Goal: Task Accomplishment & Management: Manage account settings

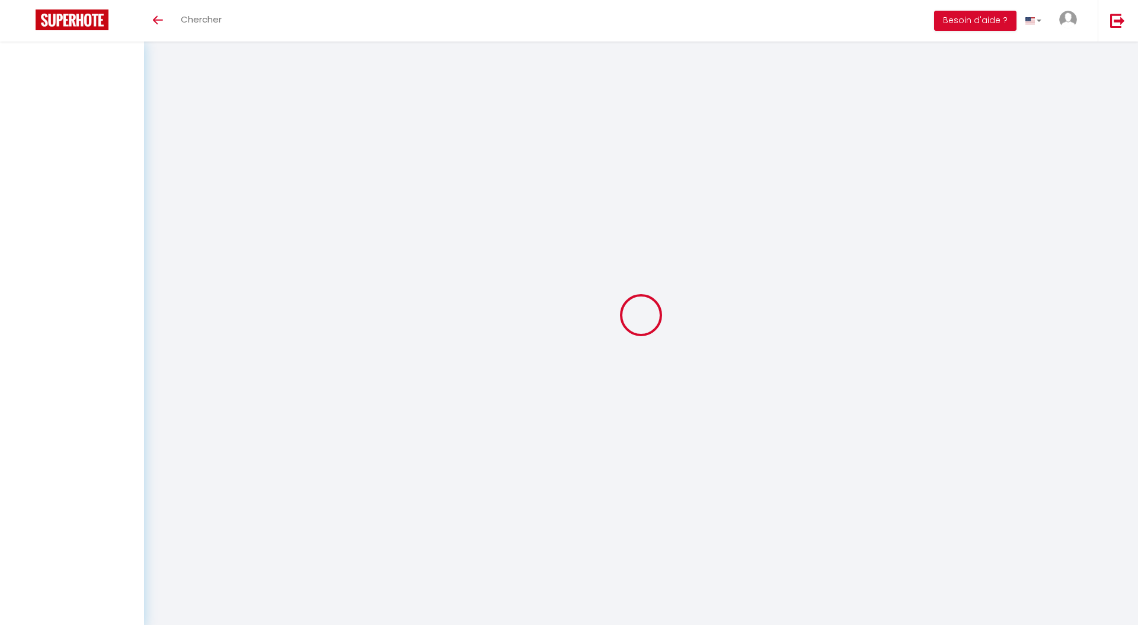
select select "3"
select select "2"
select select "1"
select select "28"
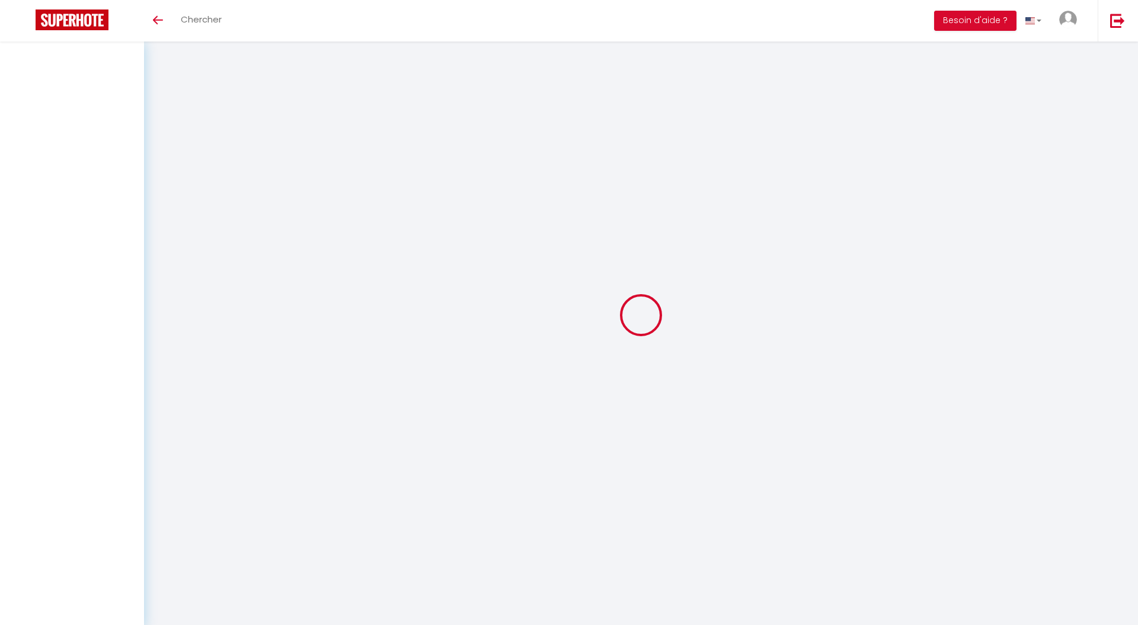
select select
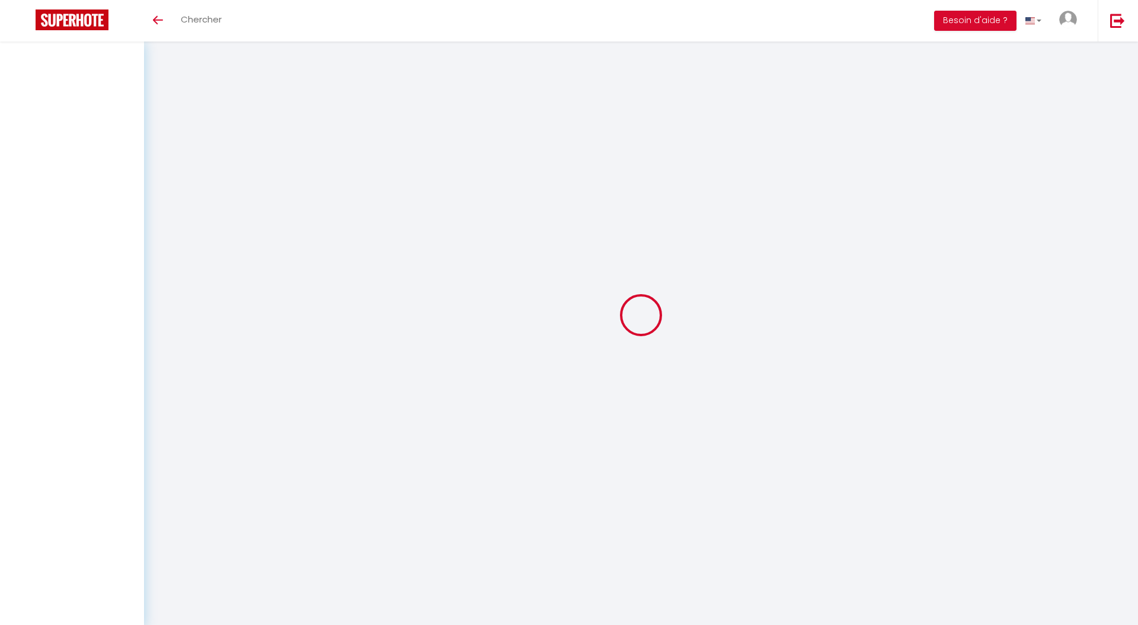
select select
checkbox input "false"
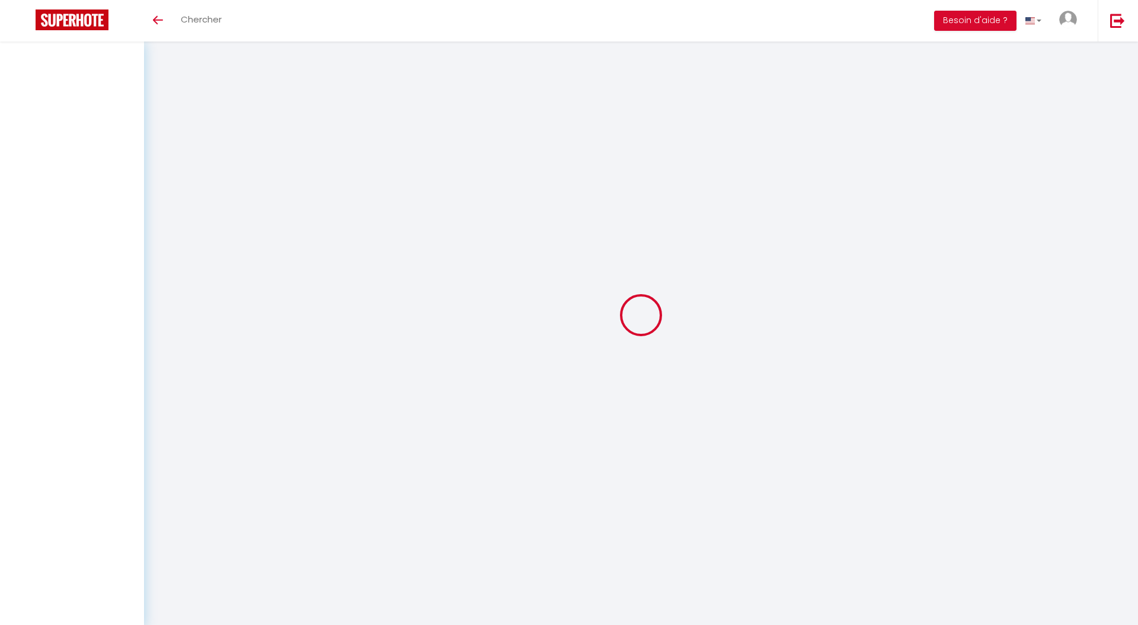
select select
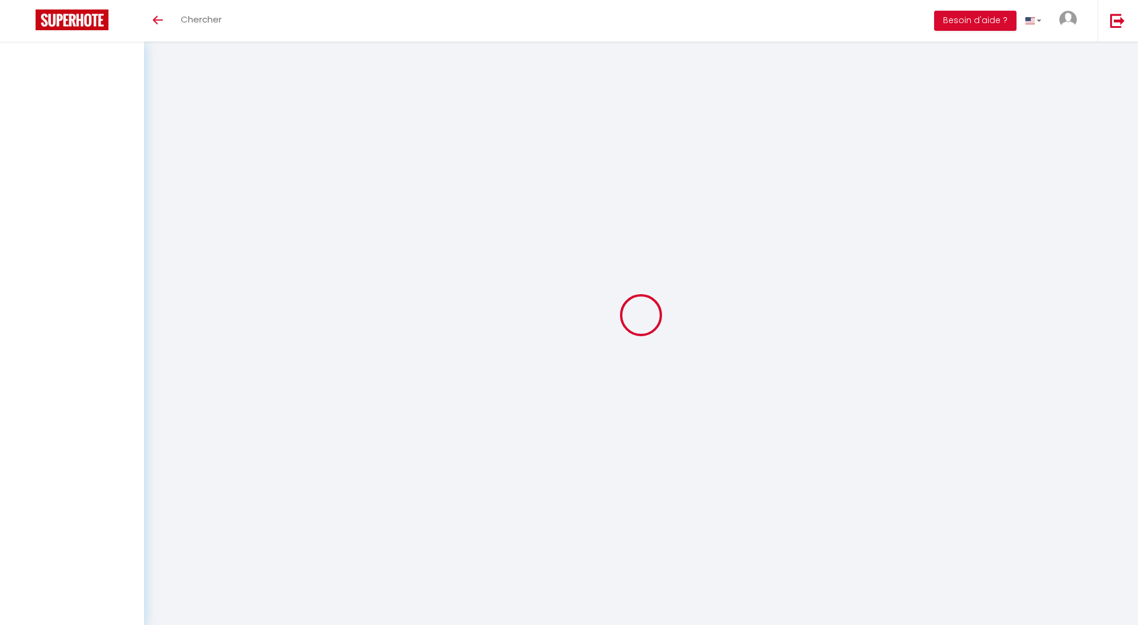
select select
checkbox input "false"
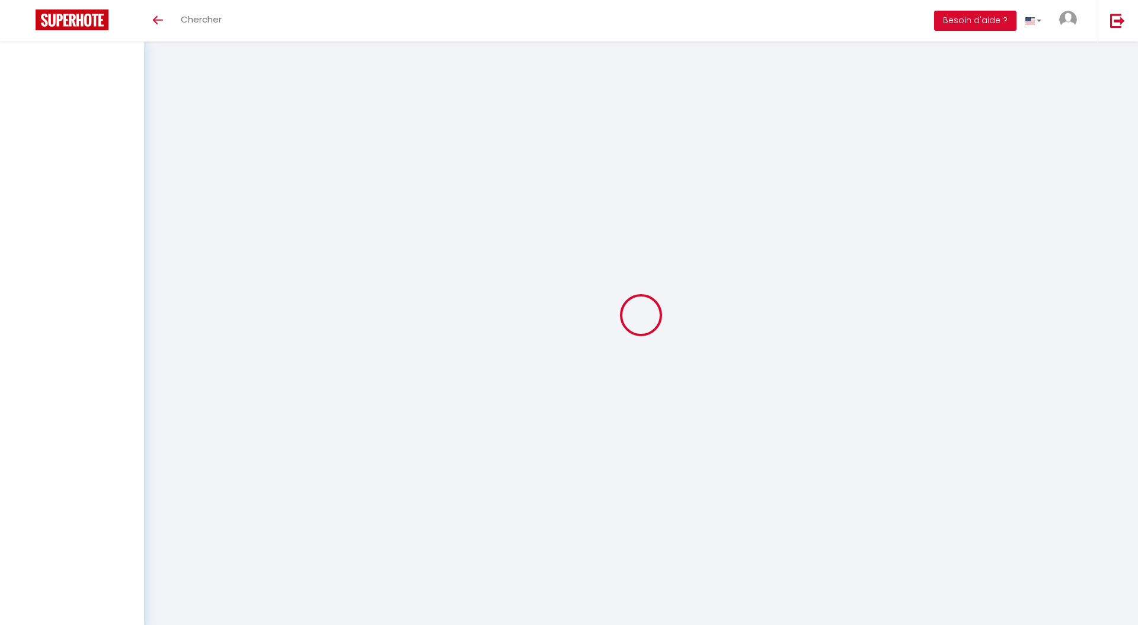
checkbox input "false"
select select
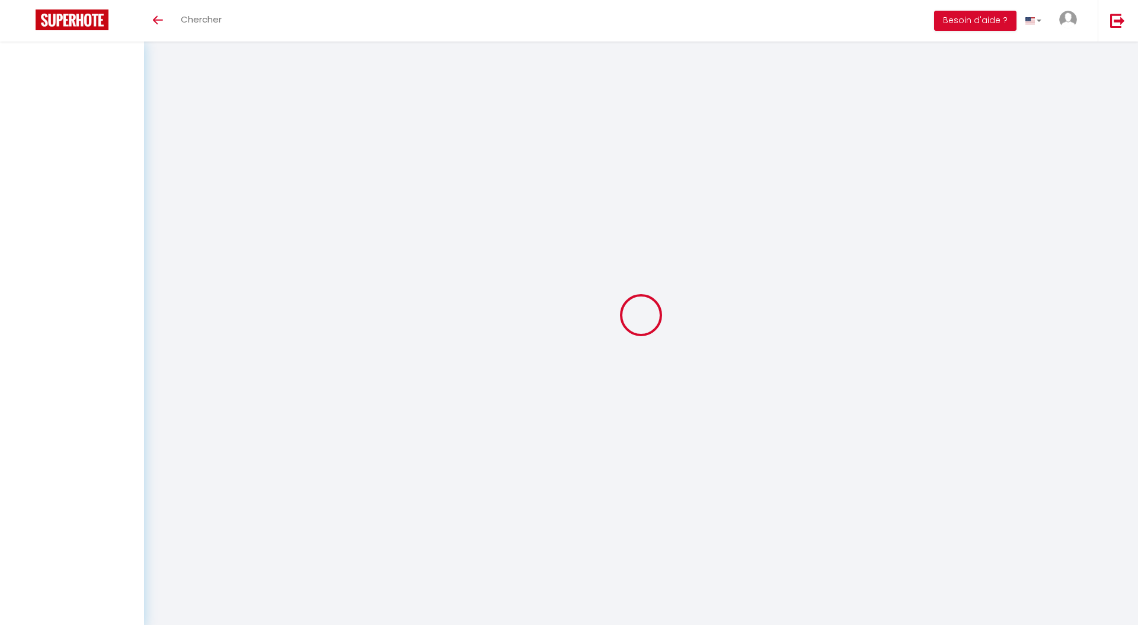
select select
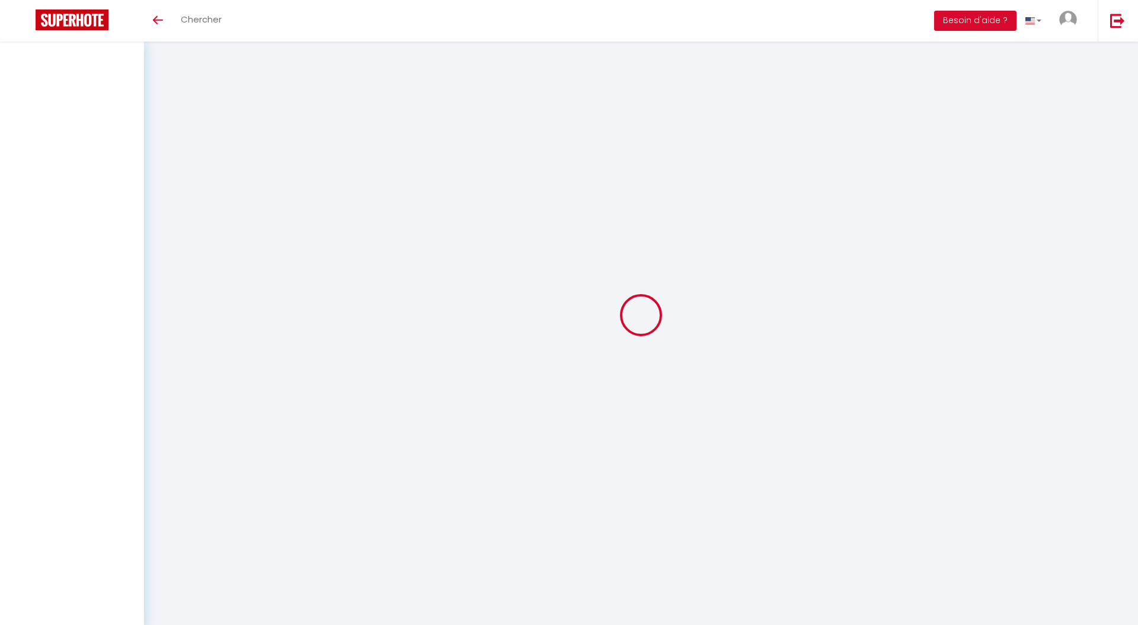
checkbox input "false"
select select
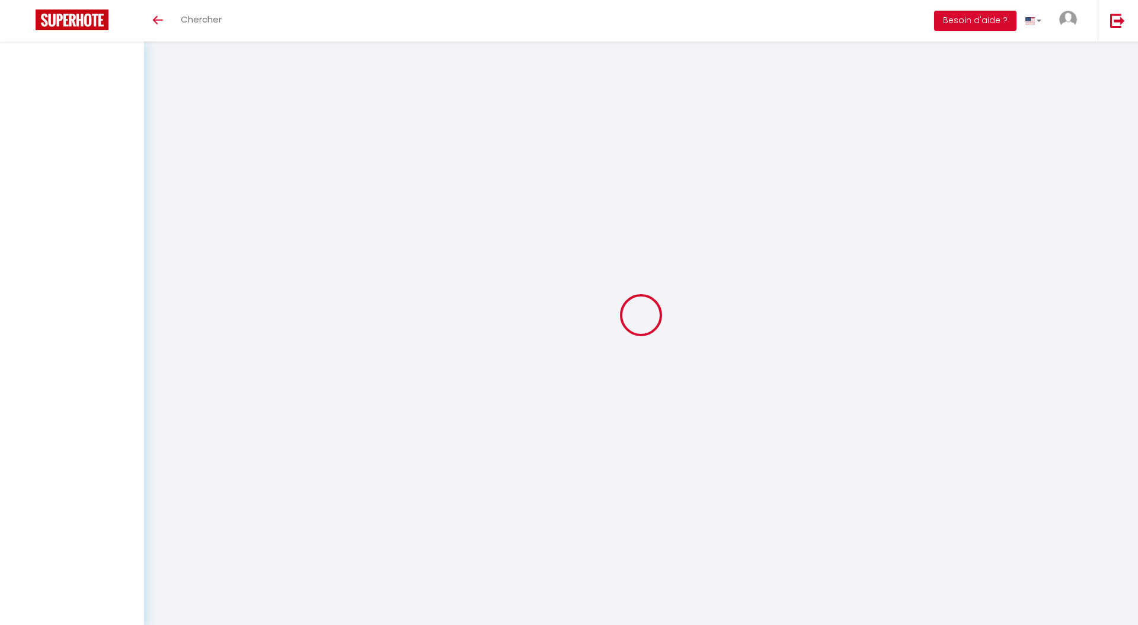
select select
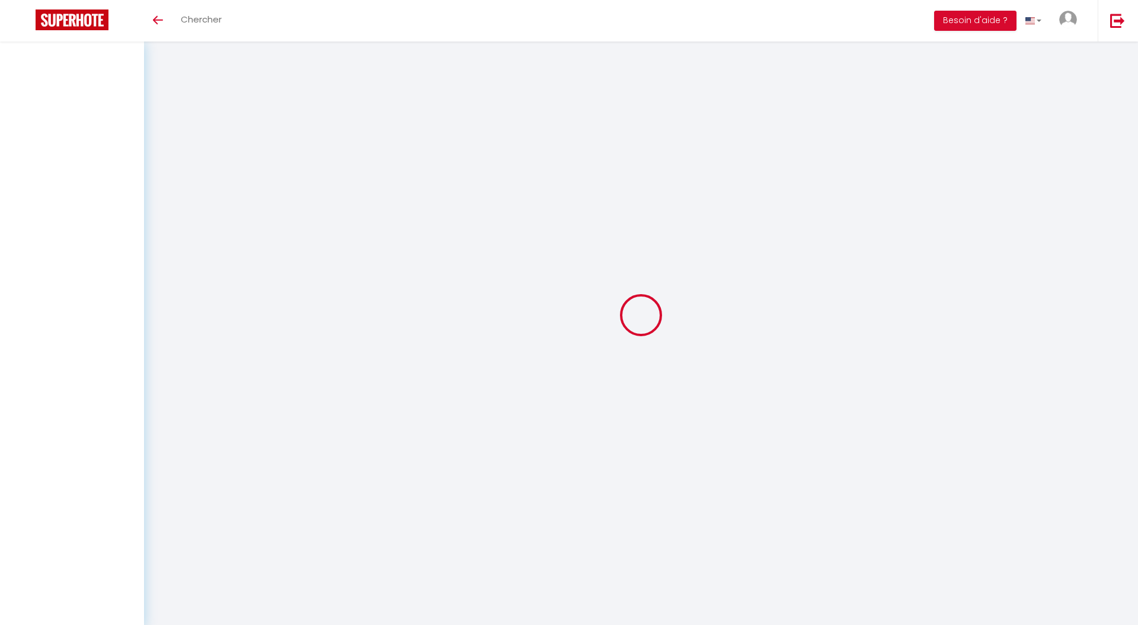
select select
checkbox input "false"
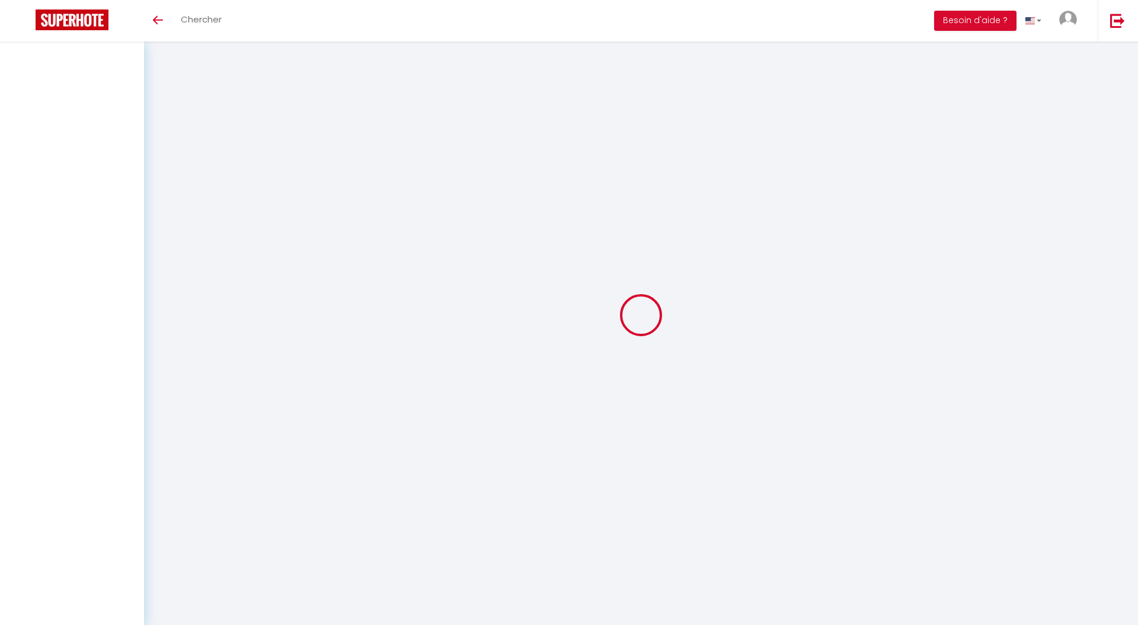
checkbox input "false"
select select
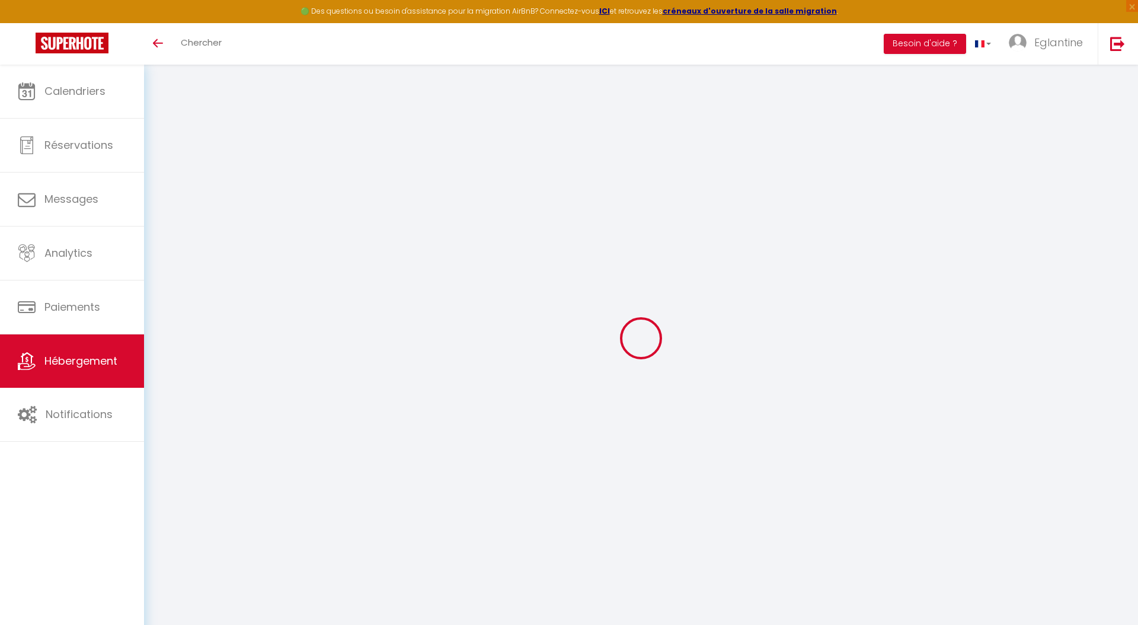
select select
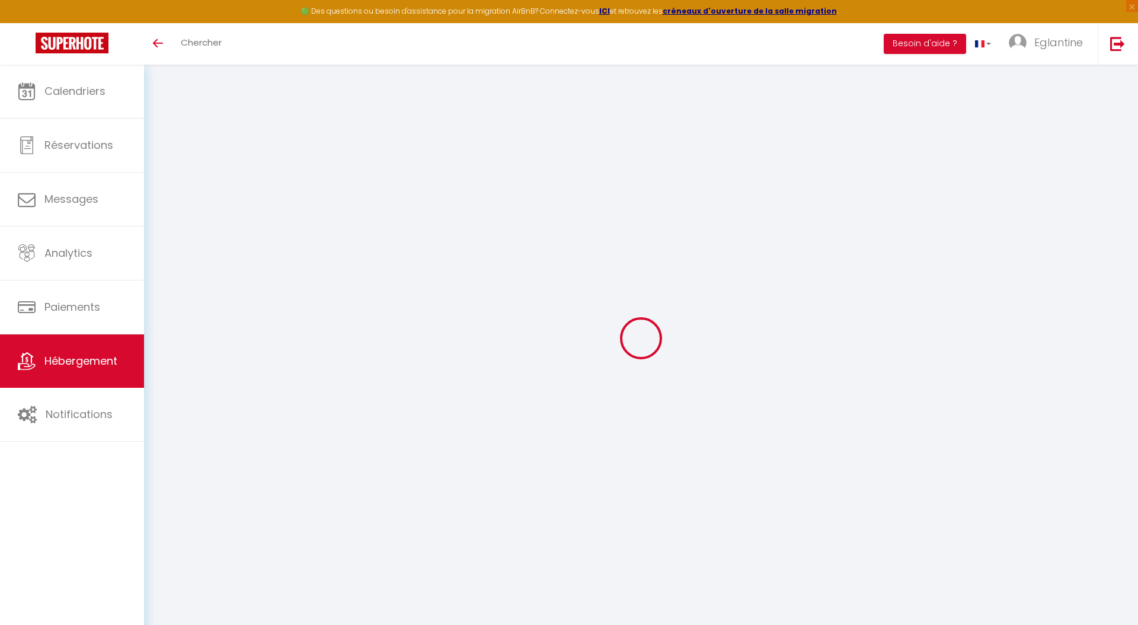
select select
checkbox input "false"
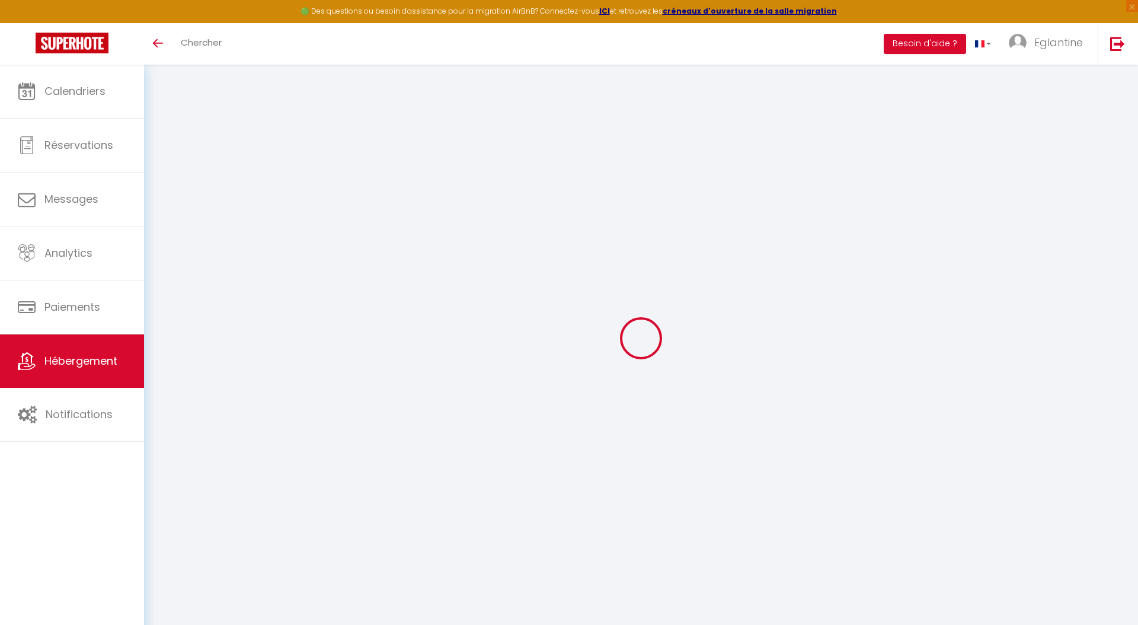
select select
type input "Longère aux volets bleus - 1h30 de [GEOGRAPHIC_DATA] - 10 pers"
type input "Eglantine"
type input "Godefroy"
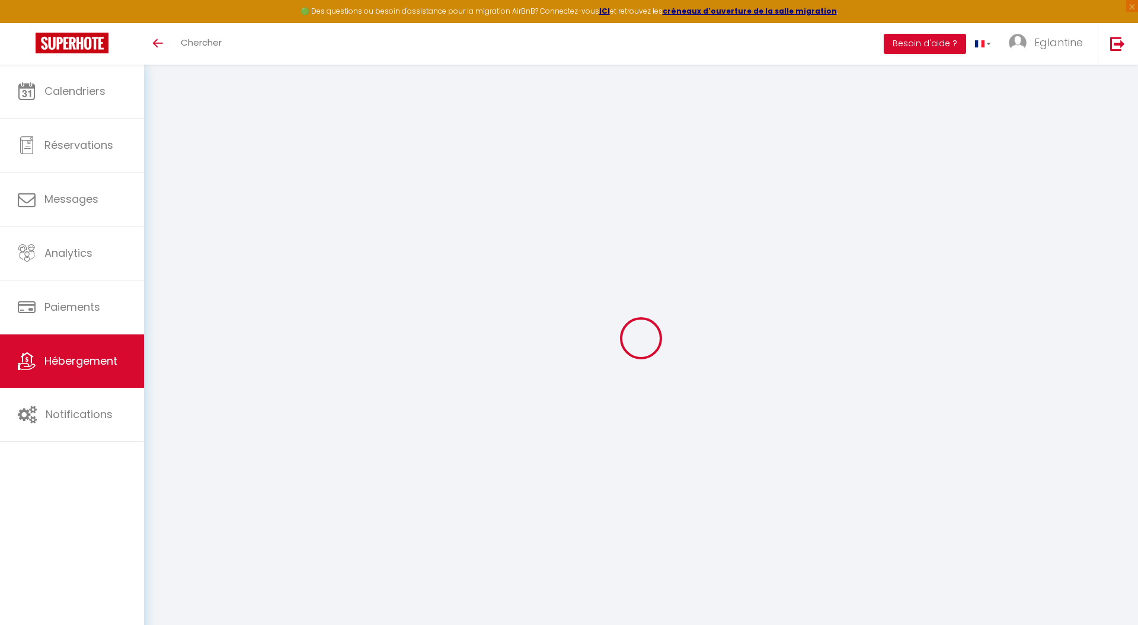
select select "10"
select select "4"
select select "2"
type input "300"
type input "100"
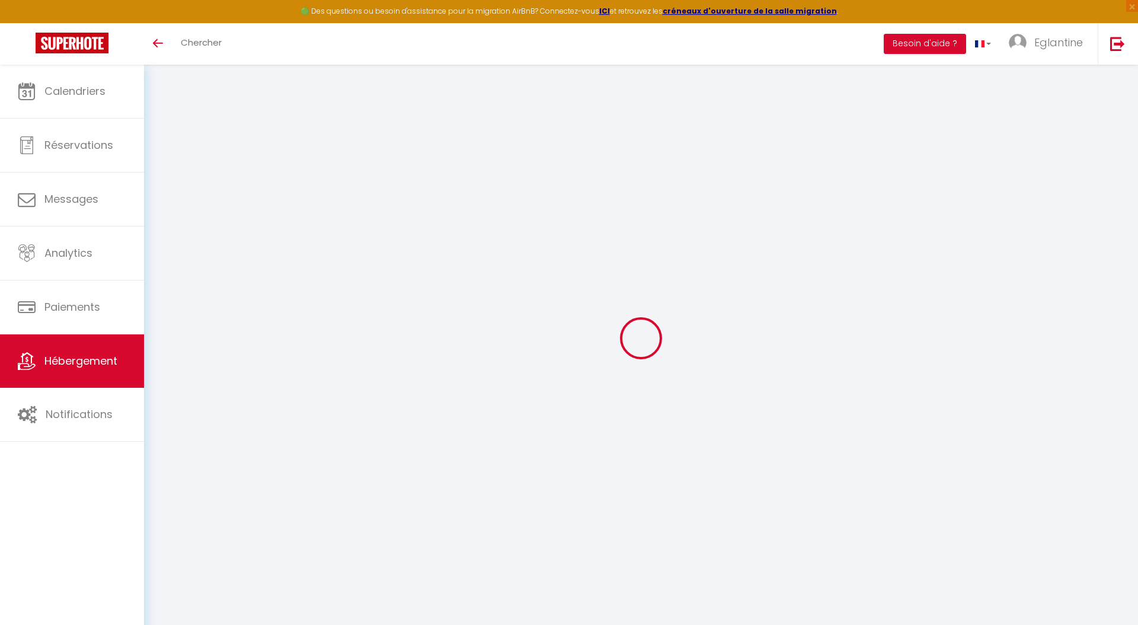
select select
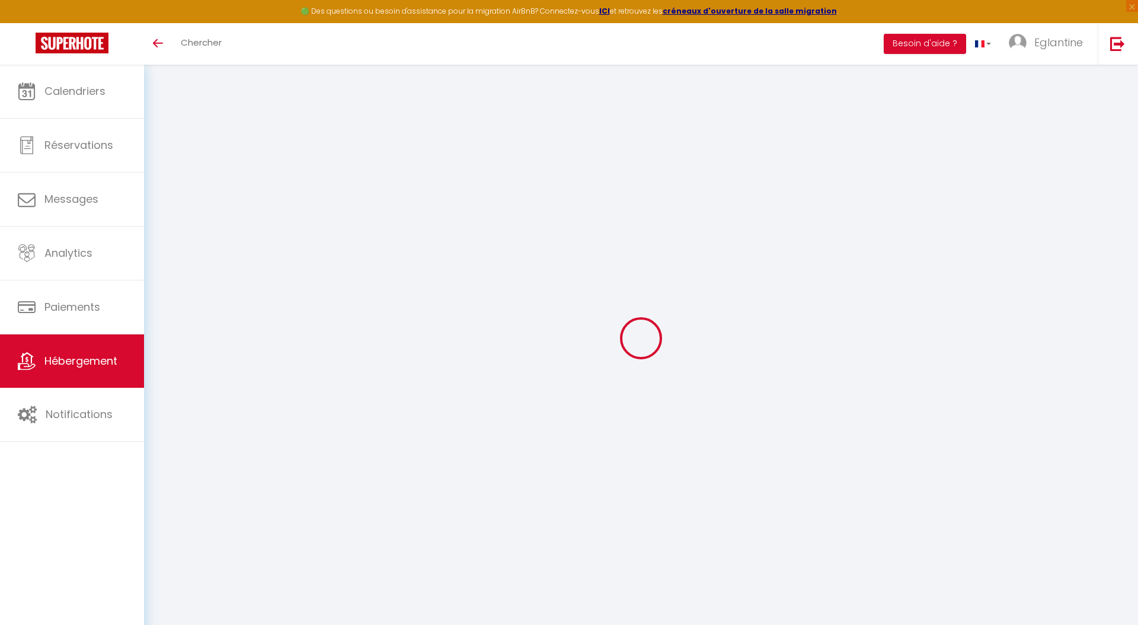
type input "[STREET_ADDRESS]"
type input "60650"
type input "[PERSON_NAME][GEOGRAPHIC_DATA]"
type input "[EMAIL_ADDRESS][DOMAIN_NAME]"
select select
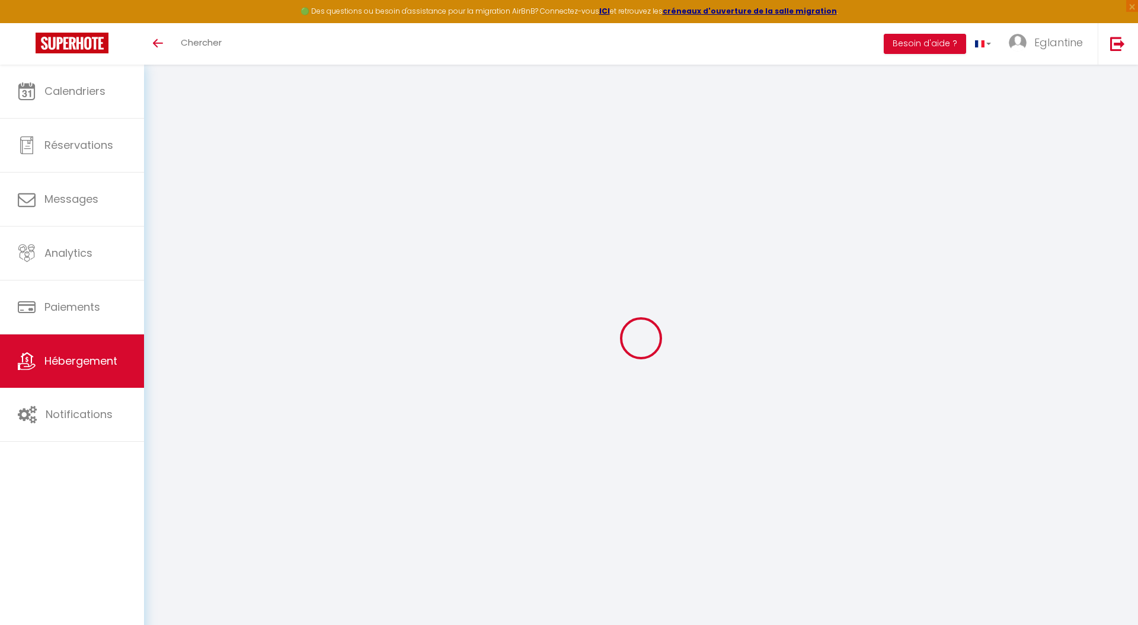
checkbox input "false"
type input "0"
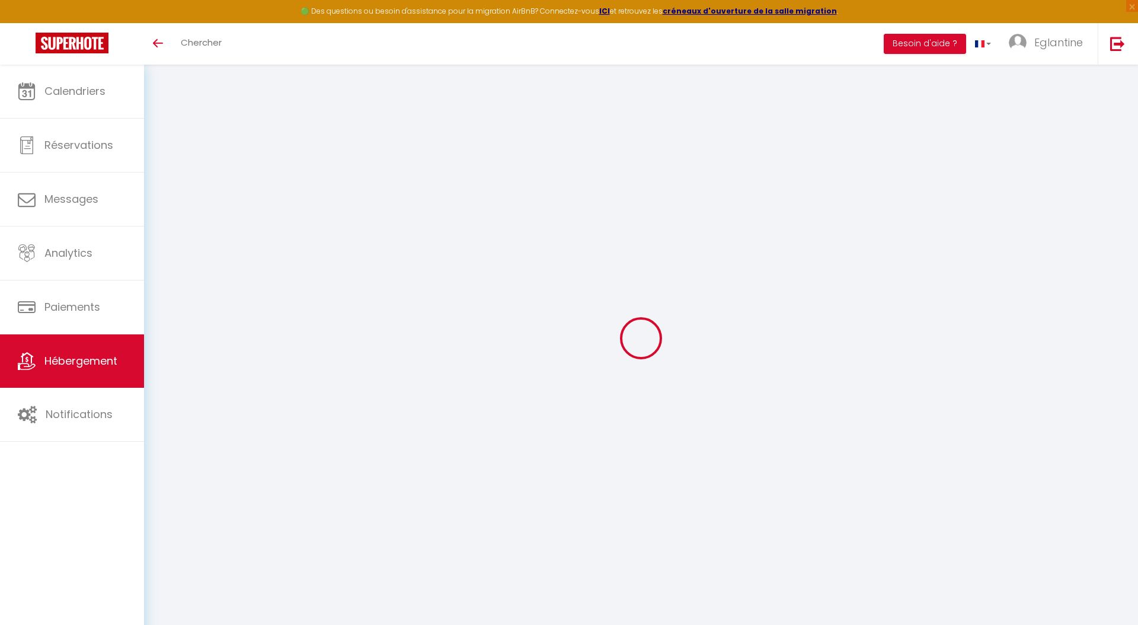
type input "0"
select select
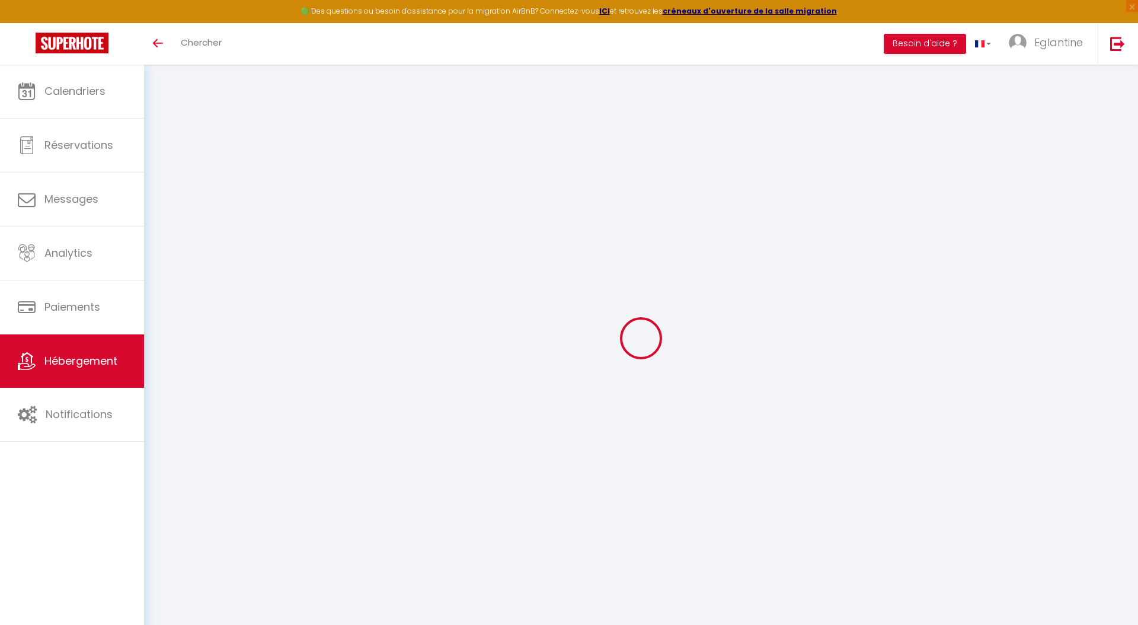
select select
checkbox input "false"
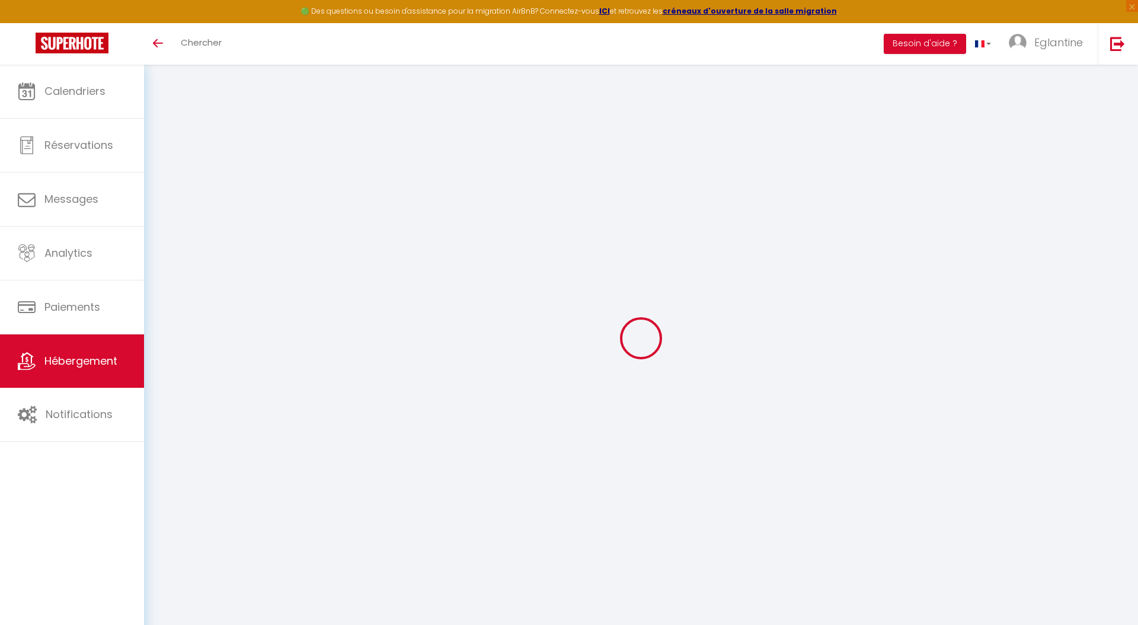
checkbox input "false"
select select
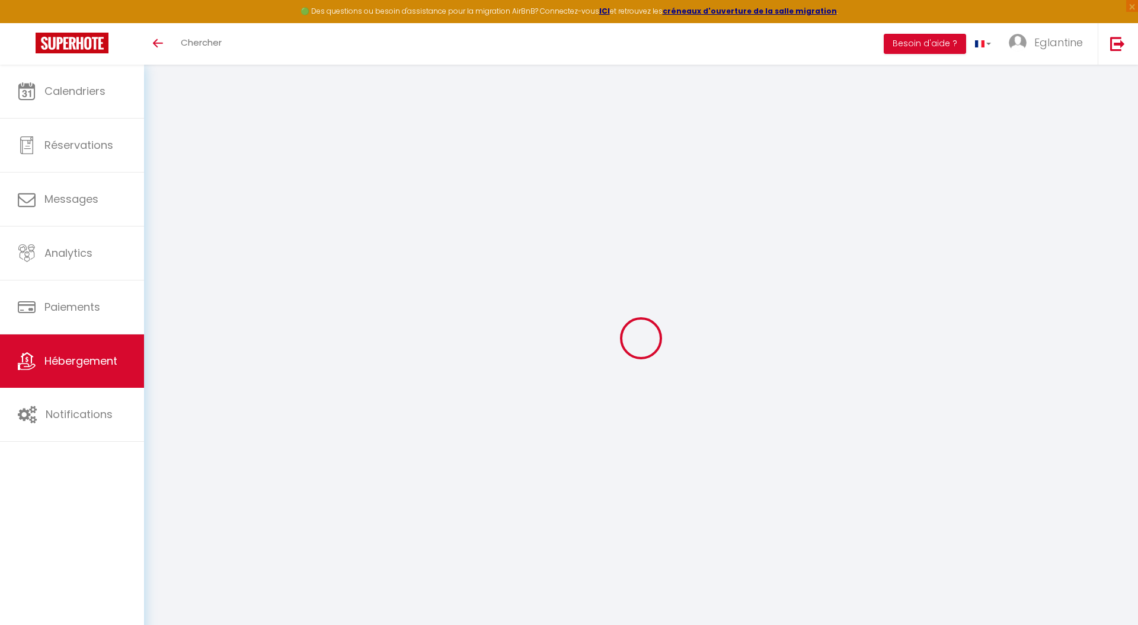
select select
checkbox input "false"
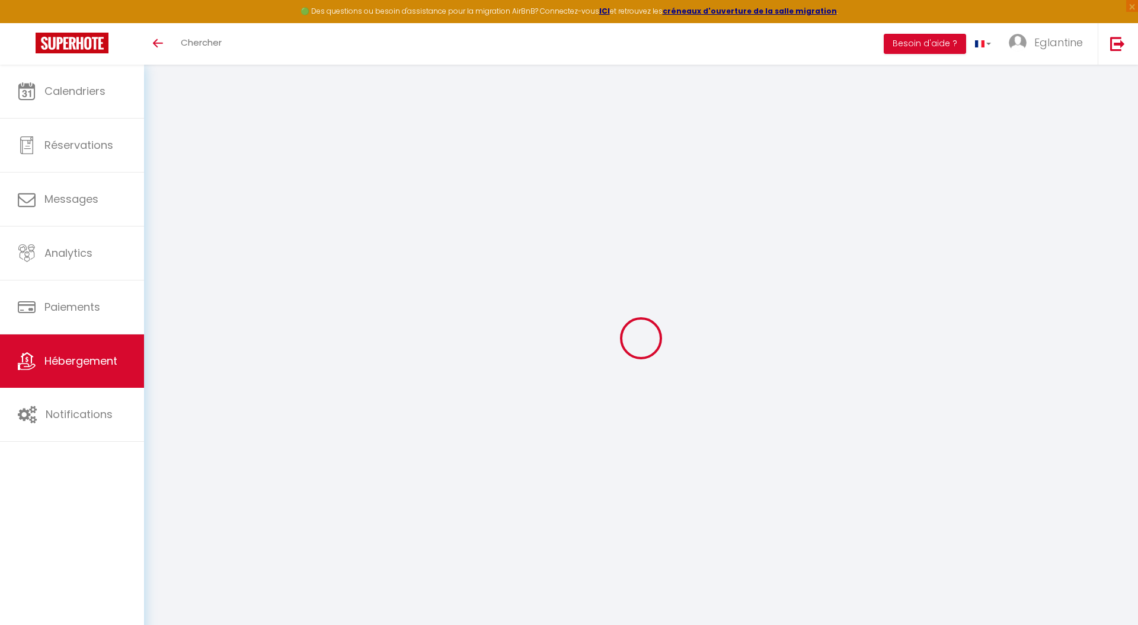
checkbox input "false"
select select
checkbox input "false"
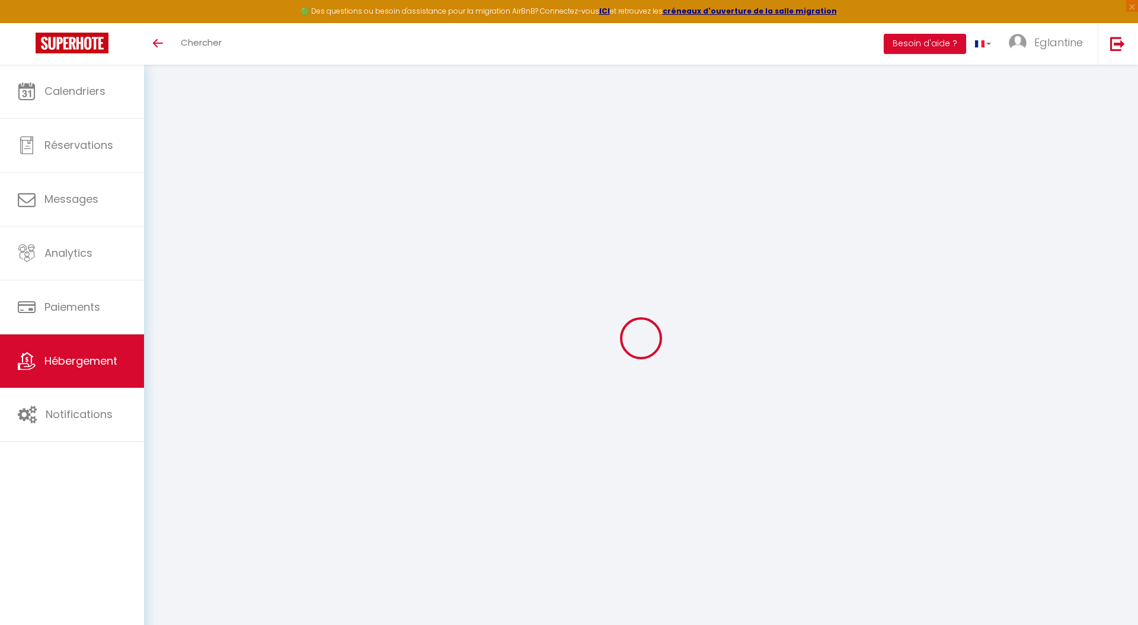
checkbox input "false"
select select
checkbox input "false"
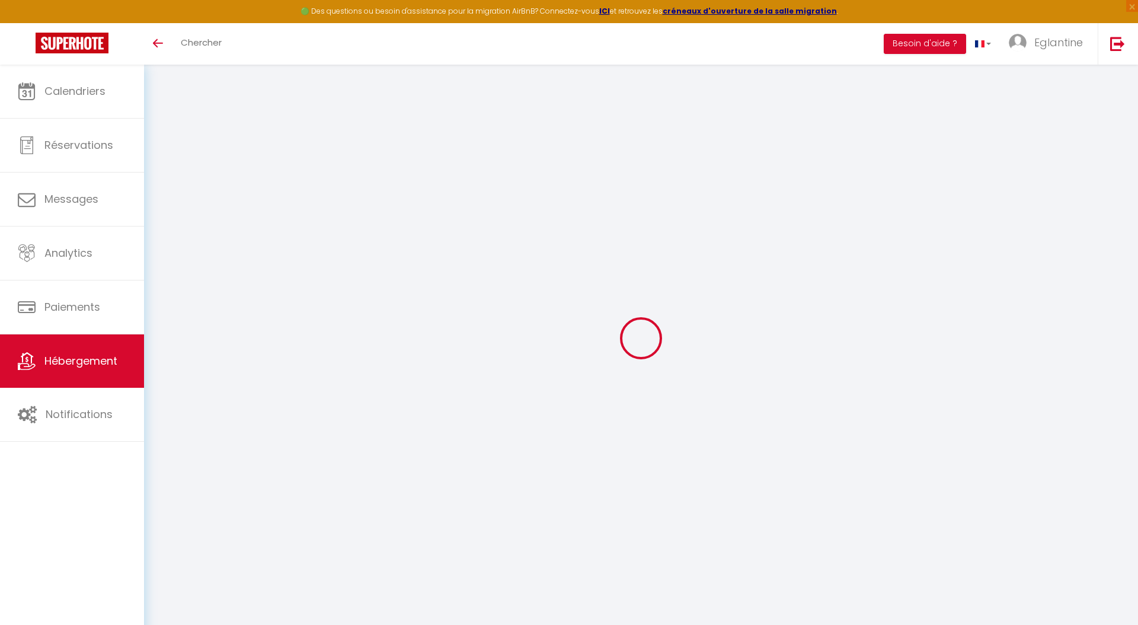
checkbox input "false"
select select "14:00"
select select
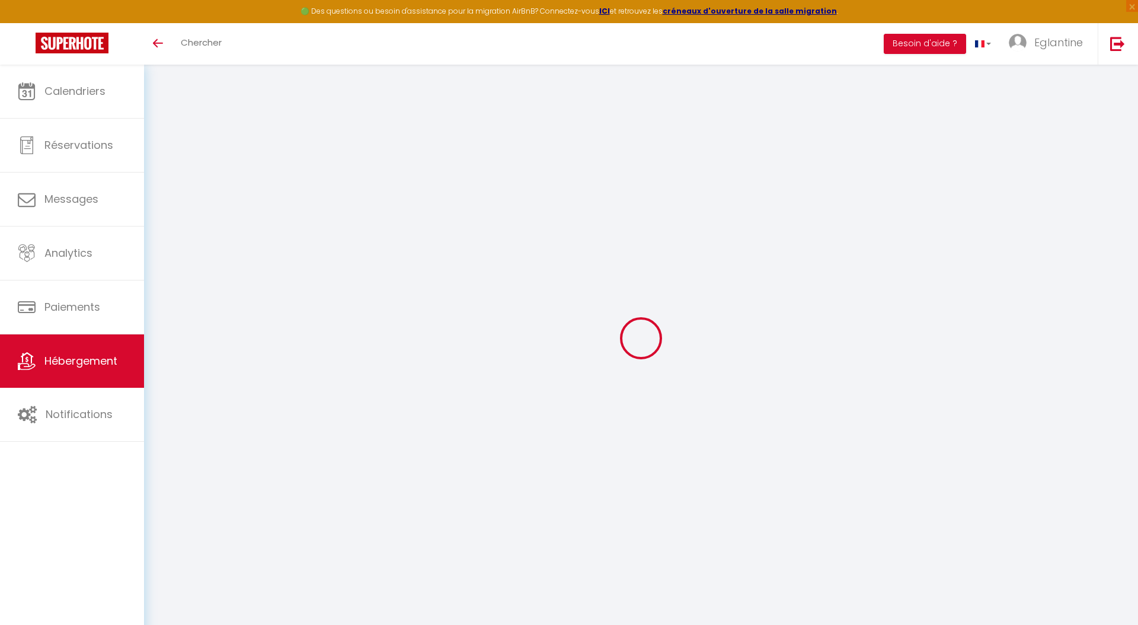
select select "11:00"
select select "30"
select select "120"
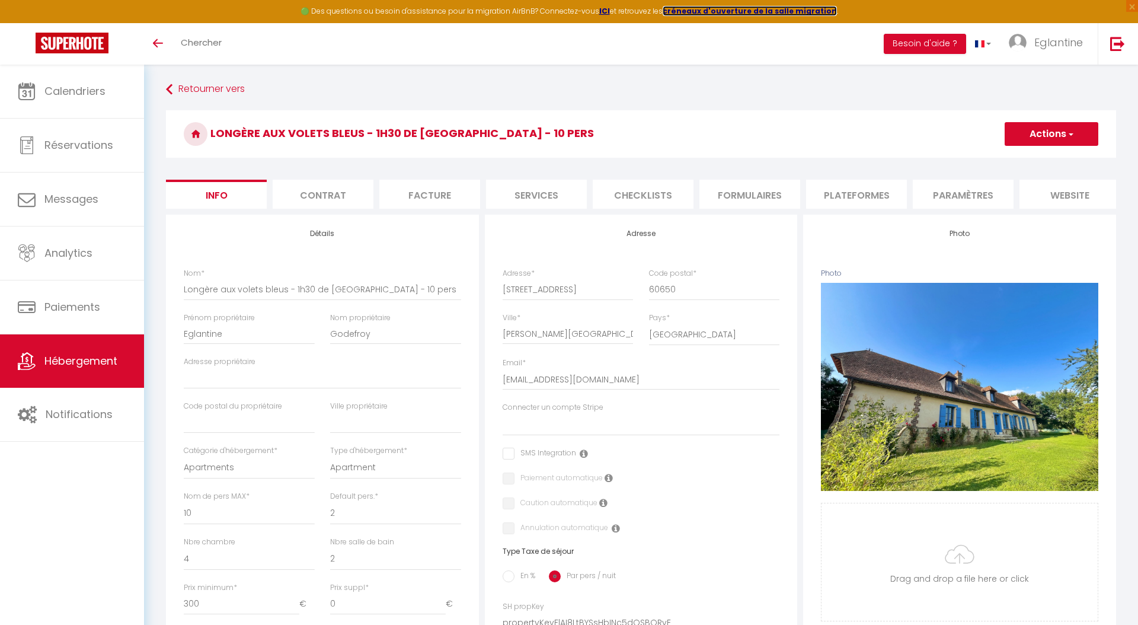
click at [681, 10] on strong "créneaux d'ouverture de la salle migration" at bounding box center [750, 11] width 174 height 10
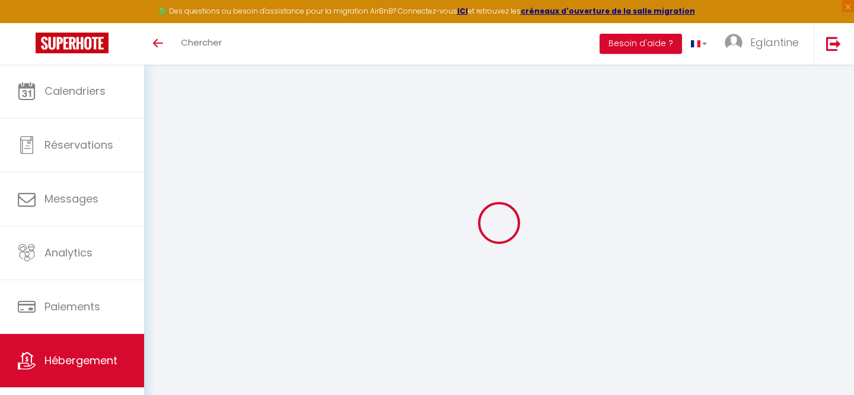
select select "3"
select select "2"
select select "1"
select select "28"
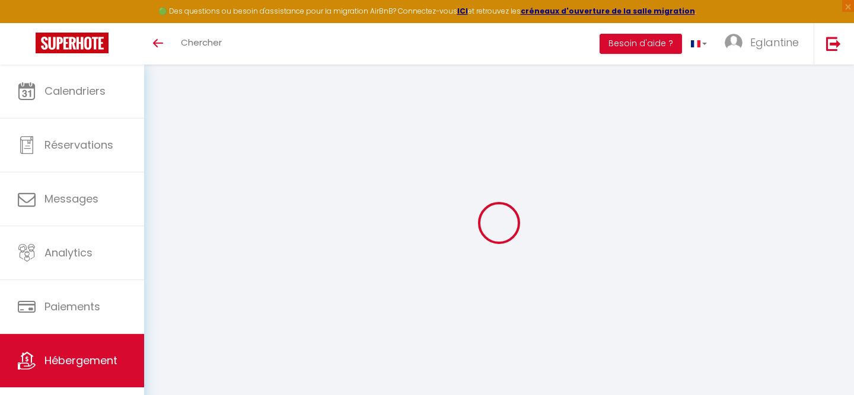
type input "Longère aux volets bleus - 1h30 de [GEOGRAPHIC_DATA] - 10 pers"
type input "Eglantine"
type input "Godefroy"
select select "10"
select select "4"
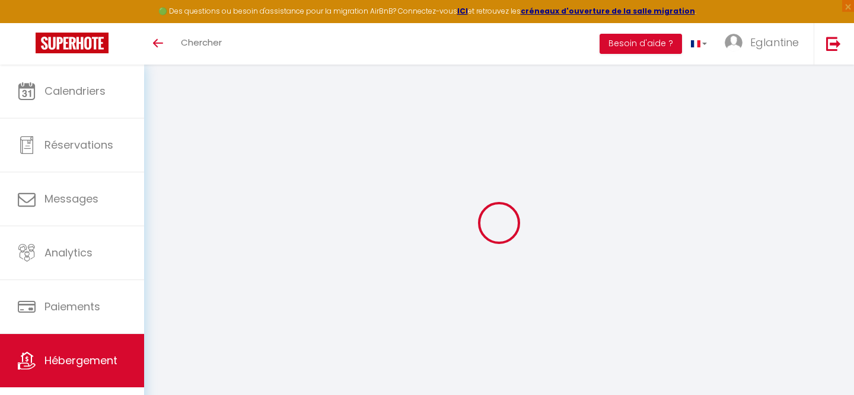
select select "2"
type input "300"
type input "100"
select select
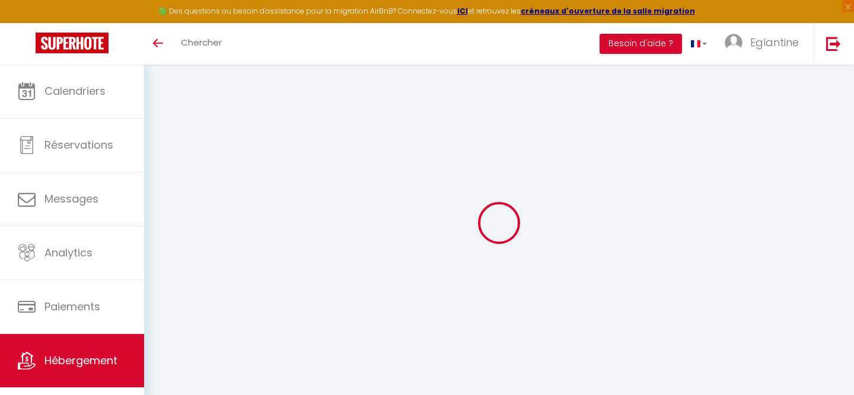
select select
type input "[STREET_ADDRESS]"
type input "60650"
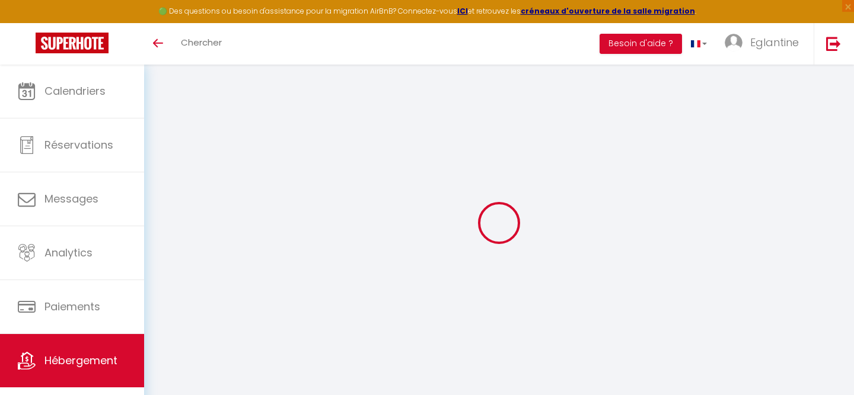
type input "[PERSON_NAME][GEOGRAPHIC_DATA]"
type input "[EMAIL_ADDRESS][DOMAIN_NAME]"
select select
checkbox input "false"
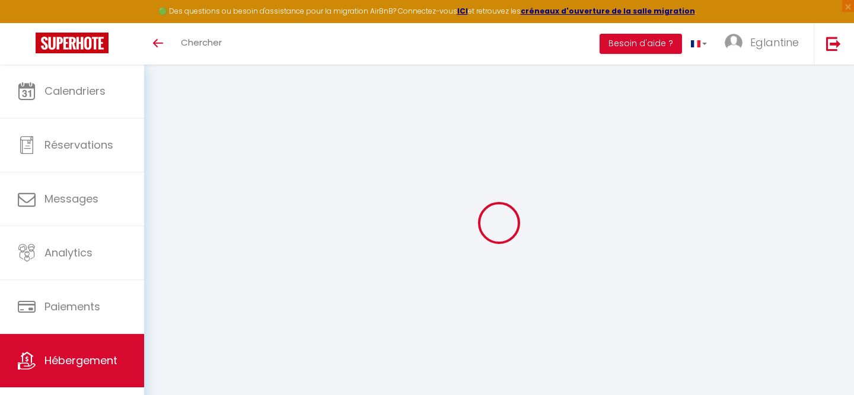
checkbox input "false"
type input "0"
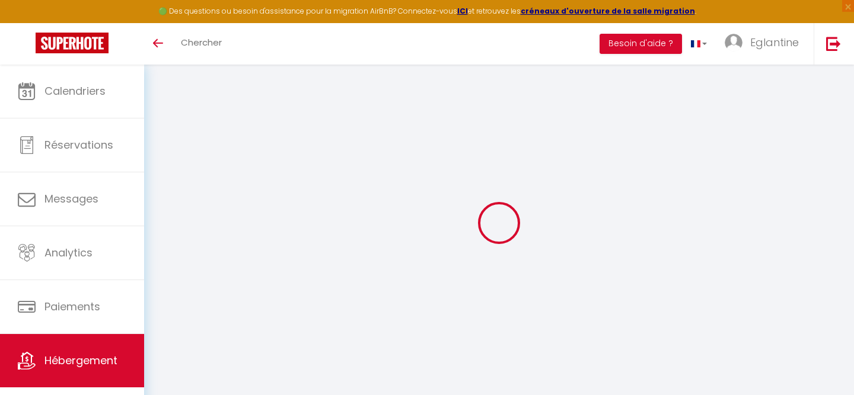
type input "0"
select select
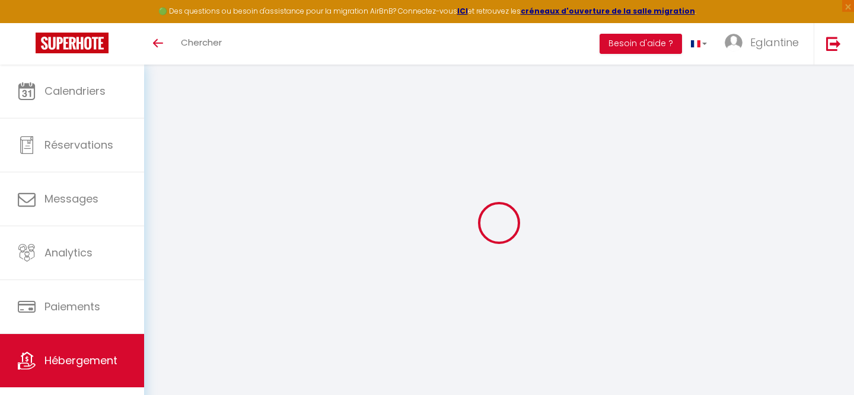
select select
checkbox input "false"
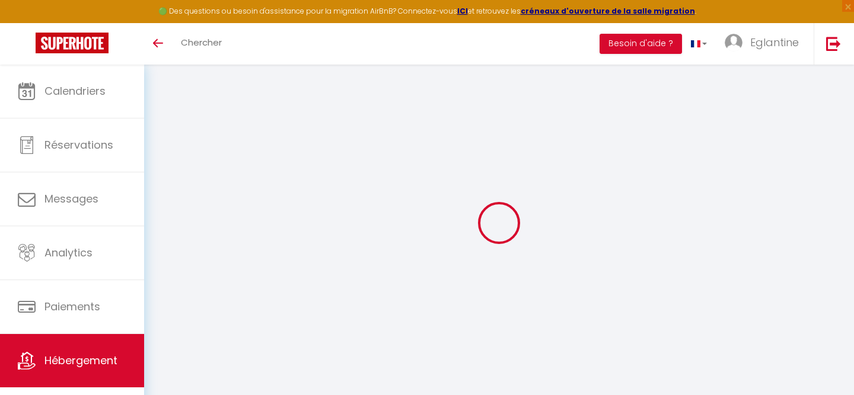
checkbox input "false"
select select
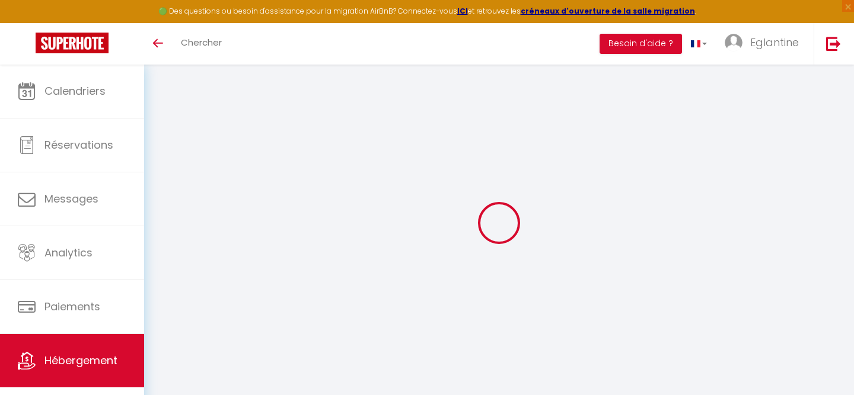
select select
checkbox input "false"
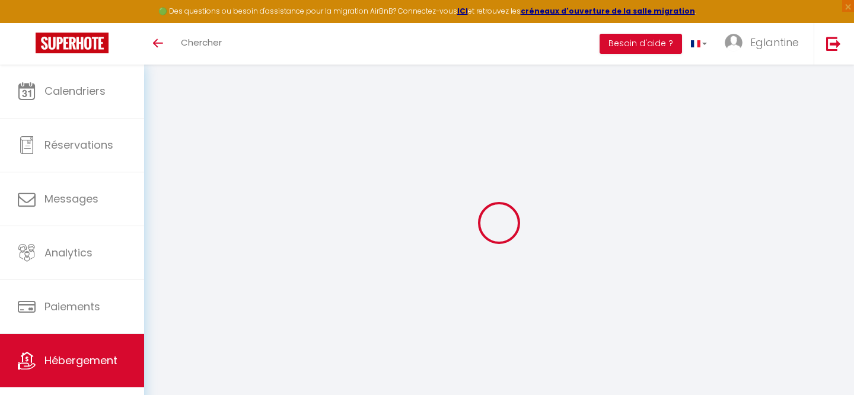
checkbox input "false"
select select
checkbox input "false"
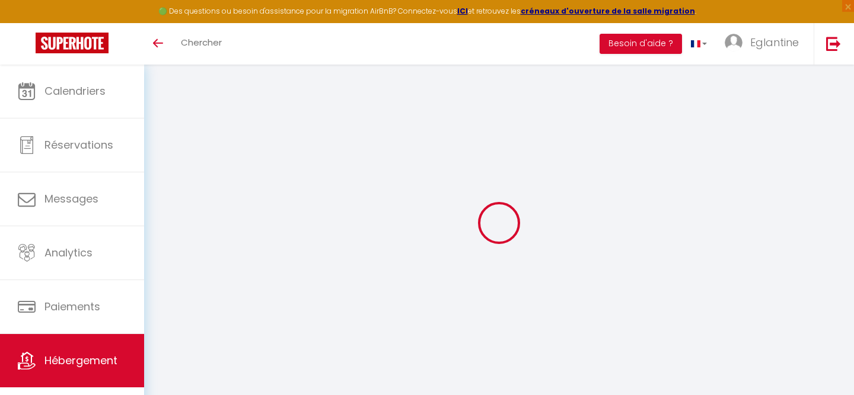
checkbox input "false"
select select
checkbox input "false"
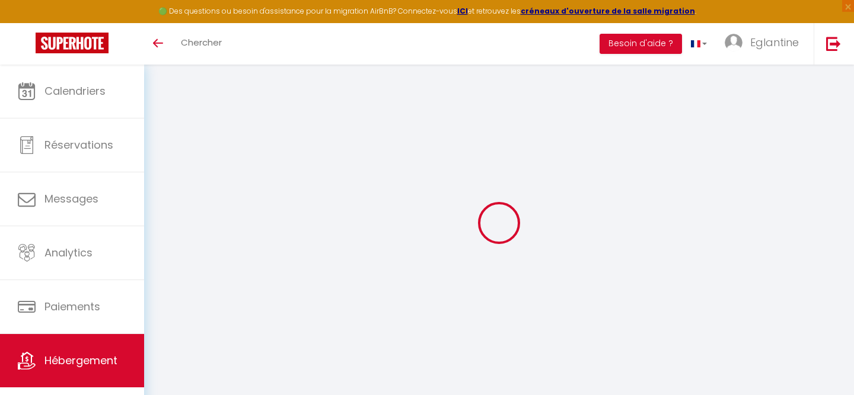
checkbox input "false"
select select "14:00"
select select
select select "11:00"
select select "30"
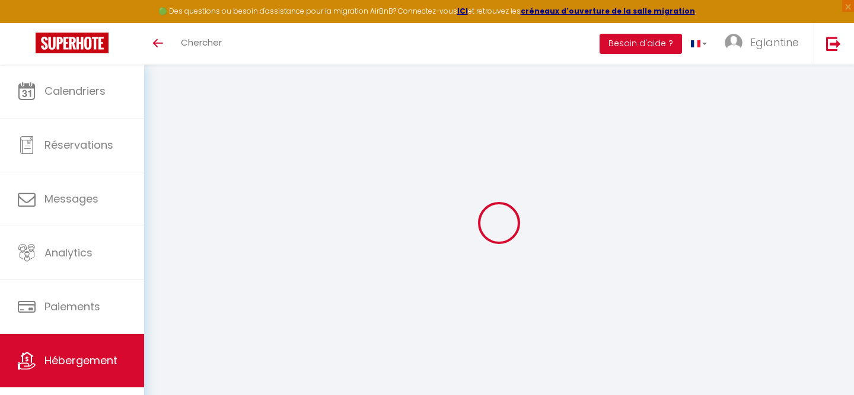
select select "120"
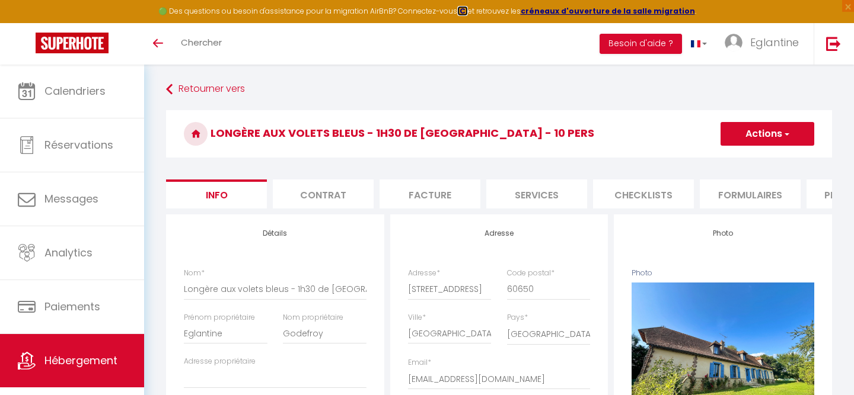
click at [466, 12] on strong "ICI" at bounding box center [462, 11] width 11 height 10
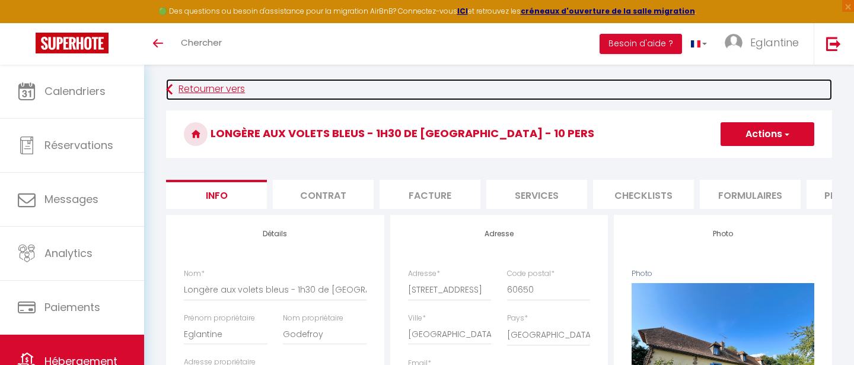
click at [487, 88] on link "Retourner vers" at bounding box center [499, 89] width 666 height 21
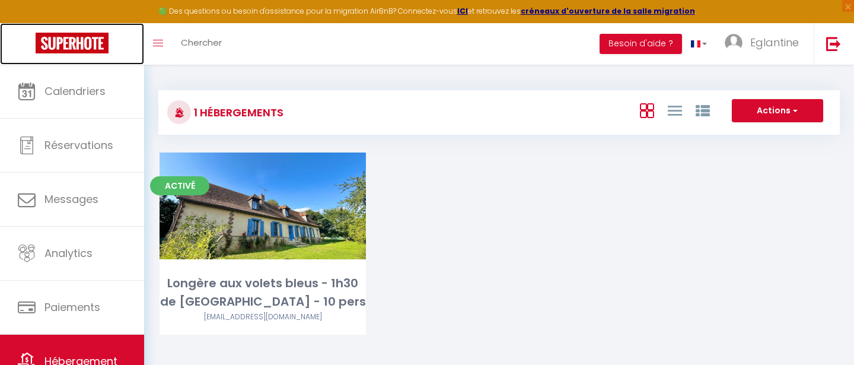
click at [81, 43] on img at bounding box center [72, 43] width 73 height 21
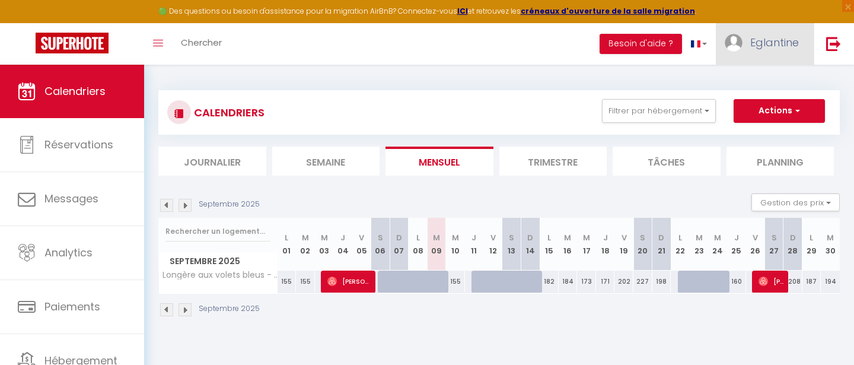
click at [789, 40] on span "Eglantine" at bounding box center [774, 42] width 49 height 15
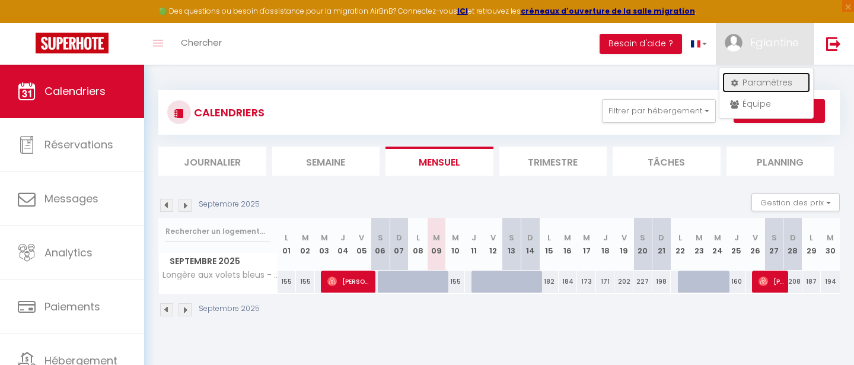
click at [753, 81] on link "Paramètres" at bounding box center [766, 82] width 88 height 20
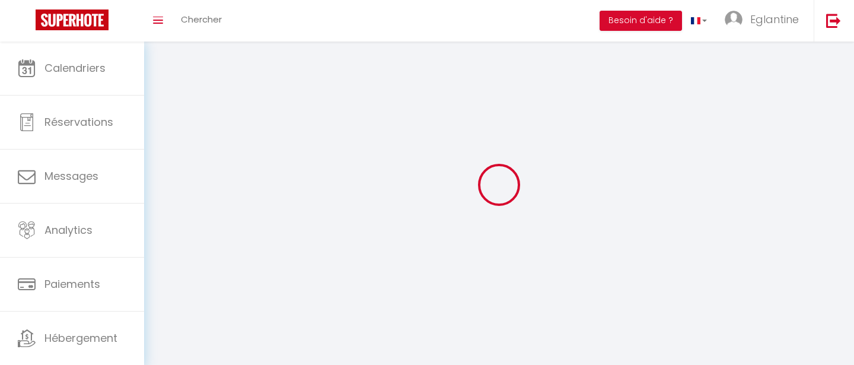
type input "Eglantine"
type input "Godefroy"
type input "[PHONE_NUMBER]"
type input "[STREET_ADDRESS][PERSON_NAME]"
type input "75017"
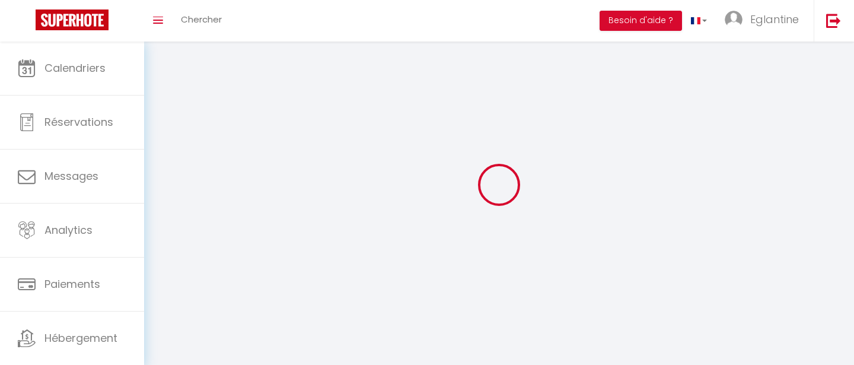
type input "[GEOGRAPHIC_DATA]"
type input "tO5kVHkTVgsyGWkBecQxjBSYL"
type input "gVafPt8RIQoZ6UhqLoluYgbMS"
type input "[URL][DOMAIN_NAME]"
select select "28"
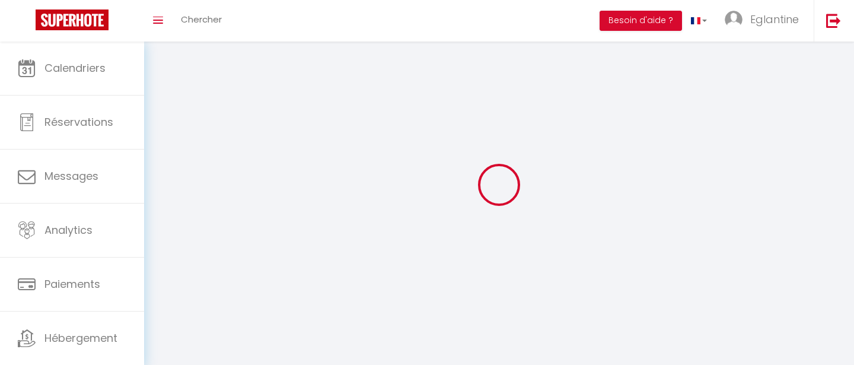
select select "fr"
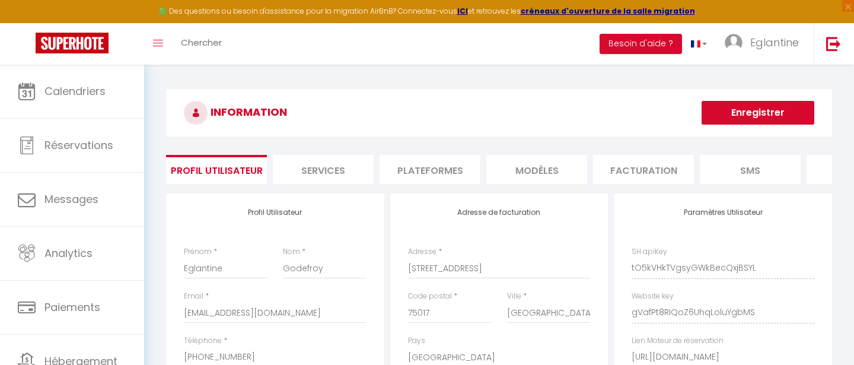
click at [422, 166] on li "Plateformes" at bounding box center [429, 169] width 101 height 29
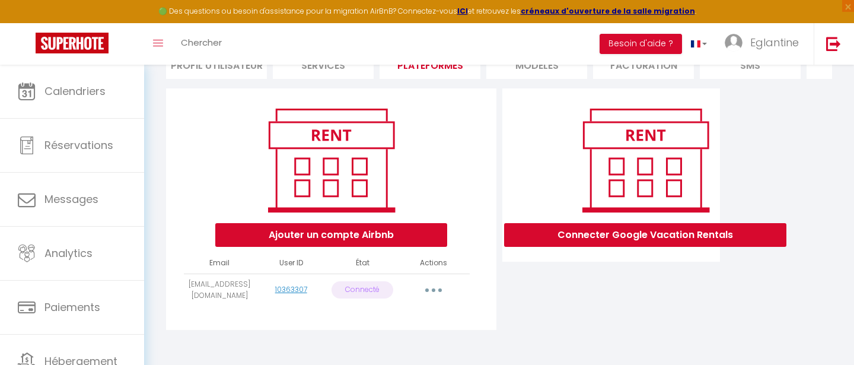
scroll to position [110, 0]
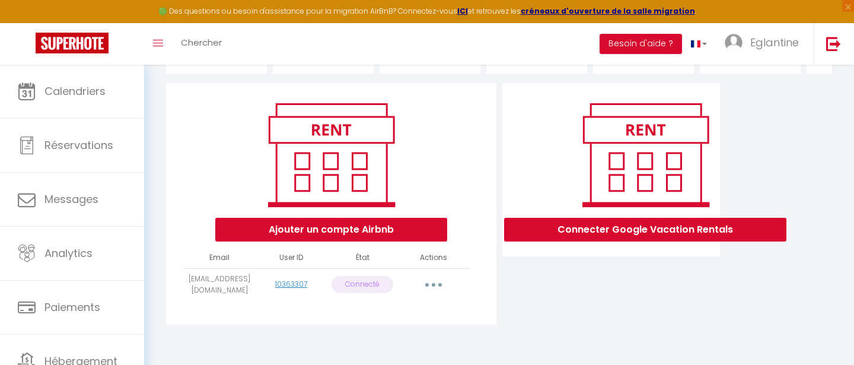
click at [436, 285] on button "button" at bounding box center [433, 284] width 33 height 19
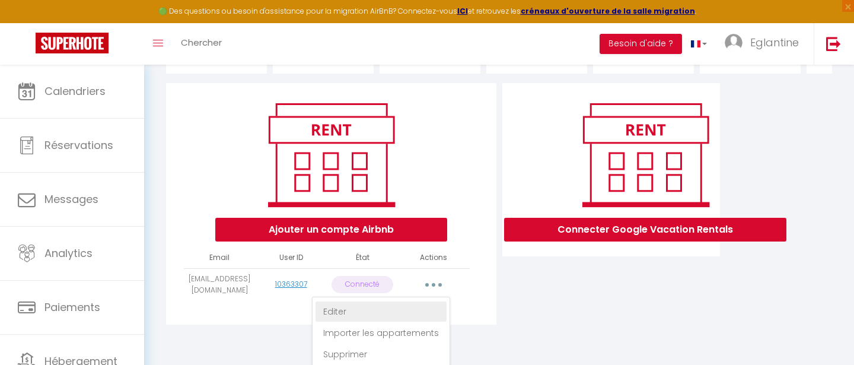
scroll to position [136, 0]
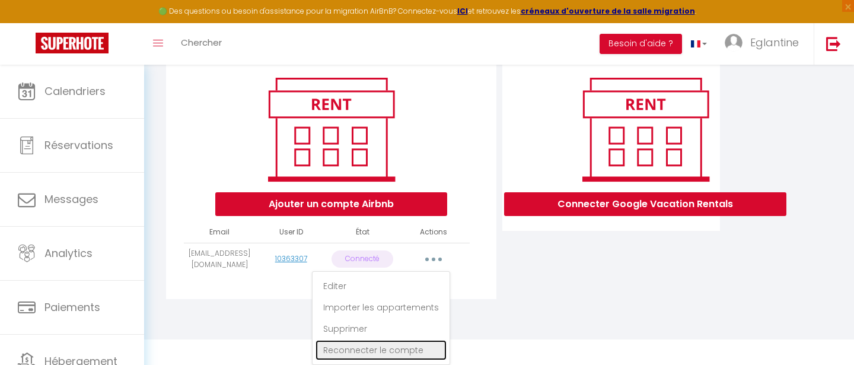
click at [413, 349] on link "Reconnecter le compte" at bounding box center [380, 350] width 131 height 20
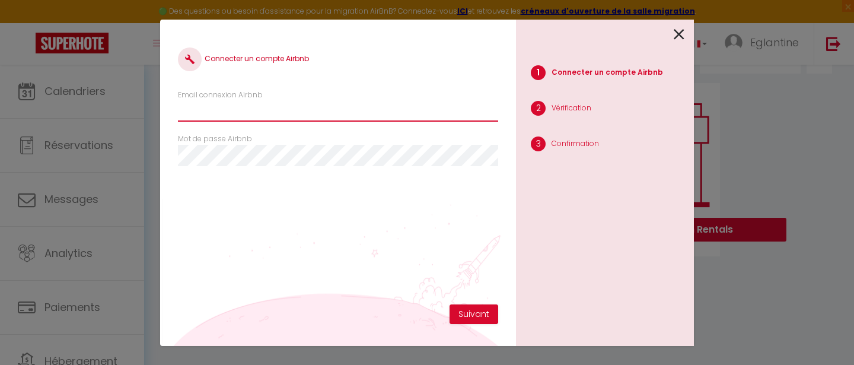
click at [276, 111] on input "Email connexion Airbnb" at bounding box center [338, 110] width 320 height 21
type input "[EMAIL_ADDRESS][DOMAIN_NAME]"
click at [332, 82] on div "Connecter un compte Airbnb" at bounding box center [338, 68] width 320 height 42
click at [680, 38] on icon at bounding box center [678, 34] width 11 height 18
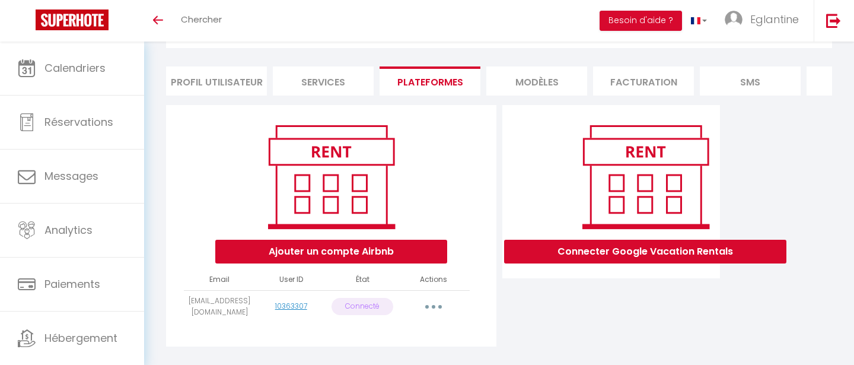
scroll to position [110, 0]
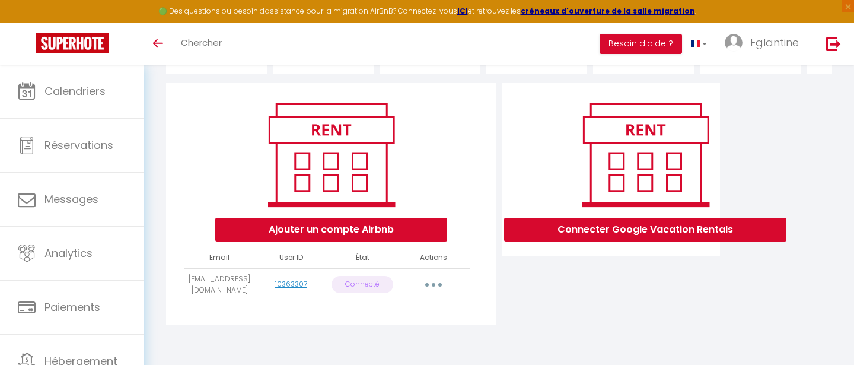
click at [429, 279] on button "button" at bounding box center [433, 284] width 33 height 19
click at [434, 279] on button "button" at bounding box center [433, 284] width 33 height 19
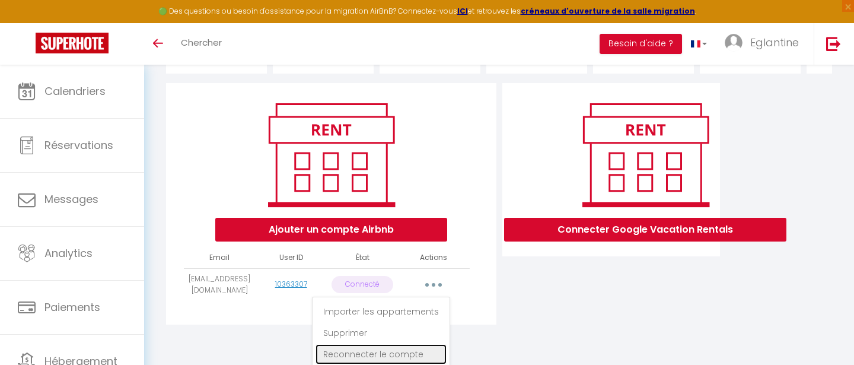
click at [399, 352] on link "Reconnecter le compte" at bounding box center [380, 354] width 131 height 20
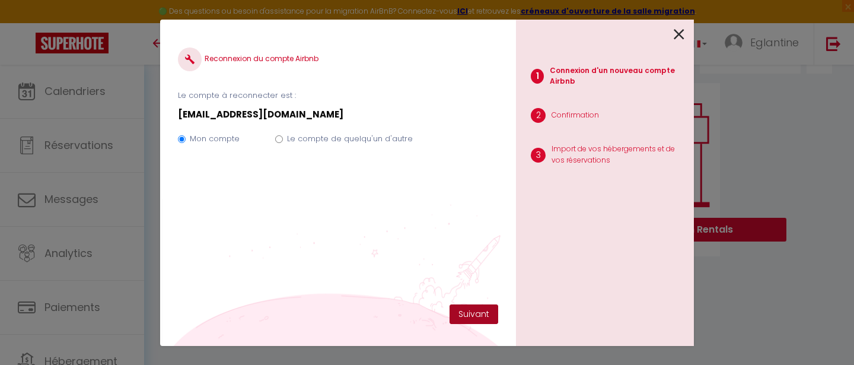
click at [471, 312] on button "Suivant" at bounding box center [473, 314] width 49 height 20
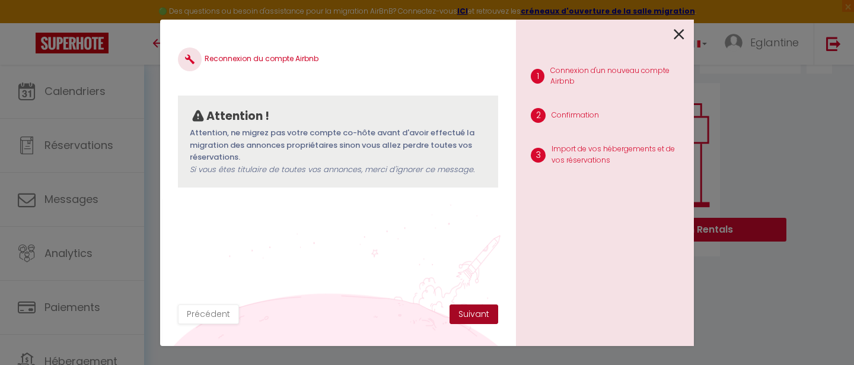
click at [464, 320] on button "Suivant" at bounding box center [473, 314] width 49 height 20
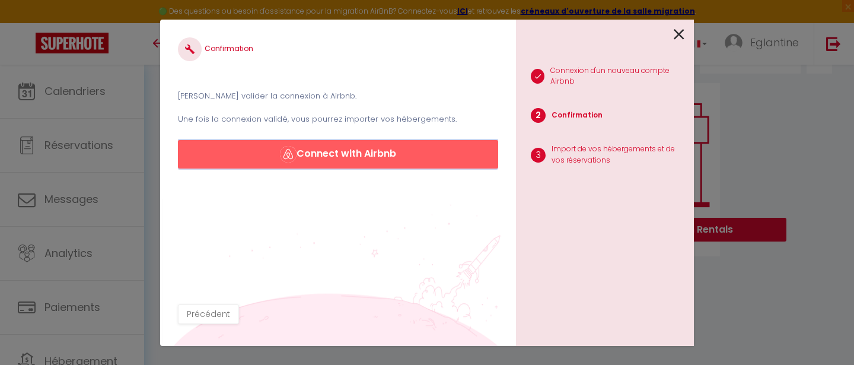
click at [345, 150] on button "Connect with Airbnb" at bounding box center [338, 154] width 320 height 28
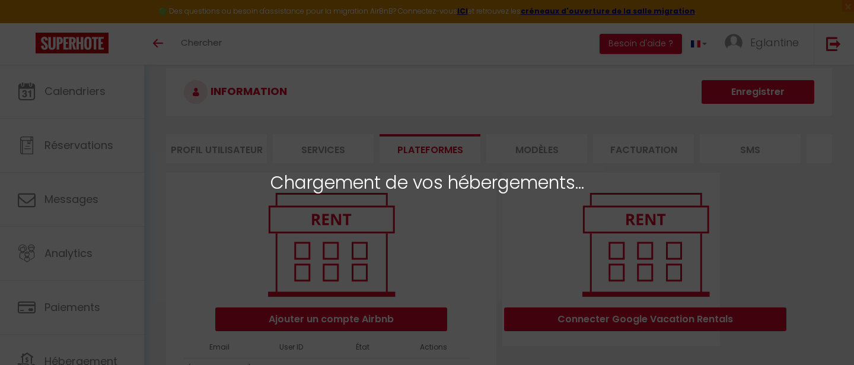
scroll to position [18, 0]
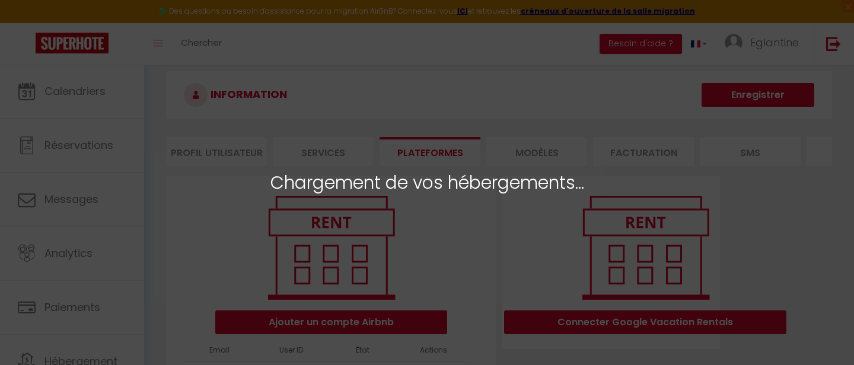
scroll to position [33, 0]
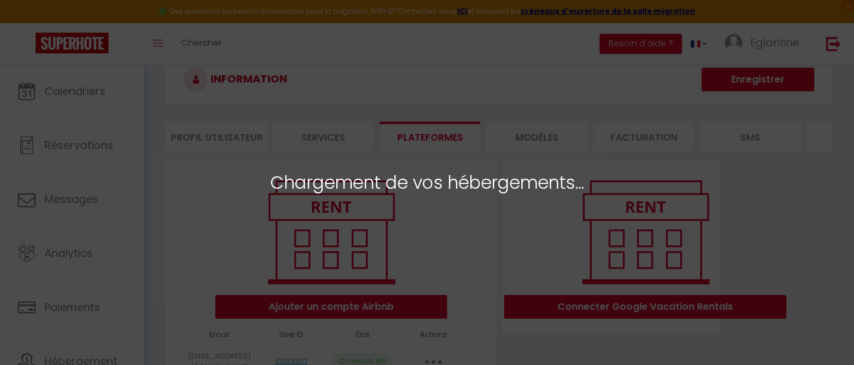
select select "74402"
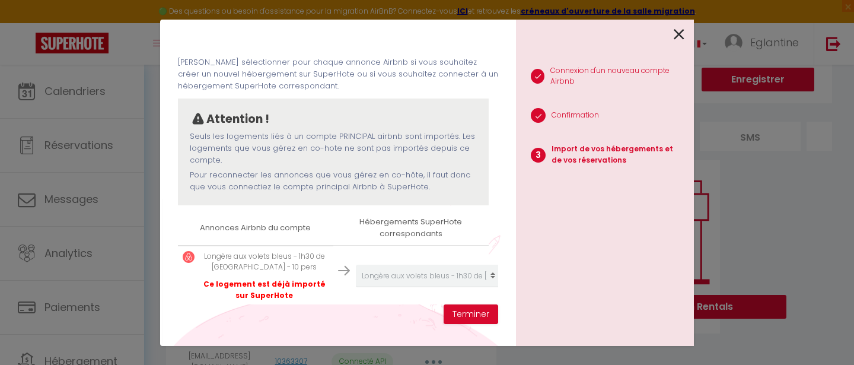
scroll to position [46, 0]
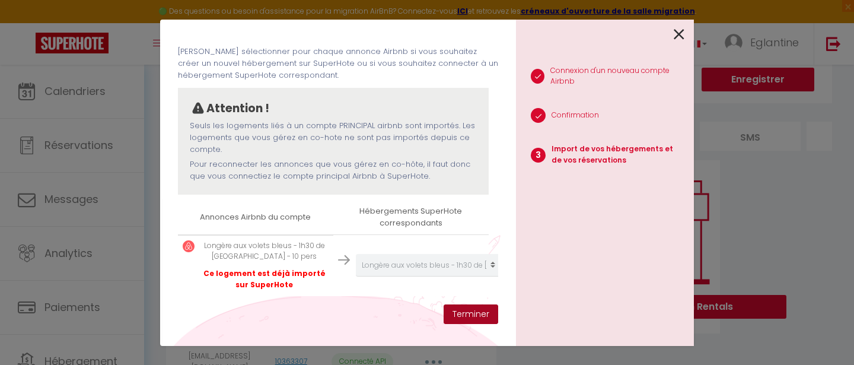
click at [462, 315] on button "Terminer" at bounding box center [470, 314] width 55 height 20
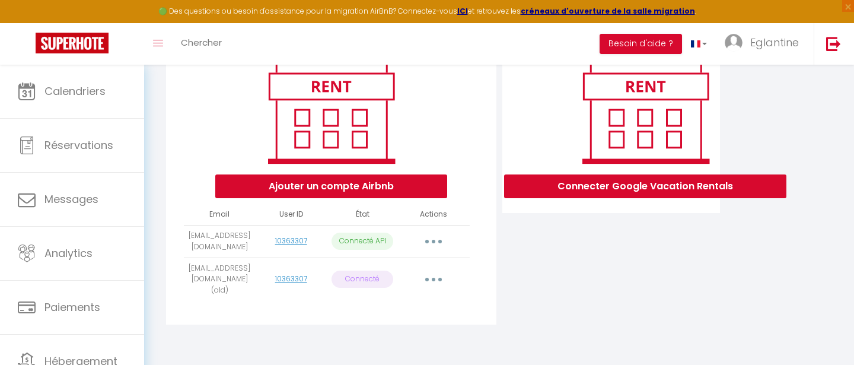
scroll to position [154, 0]
click at [432, 281] on button "button" at bounding box center [433, 279] width 33 height 19
click at [511, 277] on div "Connecter Google Vacation Rentals" at bounding box center [611, 186] width 224 height 292
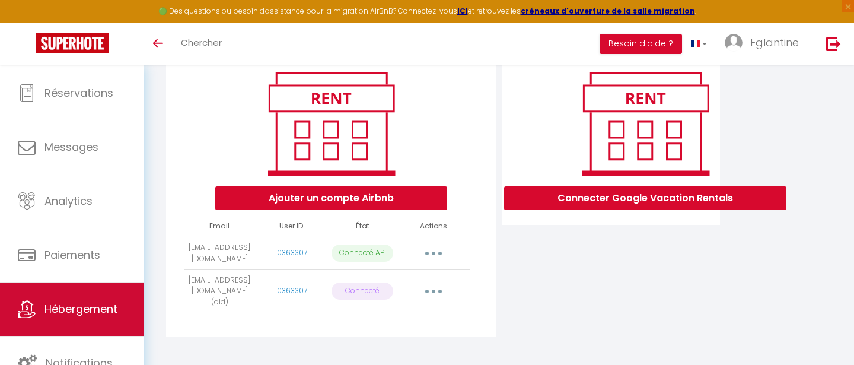
scroll to position [52, 0]
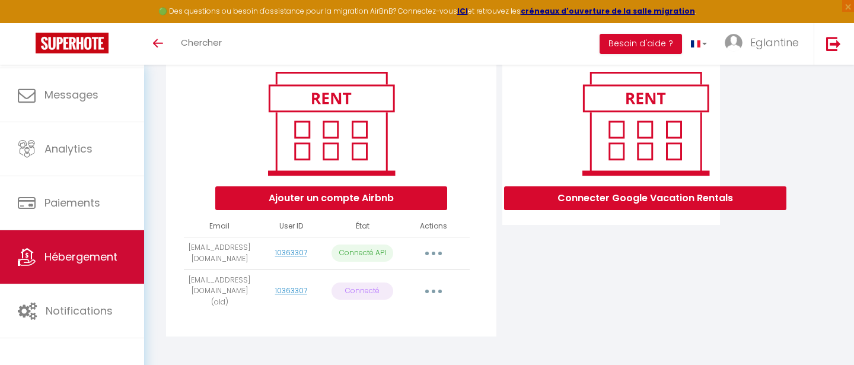
click at [81, 263] on span "Hébergement" at bounding box center [80, 256] width 73 height 15
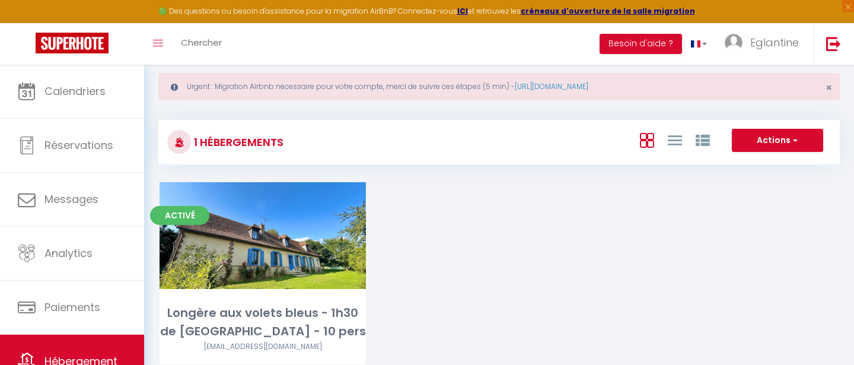
scroll to position [65, 0]
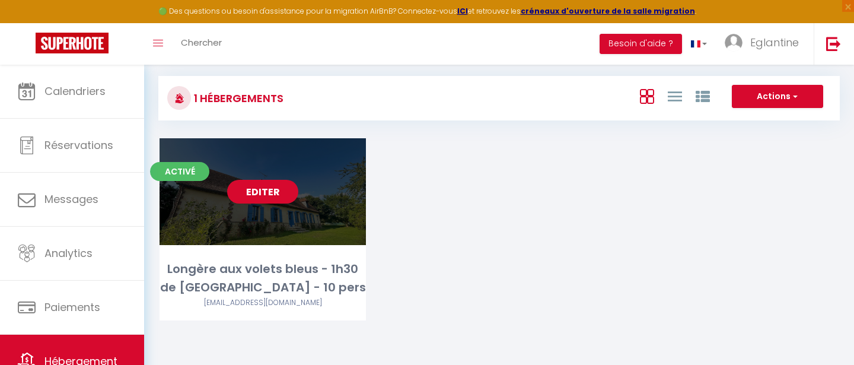
click at [278, 191] on link "Editer" at bounding box center [262, 192] width 71 height 24
select select "3"
select select "2"
select select "1"
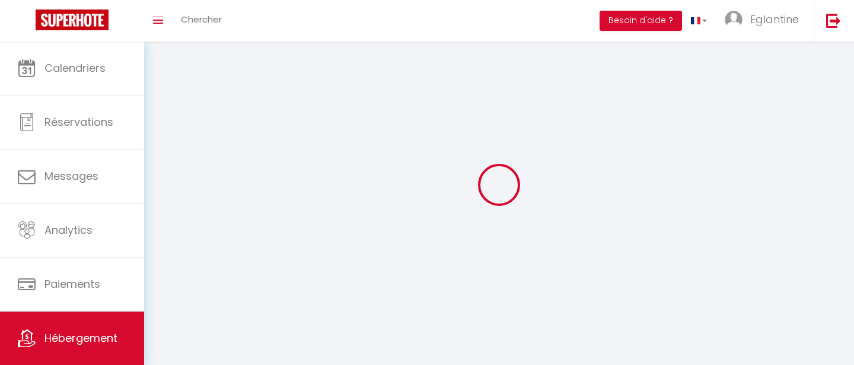
select select
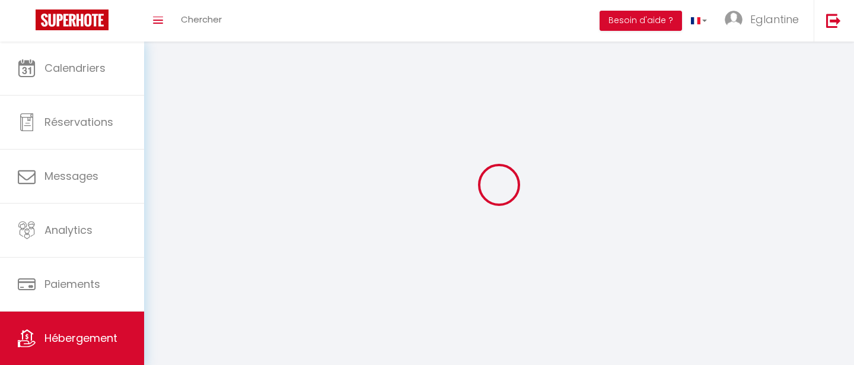
select select
checkbox input "false"
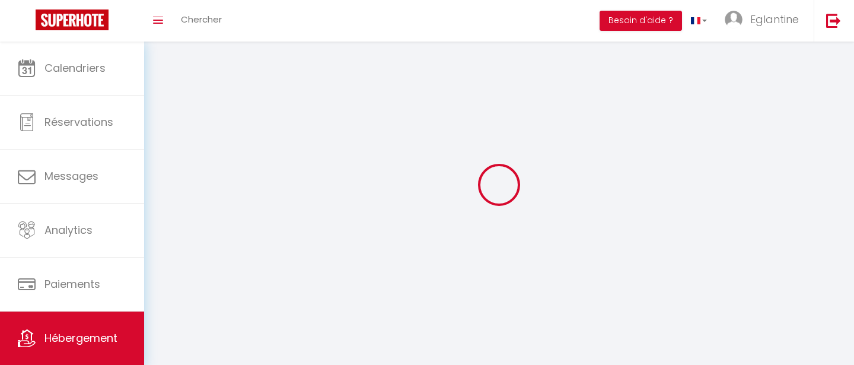
select select
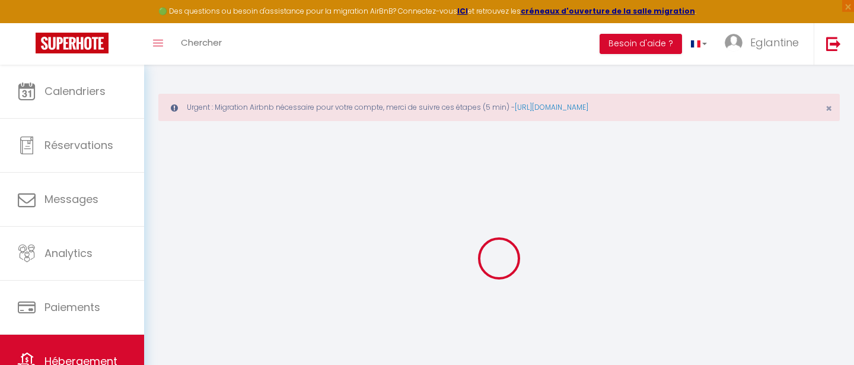
select select "8821-698576724623329851"
select select "14:00"
select select
select select "11:00"
select select "30"
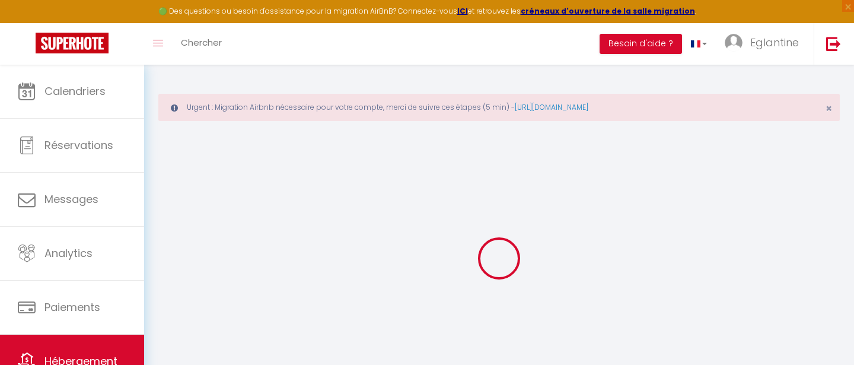
select select "120"
select select
checkbox input "false"
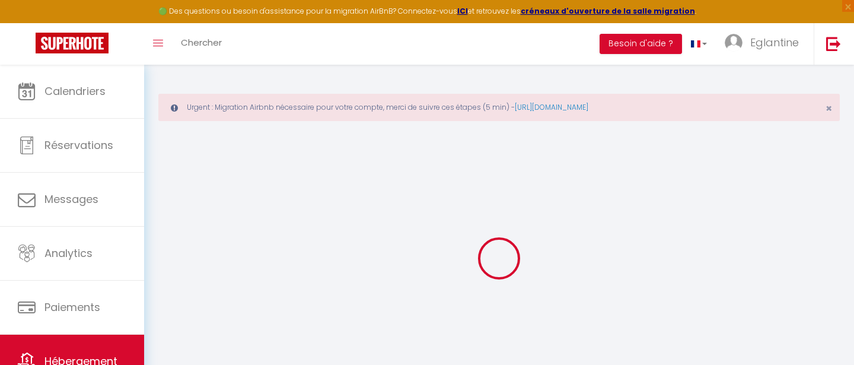
checkbox input "false"
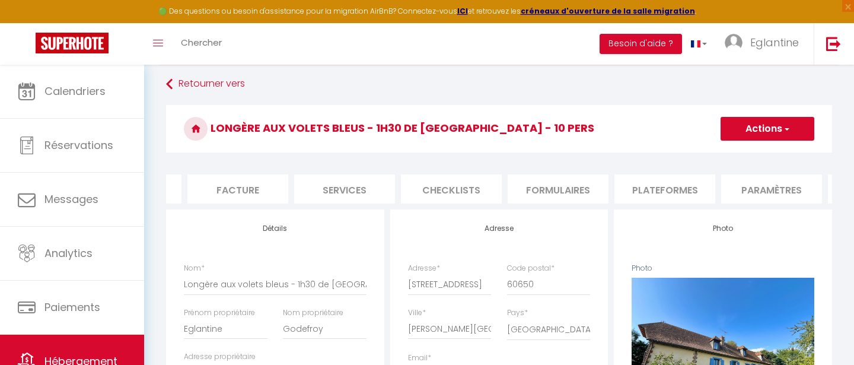
scroll to position [0, 196]
click at [658, 193] on li "Plateformes" at bounding box center [661, 188] width 101 height 29
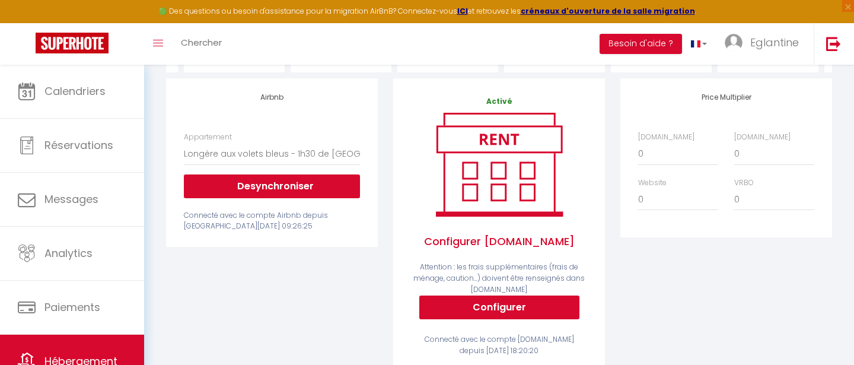
scroll to position [186, 0]
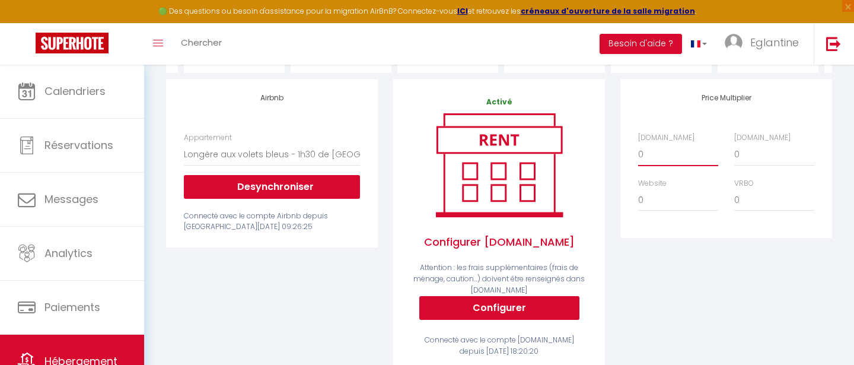
click at [643, 154] on select "0 + 1 % + 2 % + 3 % + 4 % + 5 % + 6 % + 7 % + 8 % + 9 %" at bounding box center [678, 154] width 80 height 23
select select "+ 15 %"
click at [638, 143] on select "0 + 1 % + 2 % + 3 % + 4 % + 5 % + 6 % + 7 % + 8 % + 9 %" at bounding box center [678, 154] width 80 height 23
click at [743, 154] on select "0 + 1 % + 2 % + 3 % + 4 % + 5 % + 6 % + 7 % + 8 % + 9 %" at bounding box center [774, 154] width 80 height 23
select select "+ 21 %"
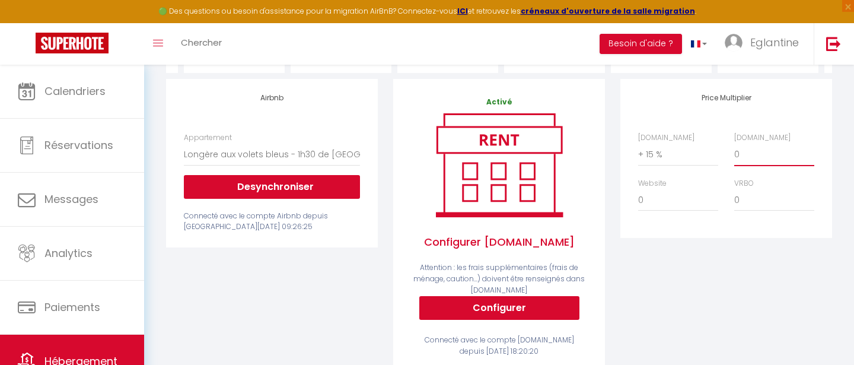
click at [734, 143] on select "0 + 1 % + 2 % + 3 % + 4 % + 5 % + 6 % + 7 % + 8 % + 9 %" at bounding box center [774, 154] width 80 height 23
click at [686, 244] on div "Price Multiplier Airbnb.com 0 + 1 % + 2 % + 3 % + 4 % + 5 % + 6 % + 7 %" at bounding box center [725, 233] width 227 height 308
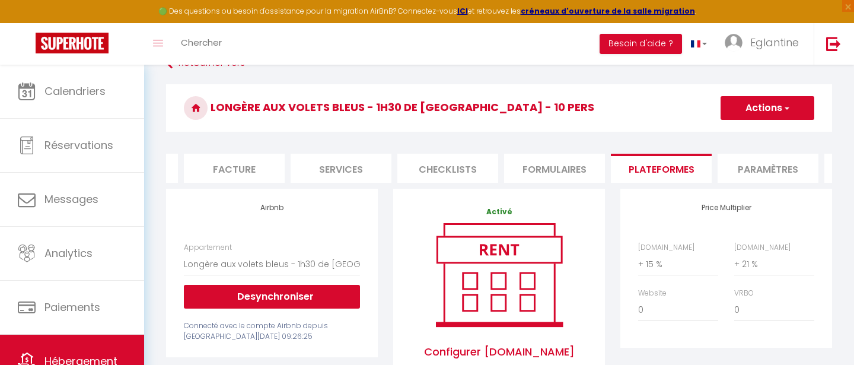
scroll to position [77, 0]
click at [787, 109] on span "button" at bounding box center [786, 107] width 8 height 12
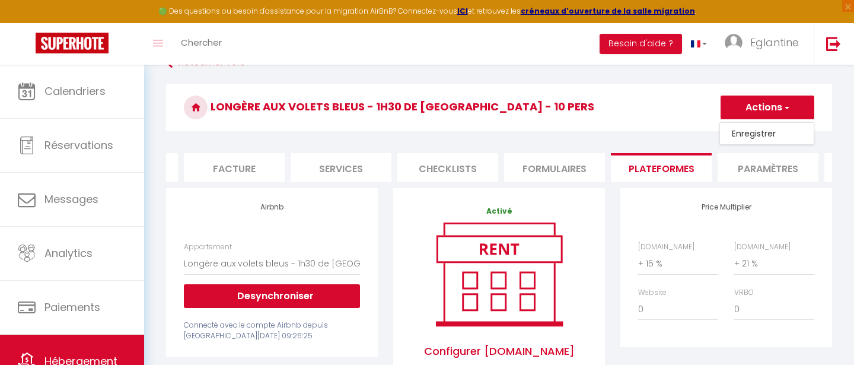
click at [768, 131] on link "Enregistrer" at bounding box center [767, 133] width 94 height 15
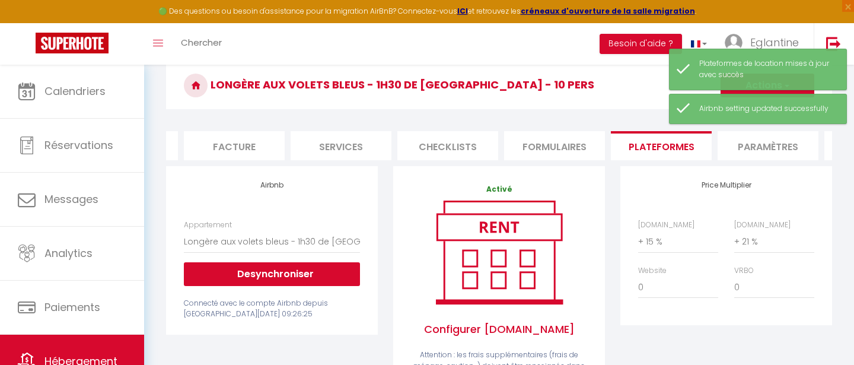
scroll to position [100, 0]
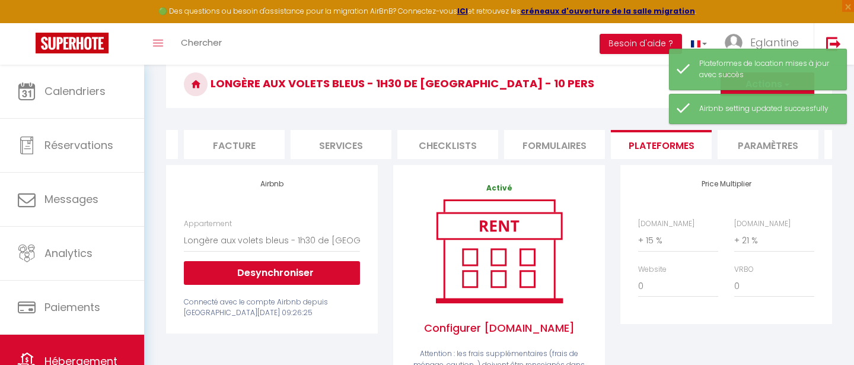
click at [612, 222] on div "Activé Configurer Booking.com Attention : les frais supplémentaires (frais de m…" at bounding box center [498, 319] width 227 height 308
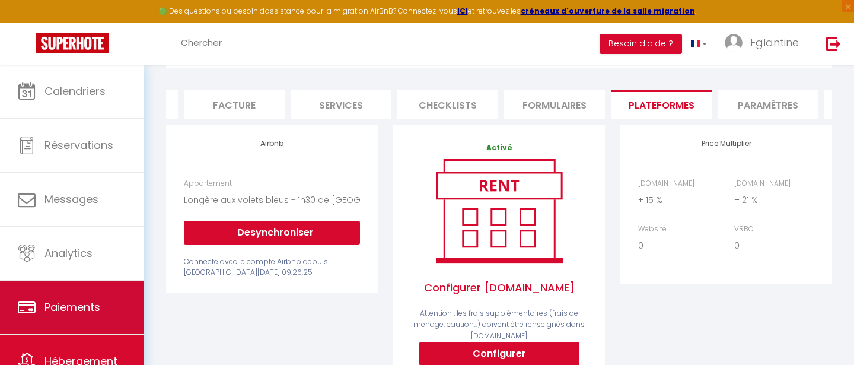
scroll to position [25, 0]
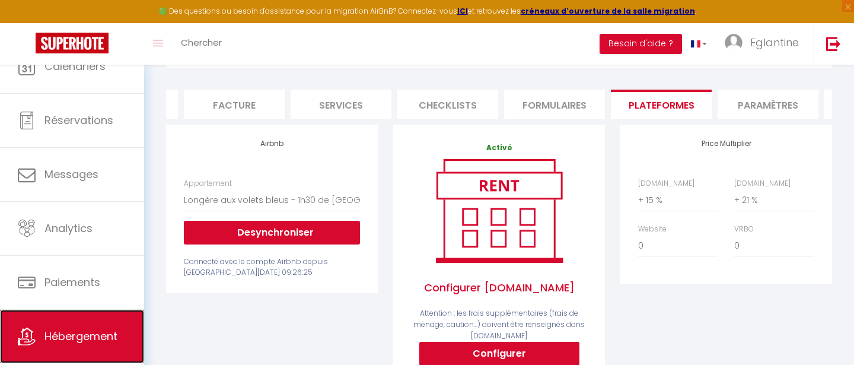
click at [97, 341] on span "Hébergement" at bounding box center [80, 335] width 73 height 15
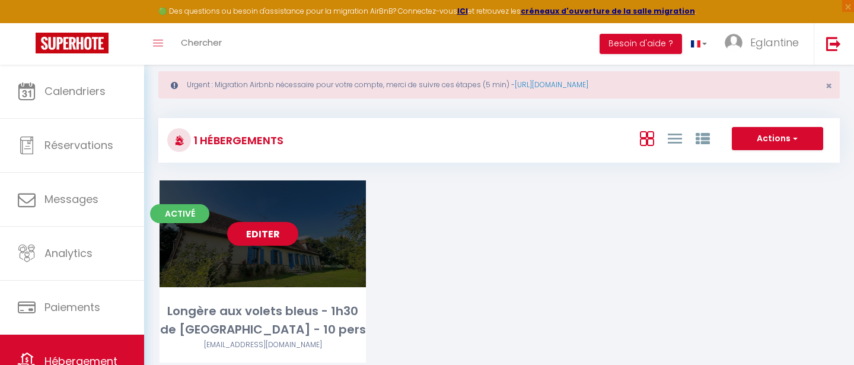
scroll to position [27, 0]
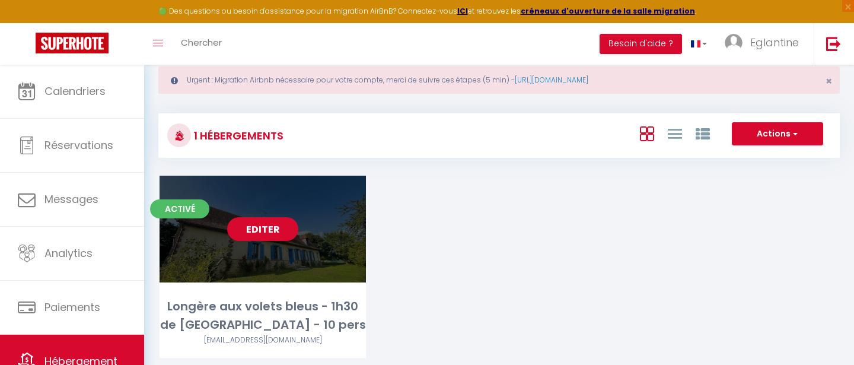
click at [276, 230] on link "Editer" at bounding box center [262, 229] width 71 height 24
click at [280, 225] on link "Editer" at bounding box center [262, 229] width 71 height 24
select select "3"
select select "2"
select select "1"
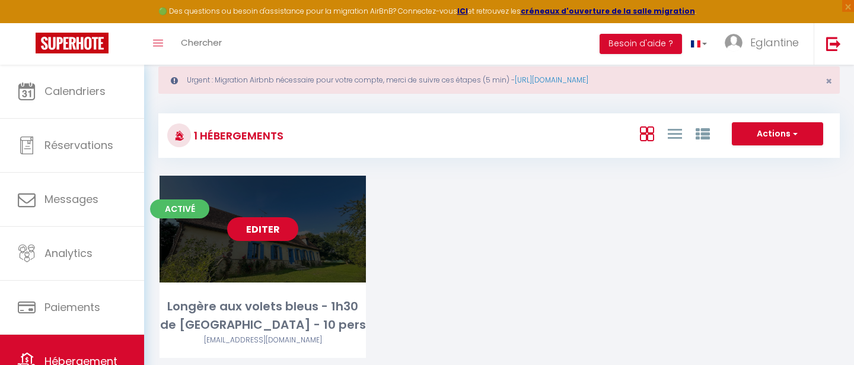
select select "1"
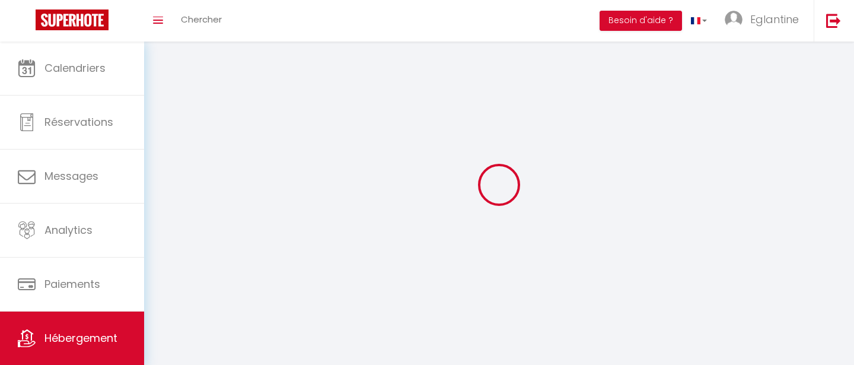
select select
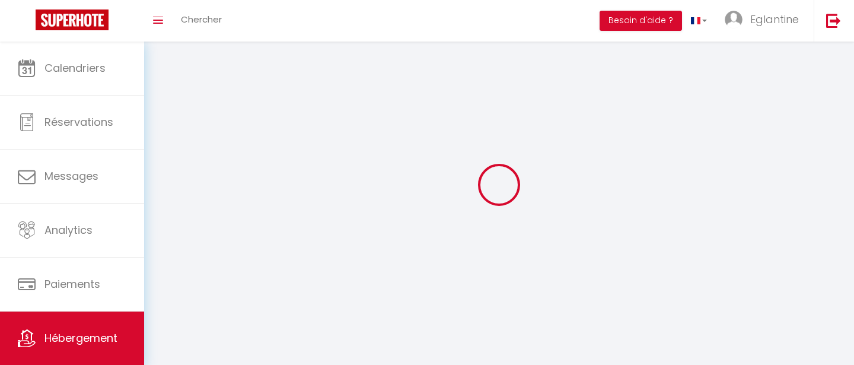
select select
checkbox input "false"
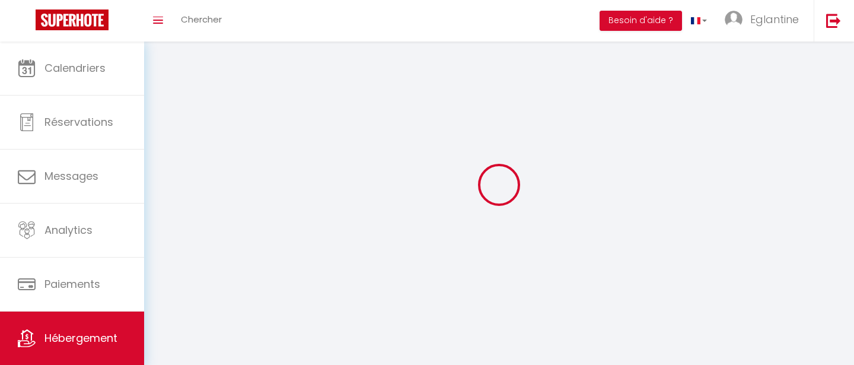
select select
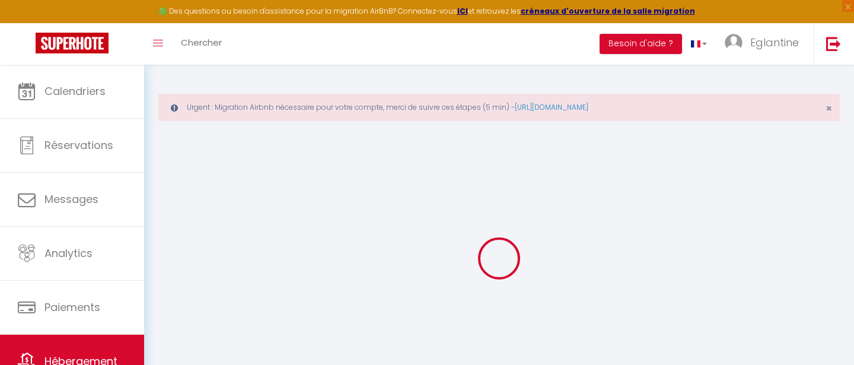
select select "8821-698576724623329851"
select select "+ 15 %"
select select "+ 21 %"
select select
checkbox input "false"
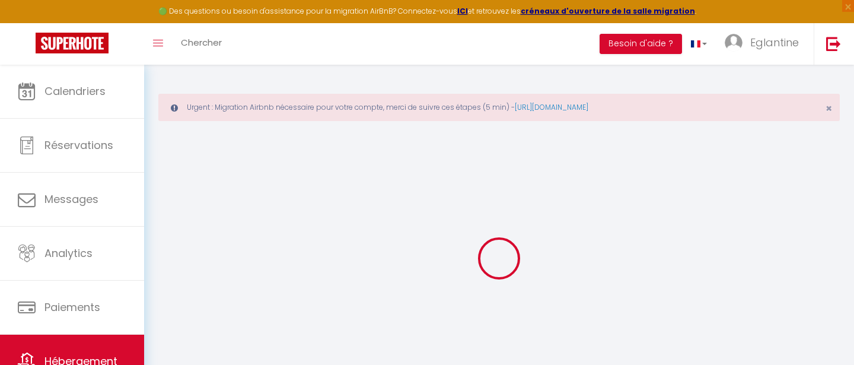
checkbox input "false"
select select "14:00"
select select
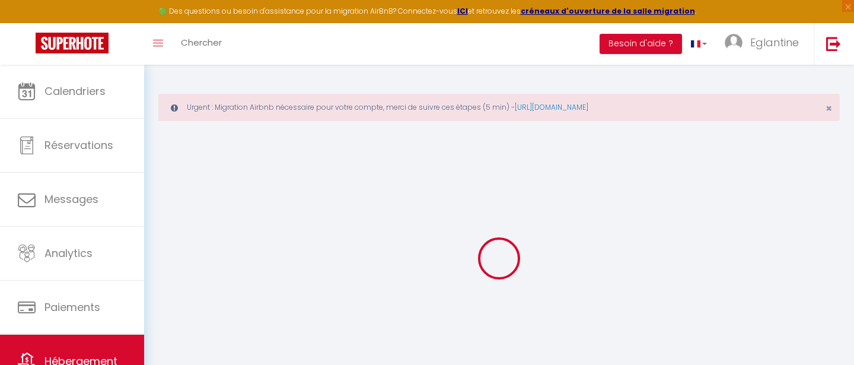
select select "11:00"
select select "30"
select select "120"
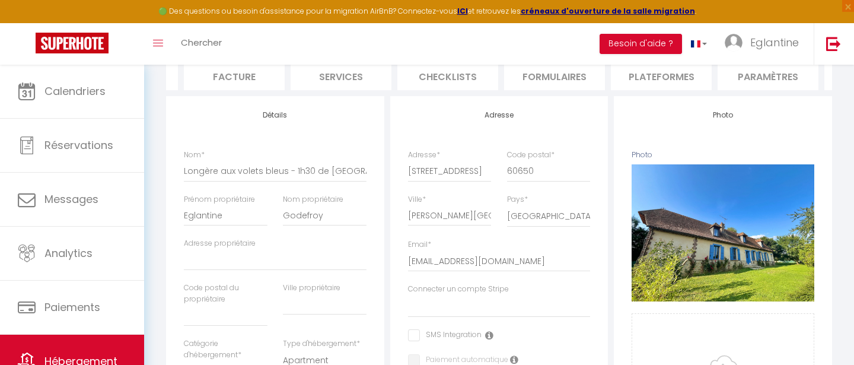
scroll to position [0, 202]
click at [643, 76] on li "Plateformes" at bounding box center [655, 75] width 101 height 29
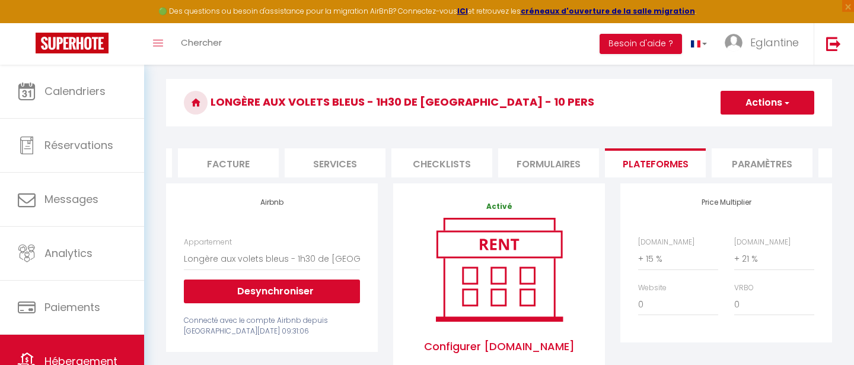
scroll to position [124, 0]
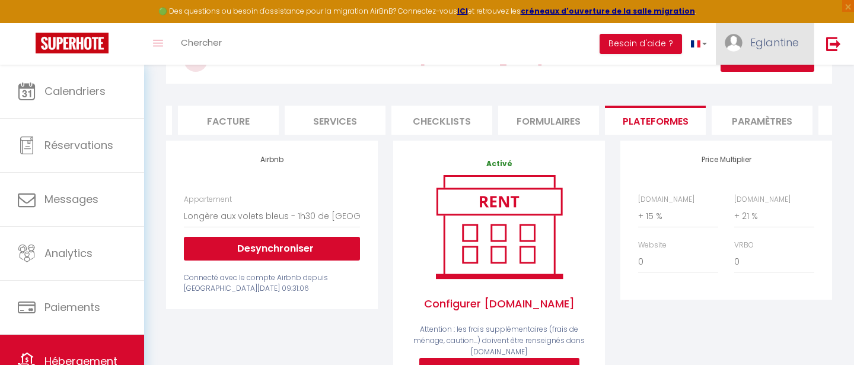
click at [788, 44] on span "Eglantine" at bounding box center [774, 42] width 49 height 15
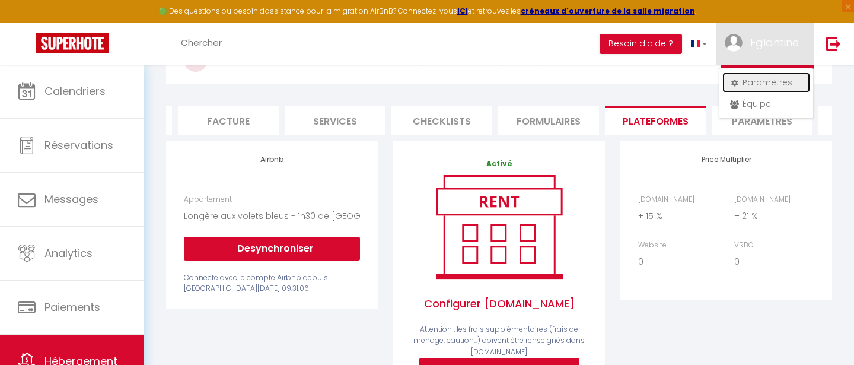
click at [766, 85] on link "Paramètres" at bounding box center [766, 82] width 88 height 20
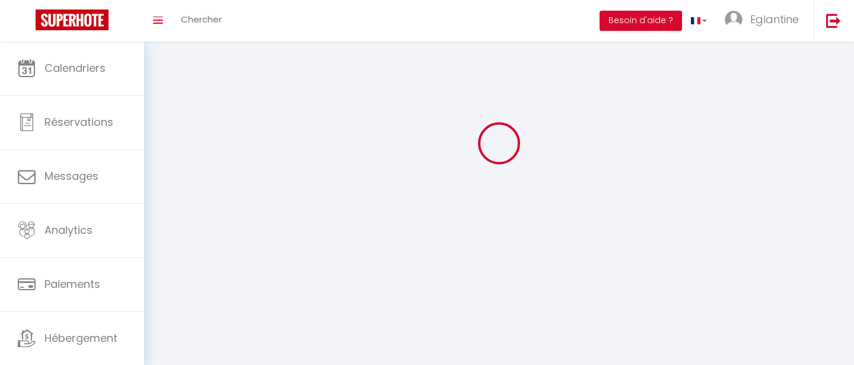
select select "fr"
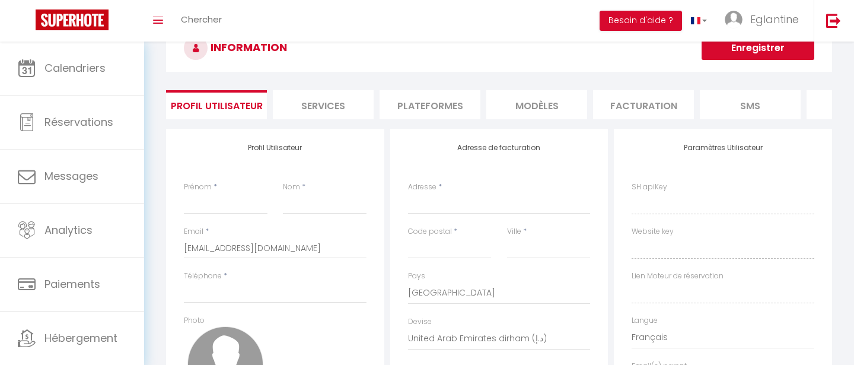
type input "Eglantine"
type input "Godefroy"
type input "[PHONE_NUMBER]"
type input "[STREET_ADDRESS][PERSON_NAME]"
type input "75017"
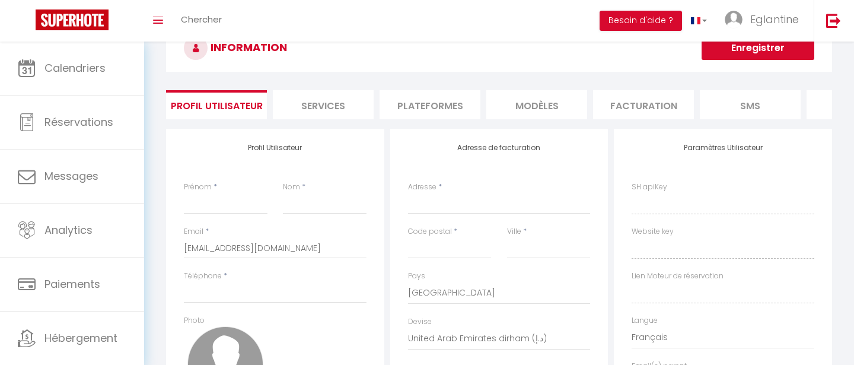
type input "[GEOGRAPHIC_DATA]"
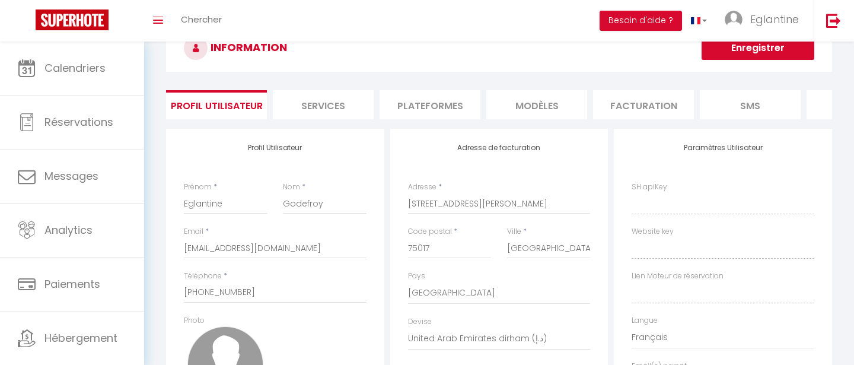
select select "1"
select select "28"
type input "tO5kVHkTVgsyGWkBecQxjBSYL"
type input "gVafPt8RIQoZ6UhqLoluYgbMS"
type input "[URL][DOMAIN_NAME]"
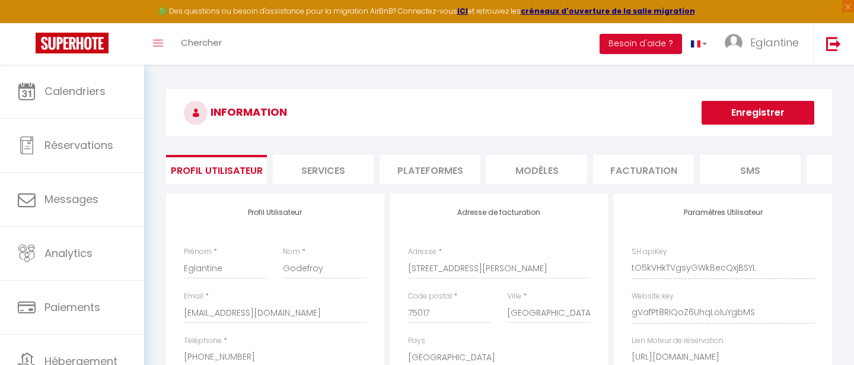
click at [394, 169] on li "Plateformes" at bounding box center [429, 169] width 101 height 29
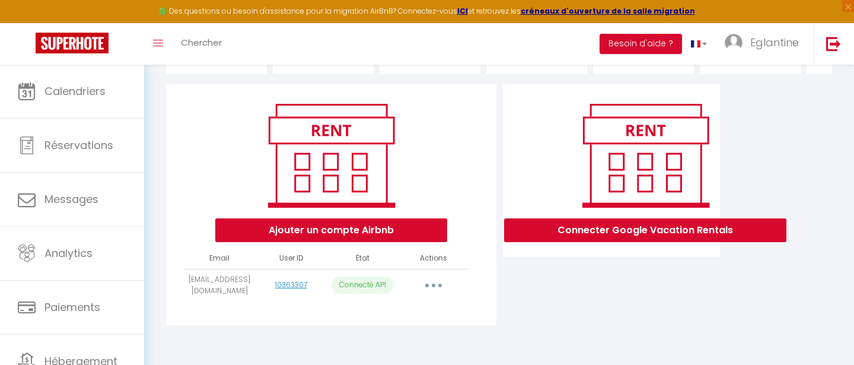
scroll to position [110, 0]
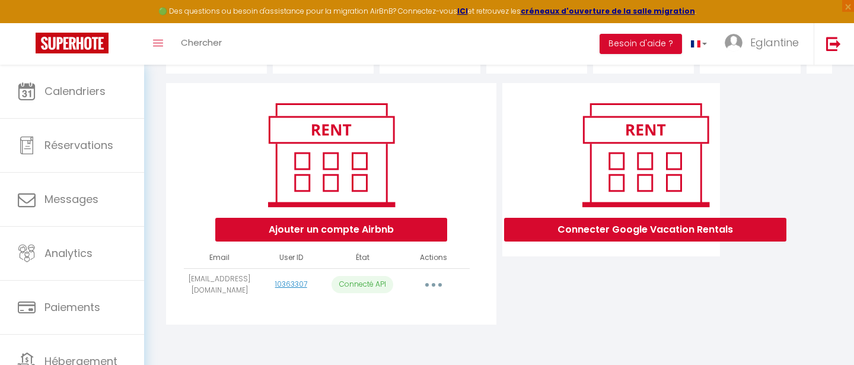
click at [430, 285] on button "button" at bounding box center [433, 284] width 33 height 19
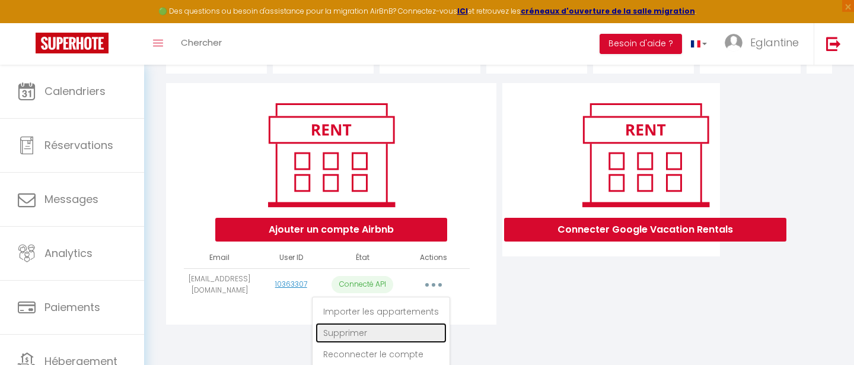
click at [385, 334] on link "Supprimer" at bounding box center [380, 332] width 131 height 20
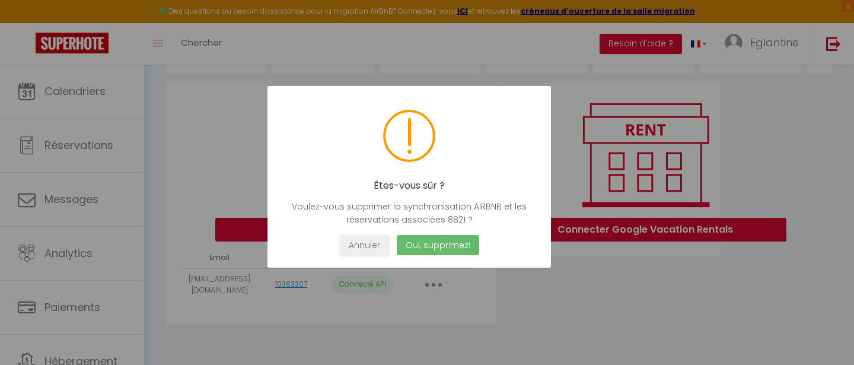
click at [433, 243] on button "Oui, supprimez!" at bounding box center [438, 245] width 82 height 21
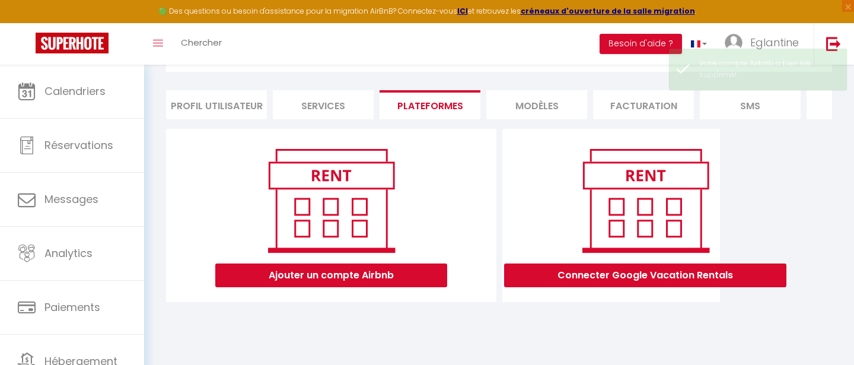
scroll to position [65, 0]
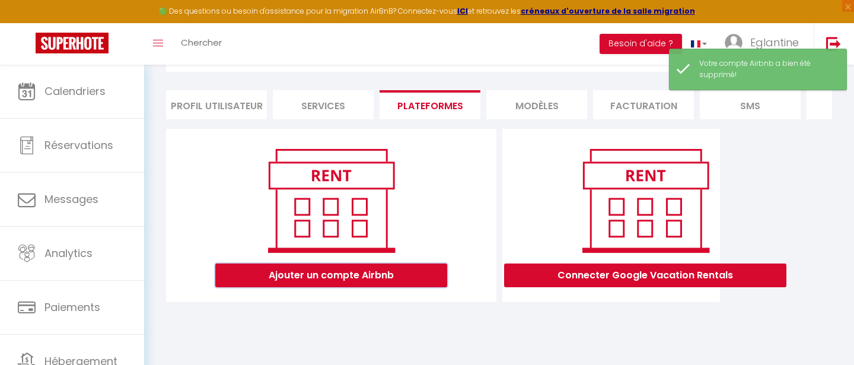
click at [372, 271] on button "Ajouter un compte Airbnb" at bounding box center [331, 275] width 232 height 24
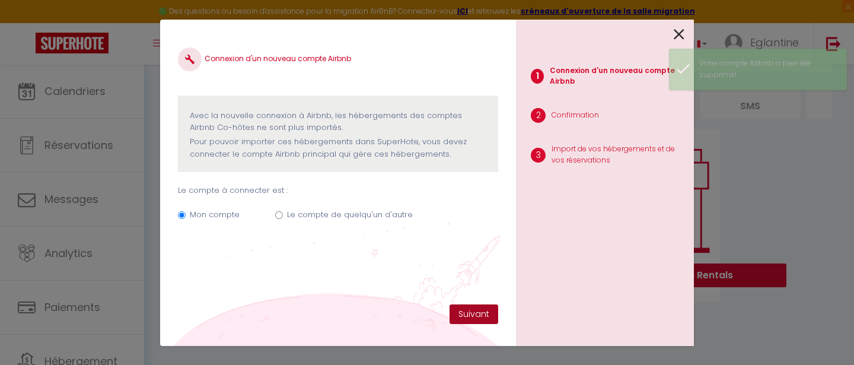
click at [474, 315] on button "Suivant" at bounding box center [473, 314] width 49 height 20
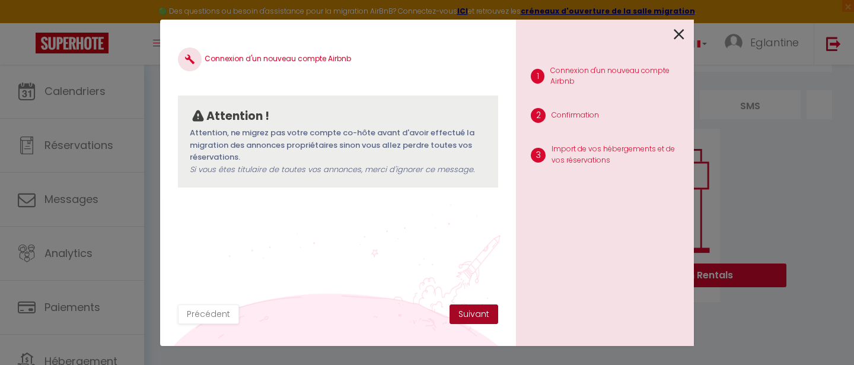
click at [467, 307] on button "Suivant" at bounding box center [473, 314] width 49 height 20
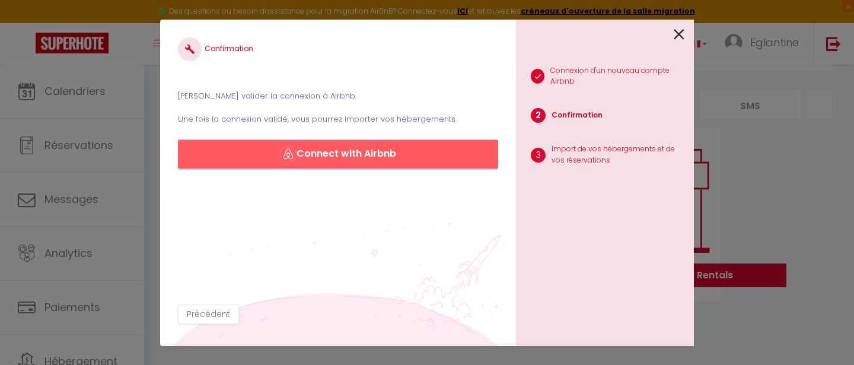
click at [374, 159] on button "Connect with Airbnb" at bounding box center [338, 154] width 320 height 28
click at [678, 35] on icon at bounding box center [678, 34] width 11 height 18
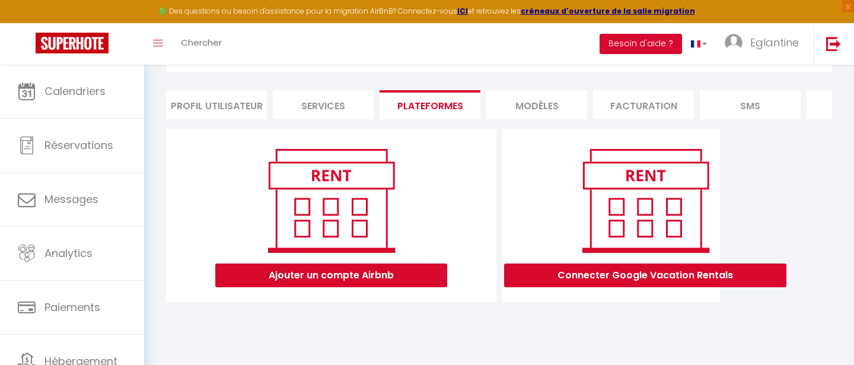
click at [428, 110] on li "Plateformes" at bounding box center [429, 104] width 101 height 29
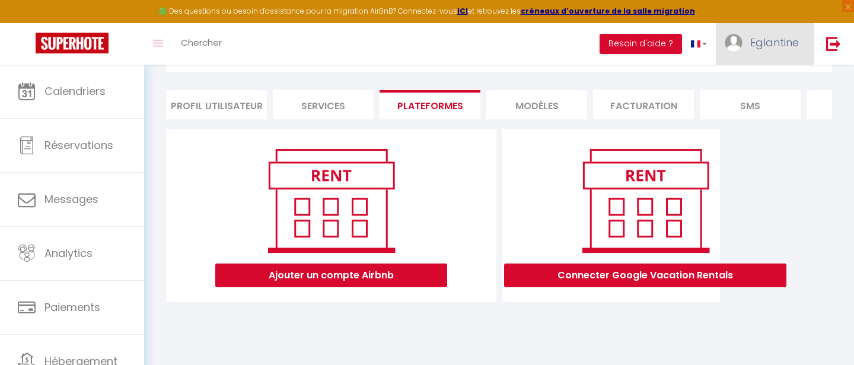
click at [771, 46] on span "Eglantine" at bounding box center [774, 42] width 49 height 15
click at [748, 79] on link "Paramètres" at bounding box center [766, 82] width 88 height 20
click at [735, 87] on link "Paramètres" at bounding box center [766, 82] width 88 height 20
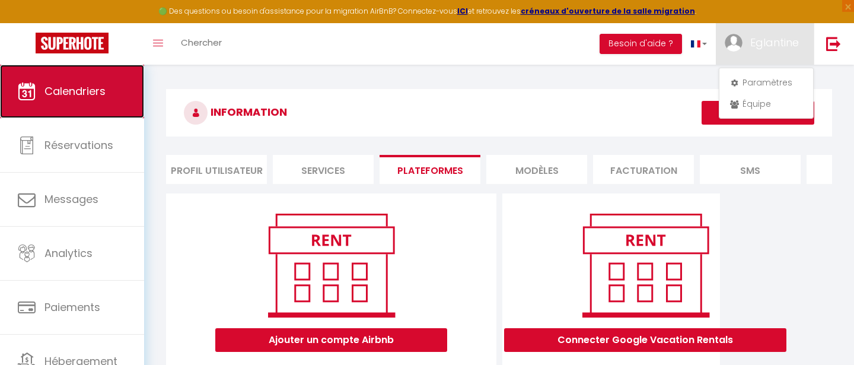
click at [40, 88] on link "Calendriers" at bounding box center [72, 91] width 144 height 53
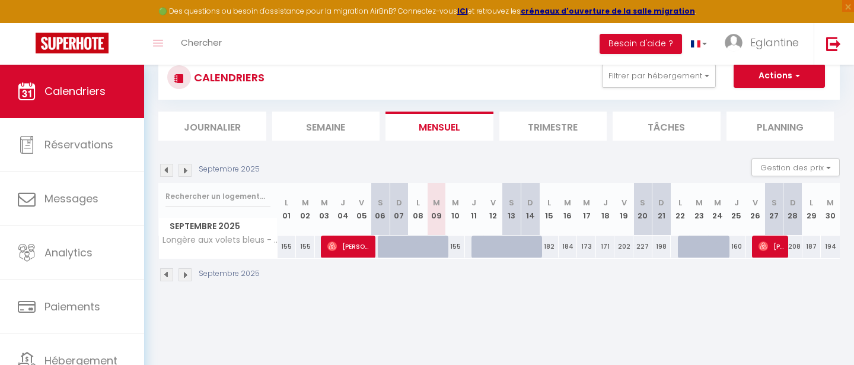
scroll to position [36, 0]
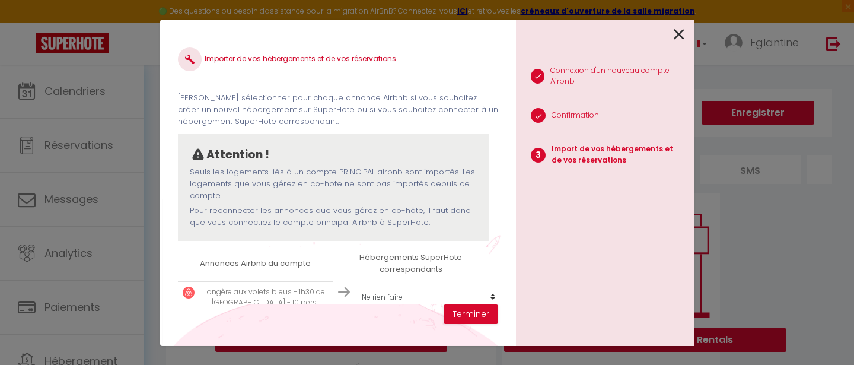
scroll to position [18, 0]
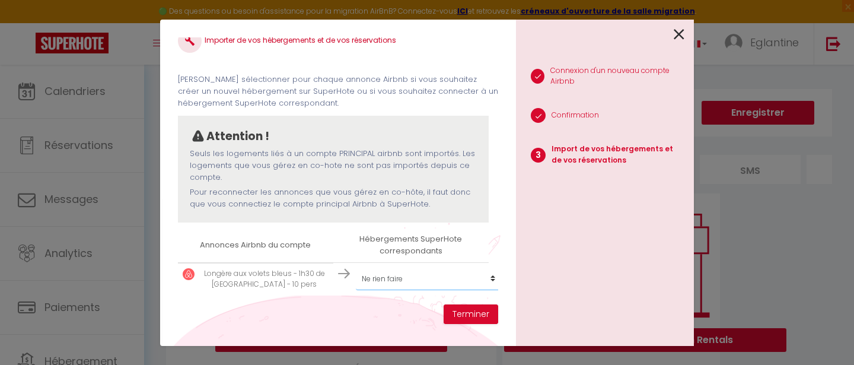
click at [421, 273] on select "Créer un nouvel hébergement Ne rien faire Longère aux volets bleus - 1h30 de [G…" at bounding box center [429, 278] width 146 height 23
click at [356, 267] on select "Créer un nouvel hébergement Ne rien faire Longère aux volets bleus - 1h30 de [G…" at bounding box center [429, 278] width 146 height 23
click at [403, 274] on select "Créer un nouvel hébergement Ne rien faire Longère aux volets bleus - 1h30 de [G…" at bounding box center [429, 278] width 146 height 23
select select "74402"
click at [356, 267] on select "Créer un nouvel hébergement Ne rien faire Longère aux volets bleus - 1h30 de [G…" at bounding box center [429, 278] width 146 height 23
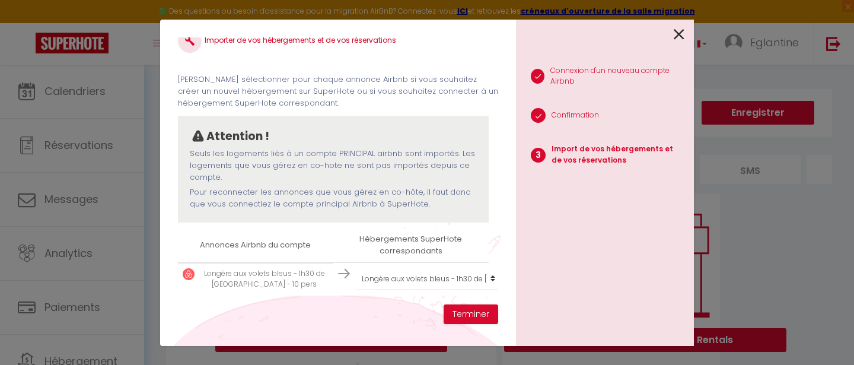
click at [366, 302] on div "Importer de vos hébergements et de vos réservations Veuillez sélectionner pour …" at bounding box center [338, 170] width 320 height 267
click at [462, 315] on button "Terminer" at bounding box center [470, 314] width 55 height 20
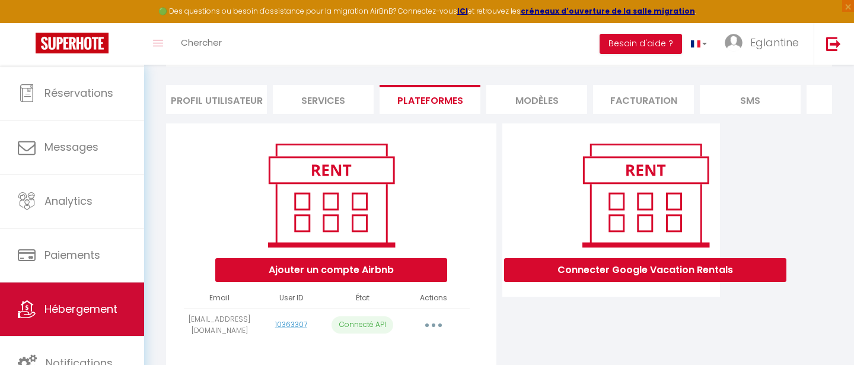
scroll to position [52, 0]
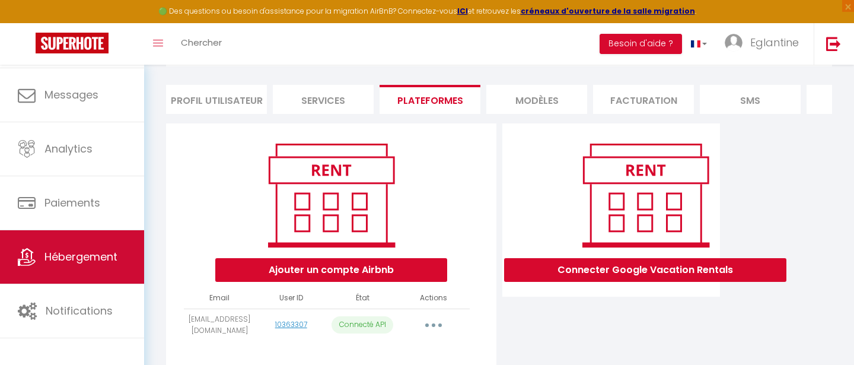
click at [87, 260] on span "Hébergement" at bounding box center [80, 256] width 73 height 15
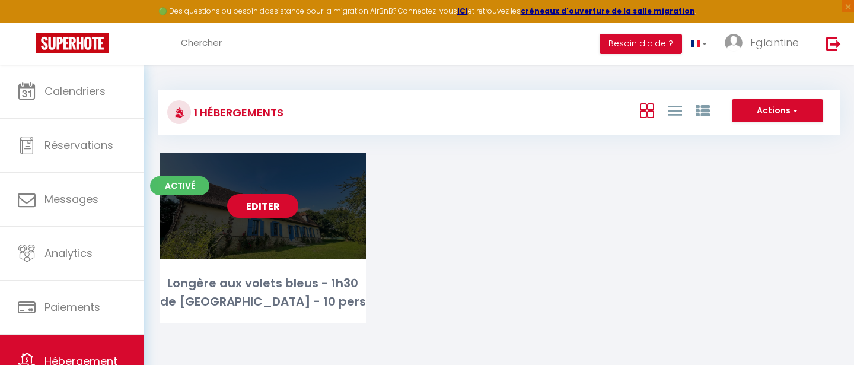
click at [278, 201] on link "Editer" at bounding box center [262, 206] width 71 height 24
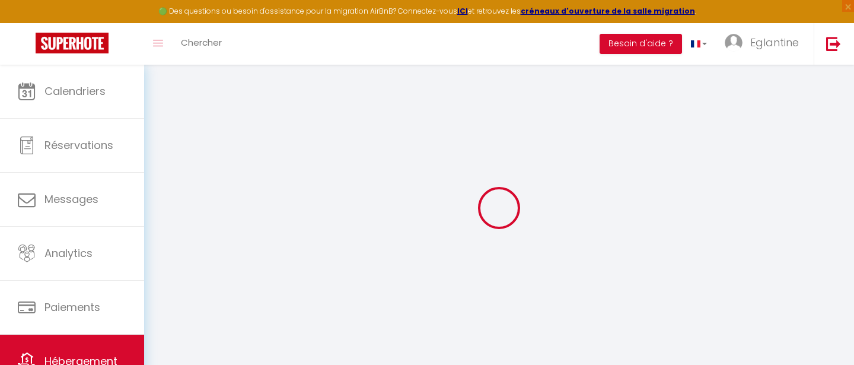
select select "+ 15 %"
select select "+ 21 %"
select select
checkbox input "false"
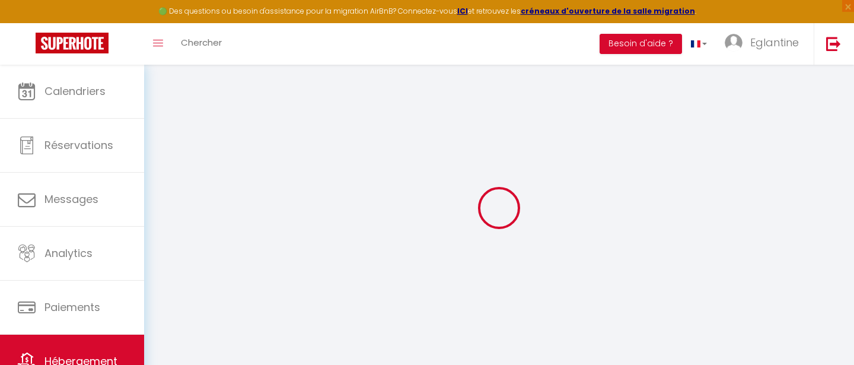
checkbox input "false"
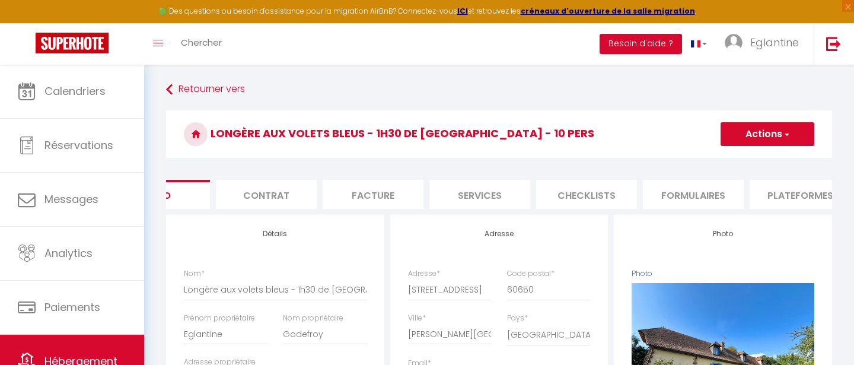
scroll to position [0, 66]
click at [756, 195] on li "Plateformes" at bounding box center [790, 194] width 101 height 29
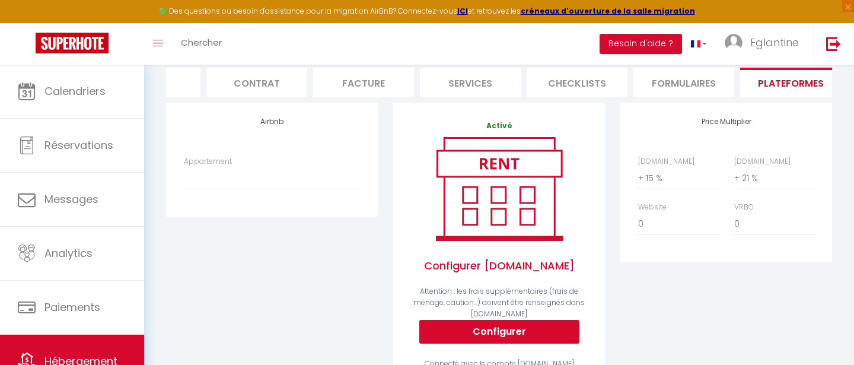
scroll to position [111, 0]
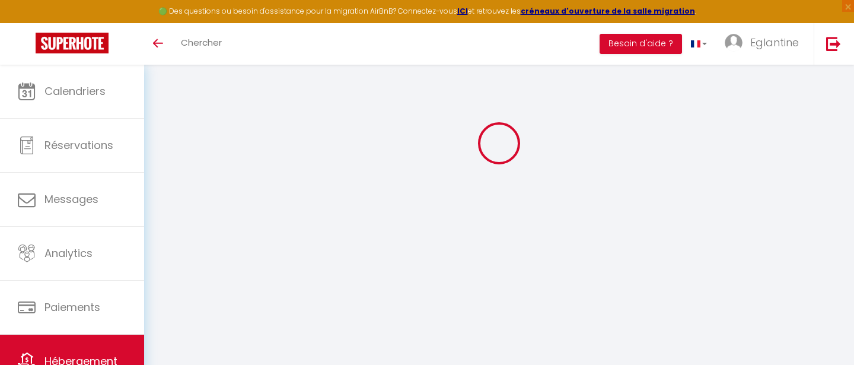
select select "+ 15 %"
select select "+ 21 %"
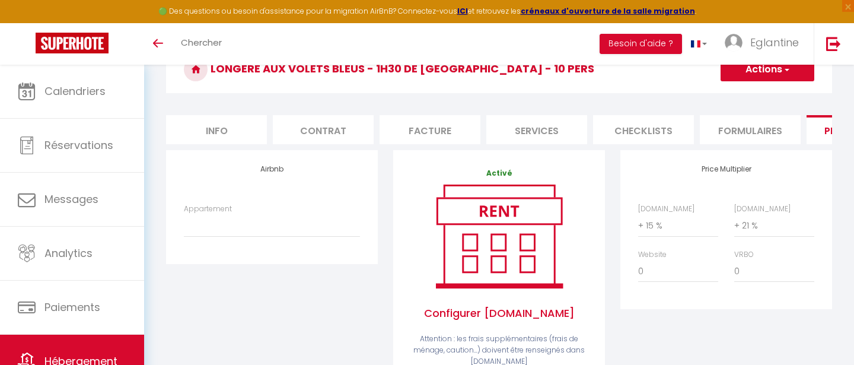
click at [265, 172] on h4 "Airbnb" at bounding box center [272, 169] width 176 height 8
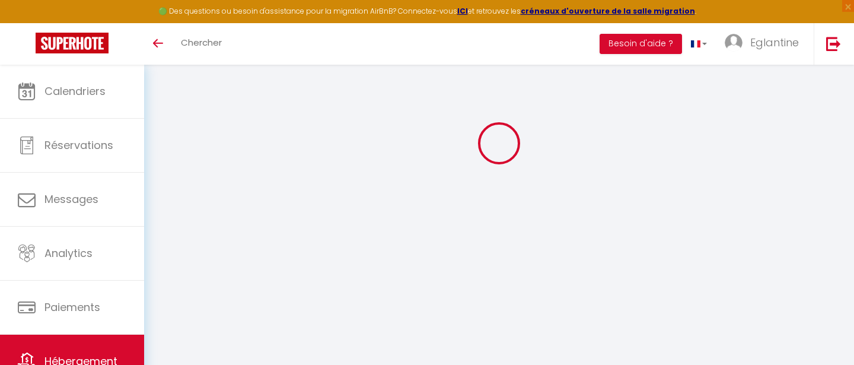
select select "+ 15 %"
select select "+ 21 %"
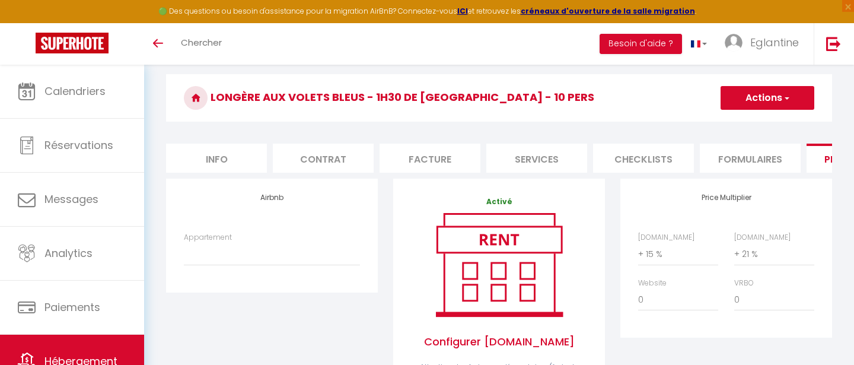
scroll to position [55, 0]
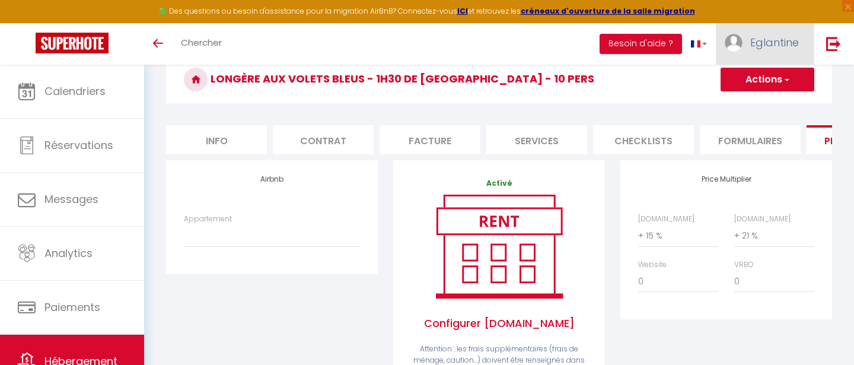
click at [792, 44] on span "Eglantine" at bounding box center [774, 42] width 49 height 15
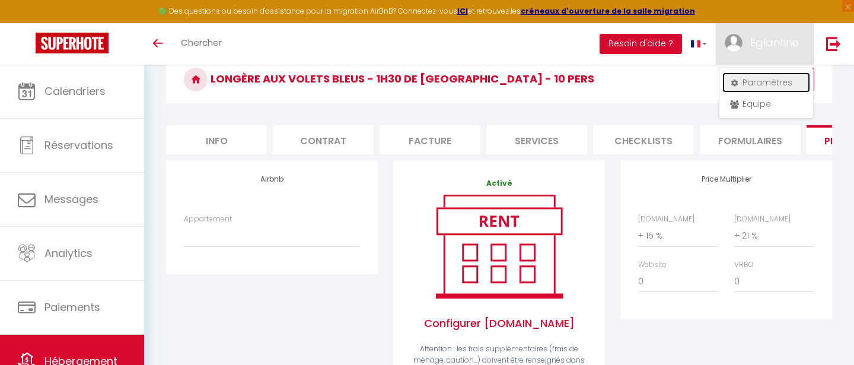
click at [756, 84] on link "Paramètres" at bounding box center [766, 82] width 88 height 20
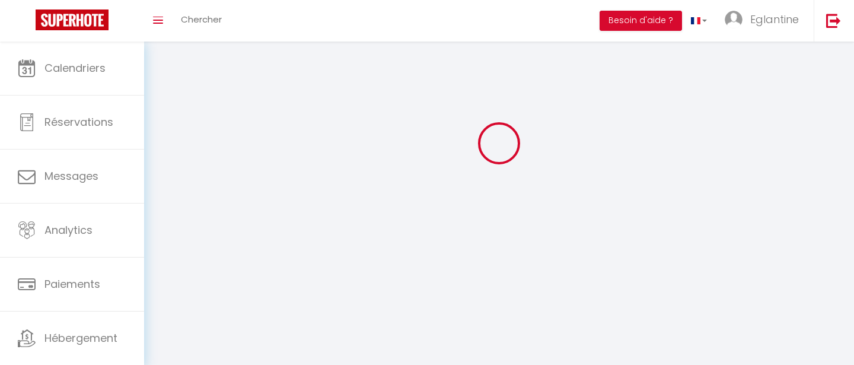
select select "fr"
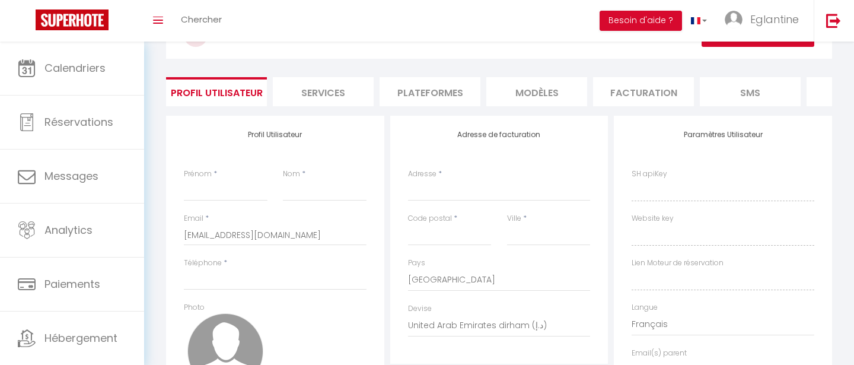
type input "Eglantine"
type input "Godefroy"
type input "+33633622154"
type input "96 rue legendre"
type input "75017"
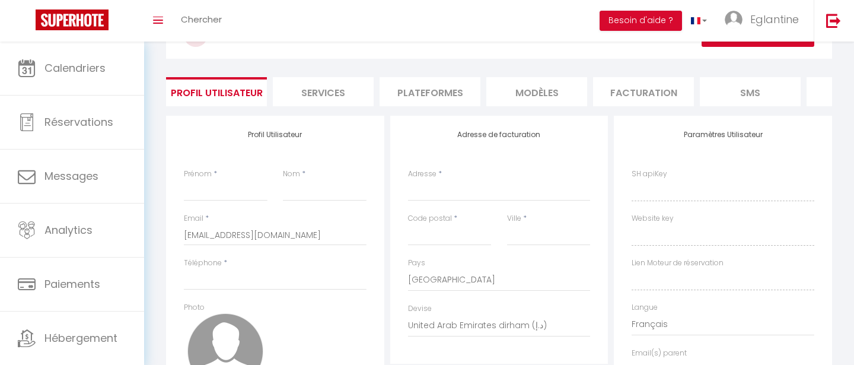
type input "Paris"
select select "1"
select select "28"
type input "tO5kVHkTVgsyGWkBecQxjBSYL"
type input "gVafPt8RIQoZ6UhqLoluYgbMS"
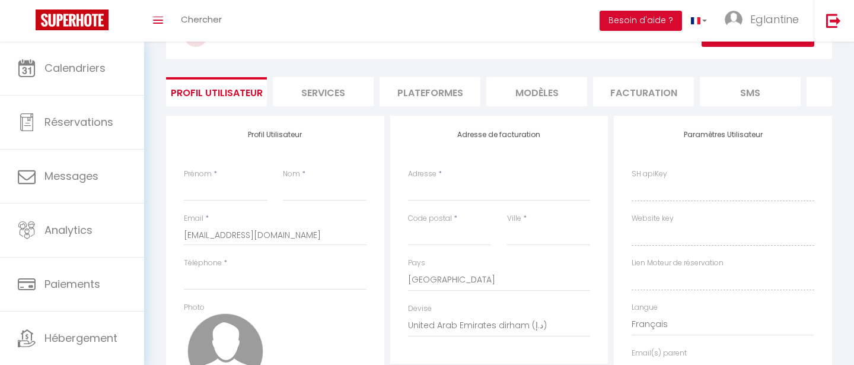
type input "https://app.superhote.com/#/get-available-rentals/gVafPt8RIQoZ6UhqLoluYgbMS"
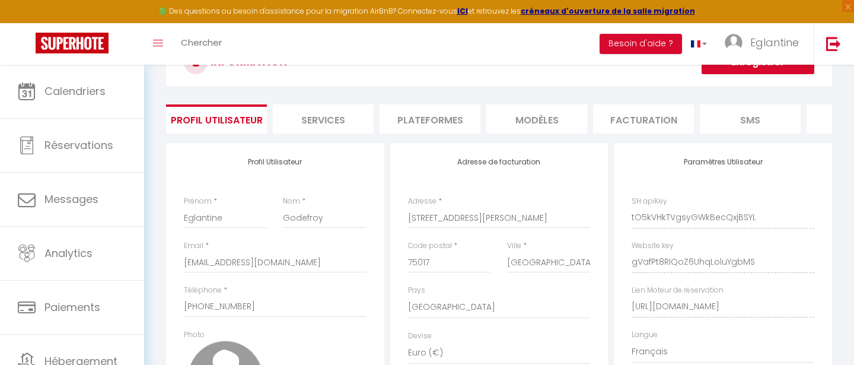
scroll to position [48, 0]
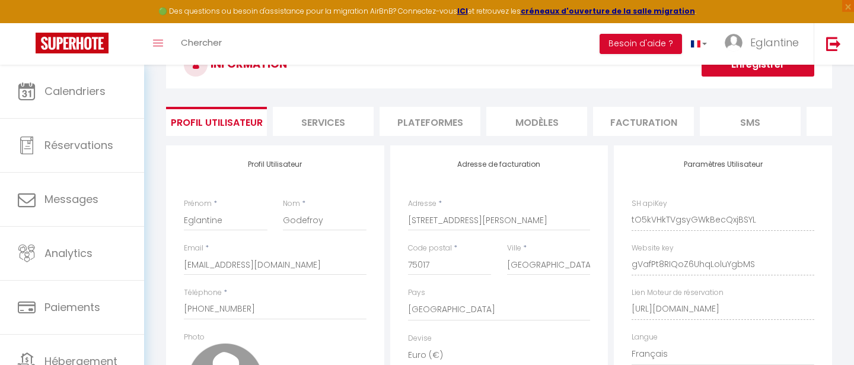
click at [458, 118] on li "Plateformes" at bounding box center [429, 121] width 101 height 29
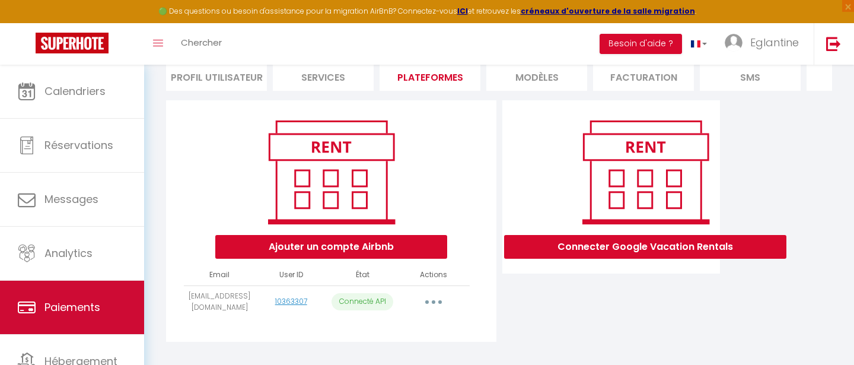
scroll to position [9, 0]
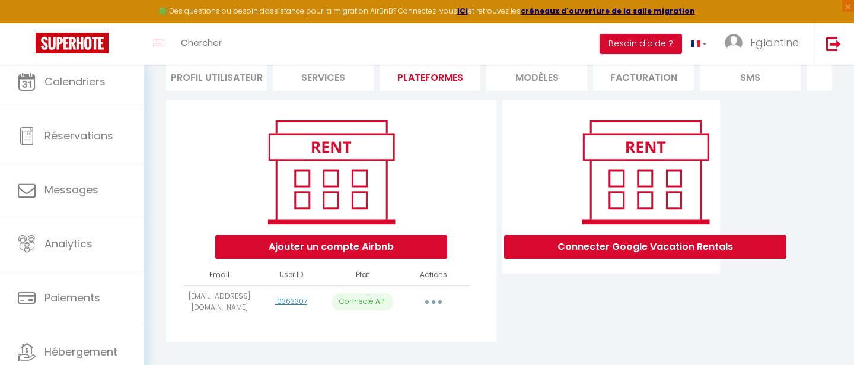
click at [423, 298] on button "button" at bounding box center [433, 301] width 33 height 19
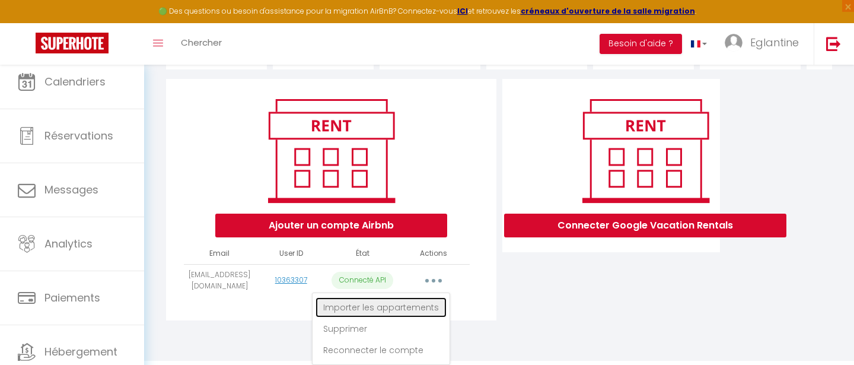
click at [411, 306] on link "Importer les appartements" at bounding box center [380, 307] width 131 height 20
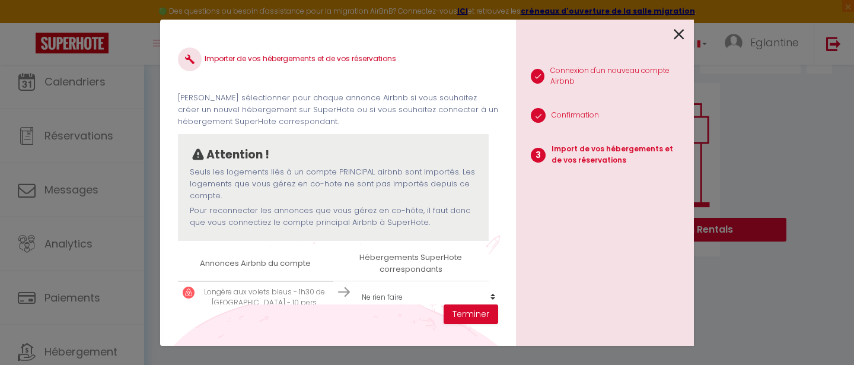
scroll to position [18, 0]
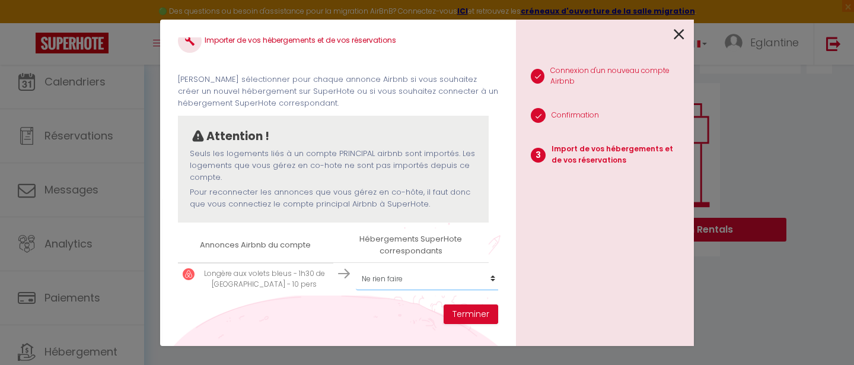
click at [410, 273] on select "Créer un nouvel hébergement Ne rien faire Longère aux volets bleus - 1h30 de [G…" at bounding box center [429, 278] width 146 height 23
select select "74402"
click at [356, 267] on select "Créer un nouvel hébergement Ne rien faire Longère aux volets bleus - 1h30 de [G…" at bounding box center [429, 278] width 146 height 23
click at [457, 316] on button "Terminer" at bounding box center [470, 314] width 55 height 20
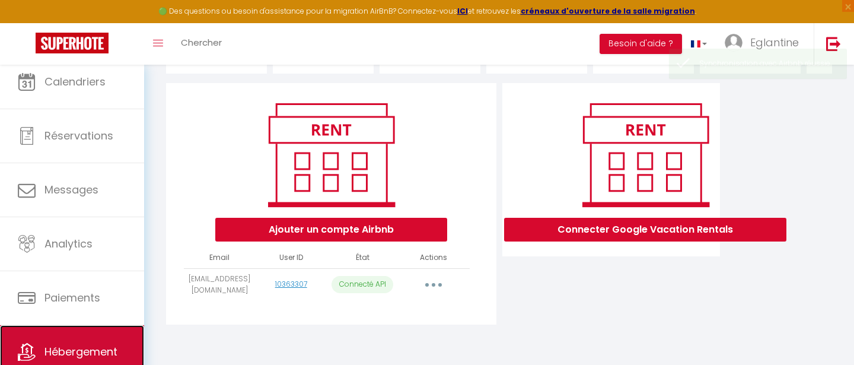
click at [71, 333] on link "Hébergement" at bounding box center [72, 351] width 144 height 53
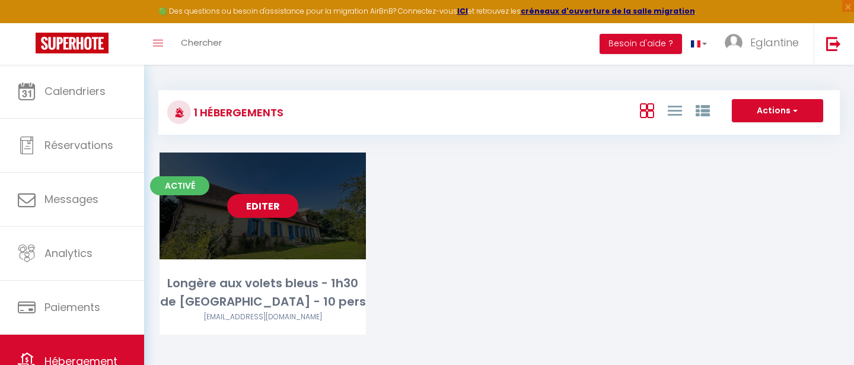
click at [260, 207] on link "Editer" at bounding box center [262, 206] width 71 height 24
click at [274, 206] on link "Editer" at bounding box center [262, 206] width 71 height 24
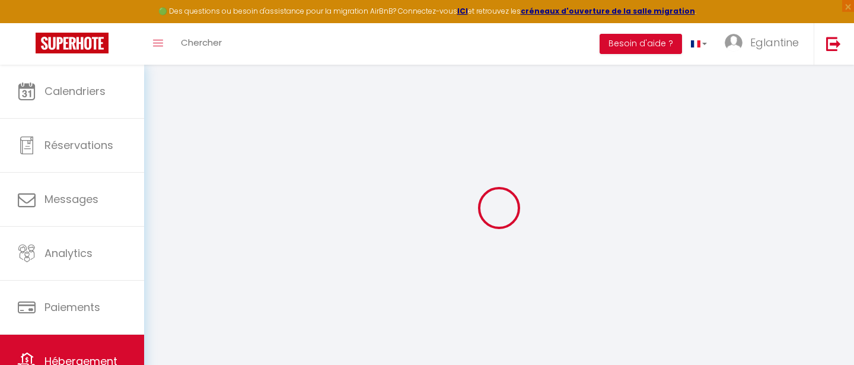
select select
select select "+ 15 %"
select select "+ 21 %"
select select
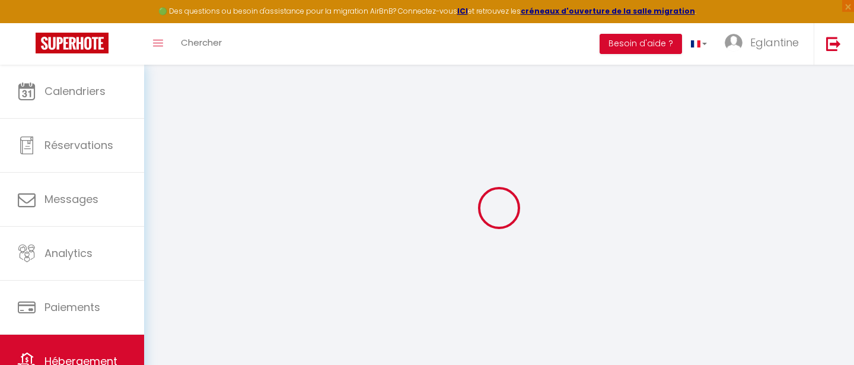
checkbox input "false"
select select
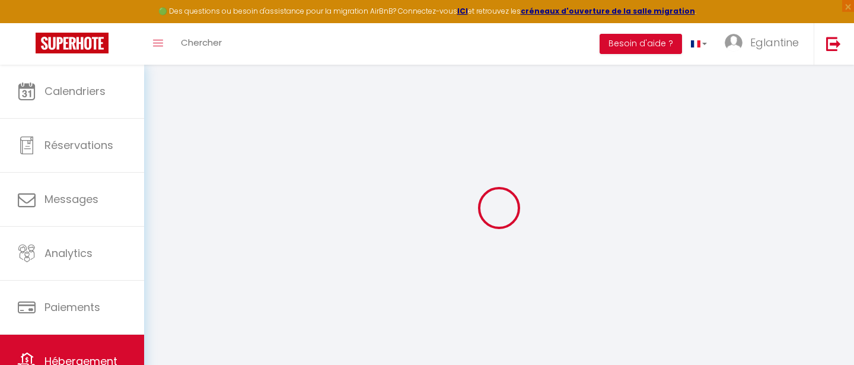
select select "14:00"
select select
select select "11:00"
select select "30"
select select "120"
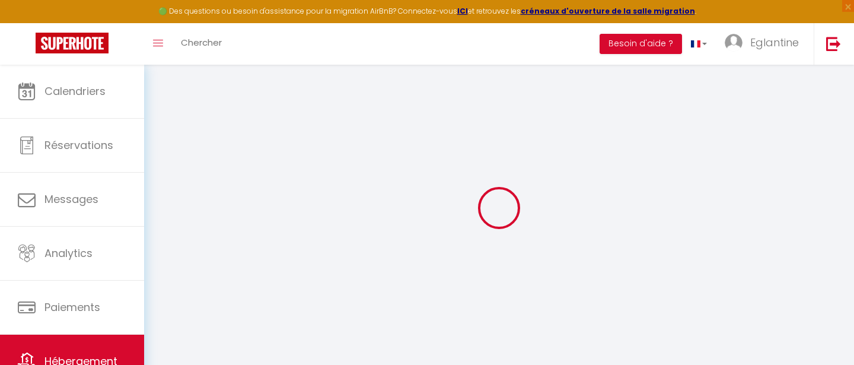
select select
checkbox input "false"
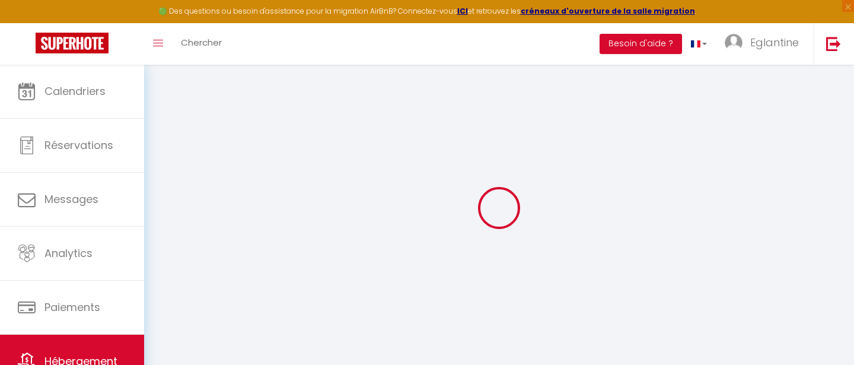
checkbox input "false"
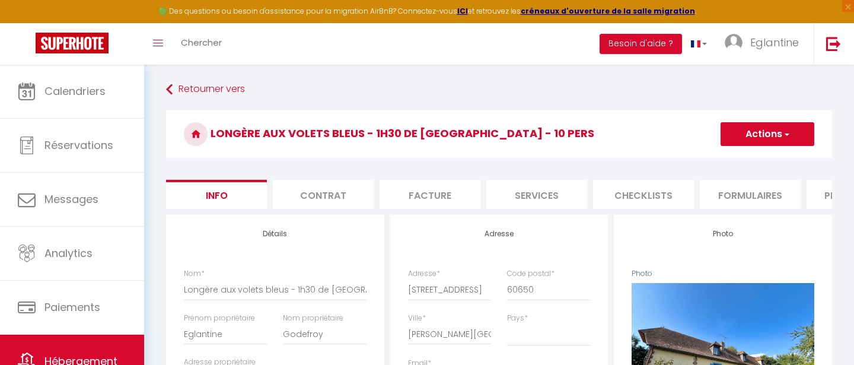
click at [815, 198] on li "Plateformes" at bounding box center [856, 194] width 101 height 29
select select
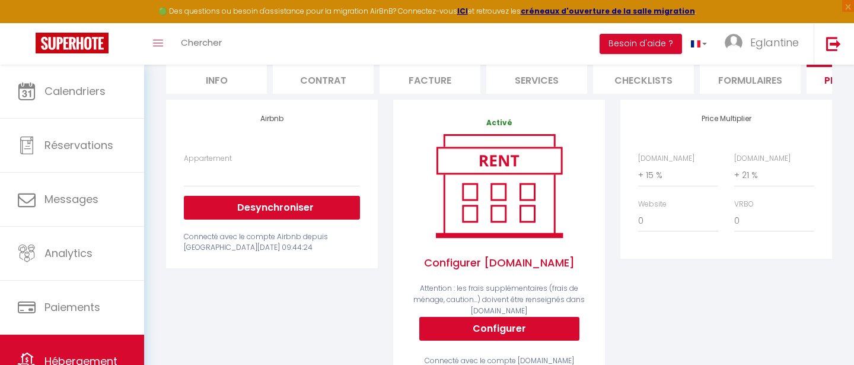
scroll to position [126, 0]
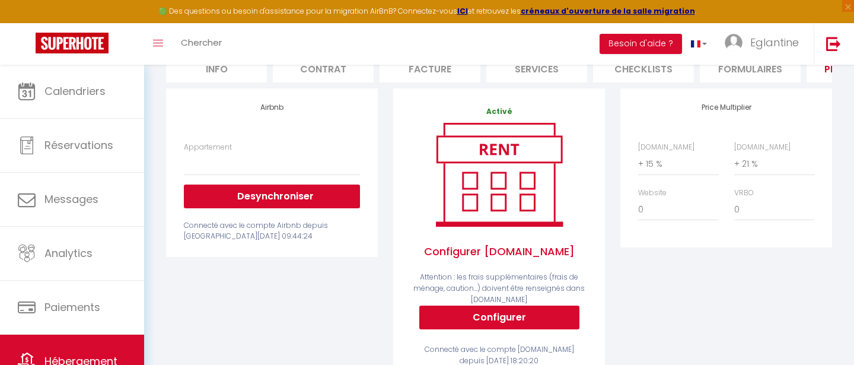
drag, startPoint x: 189, startPoint y: 225, endPoint x: 341, endPoint y: 236, distance: 153.3
click at [341, 236] on div "Connecté avec le compte Airbnb depuis Tue 09 September 2025 09:44:24" at bounding box center [272, 231] width 176 height 23
drag, startPoint x: 330, startPoint y: 223, endPoint x: 275, endPoint y: 236, distance: 56.5
click at [275, 236] on div "Connecté avec le compte Airbnb depuis Tue 09 September 2025 09:44:24" at bounding box center [272, 231] width 176 height 23
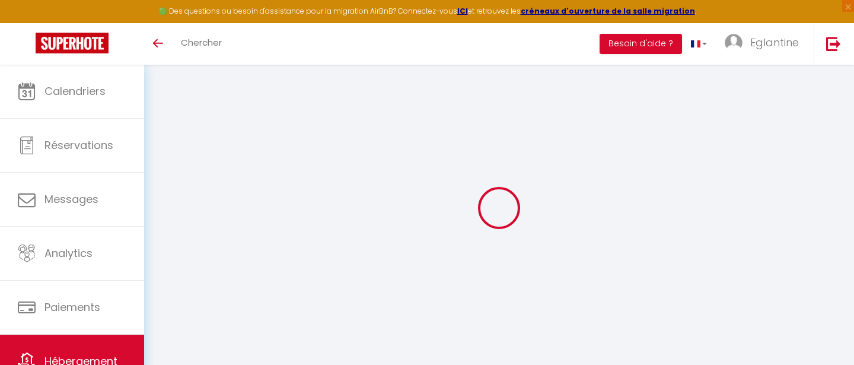
scroll to position [65, 0]
select select
select select "+ 15 %"
select select "+ 21 %"
select select
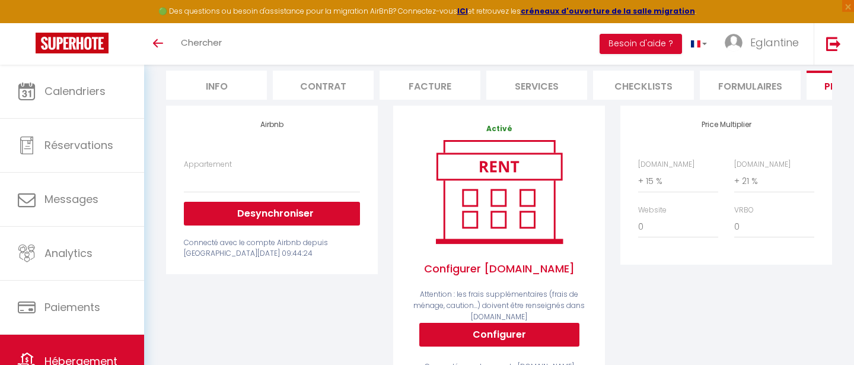
scroll to position [114, 0]
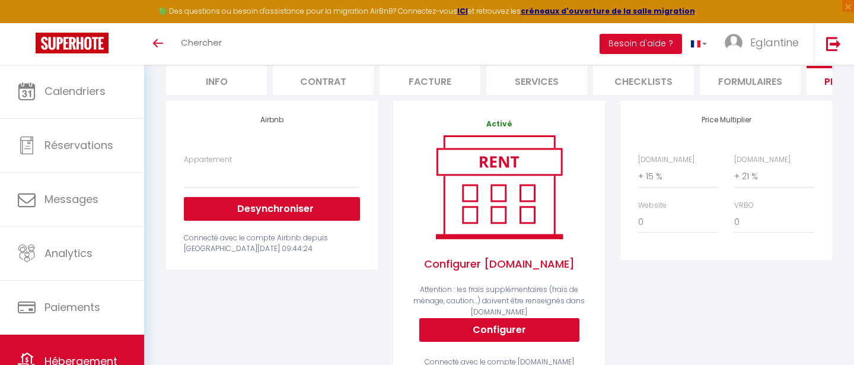
drag, startPoint x: 277, startPoint y: 250, endPoint x: 246, endPoint y: 248, distance: 30.9
click at [246, 248] on div "Connecté avec le compte Airbnb depuis Tue 09 September 2025 09:44:24" at bounding box center [272, 243] width 176 height 23
drag, startPoint x: 245, startPoint y: 248, endPoint x: 274, endPoint y: 249, distance: 28.5
click at [274, 249] on div "Connecté avec le compte Airbnb depuis Tue 09 September 2025 09:44:24" at bounding box center [272, 243] width 176 height 23
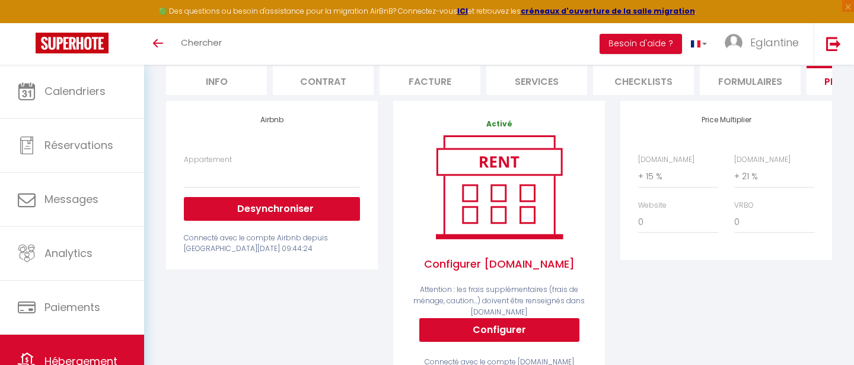
click at [274, 249] on div "Connecté avec le compte Airbnb depuis Tue 09 September 2025 09:44:24" at bounding box center [272, 243] width 176 height 23
drag, startPoint x: 291, startPoint y: 256, endPoint x: 179, endPoint y: 239, distance: 113.3
click at [179, 239] on div "Airbnb Appartement Longère aux volets bleus - 1h30 de Paris - 10 pers - eglanti…" at bounding box center [272, 185] width 212 height 168
click at [179, 239] on div "Appartement Longère aux volets bleus - 1h30 de Paris - 10 pers - eglantine.gode…" at bounding box center [271, 204] width 191 height 101
drag, startPoint x: 280, startPoint y: 254, endPoint x: 180, endPoint y: 237, distance: 101.2
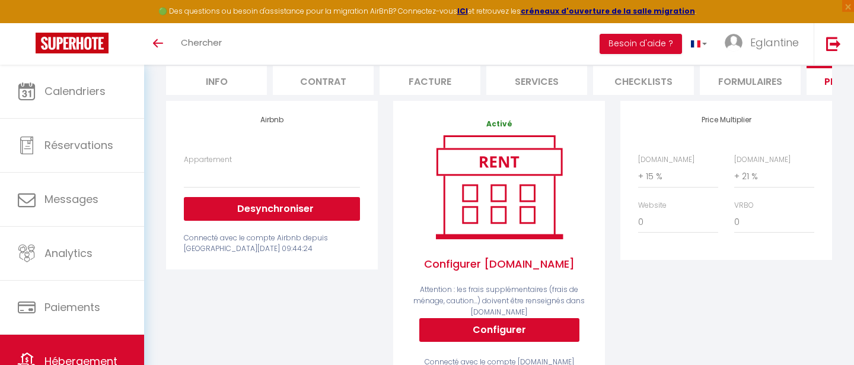
click at [180, 237] on div "Airbnb Appartement Longère aux volets bleus - 1h30 de Paris - 10 pers - eglanti…" at bounding box center [272, 185] width 212 height 168
click at [180, 237] on div "Appartement Longère aux volets bleus - 1h30 de Paris - 10 pers - eglantine.gode…" at bounding box center [271, 204] width 191 height 101
click at [267, 197] on button "Desynchroniser" at bounding box center [272, 209] width 176 height 24
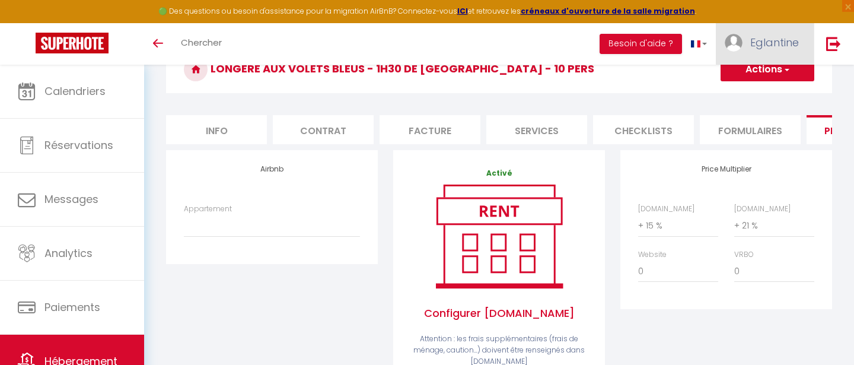
click at [803, 39] on link "Eglantine" at bounding box center [765, 43] width 98 height 41
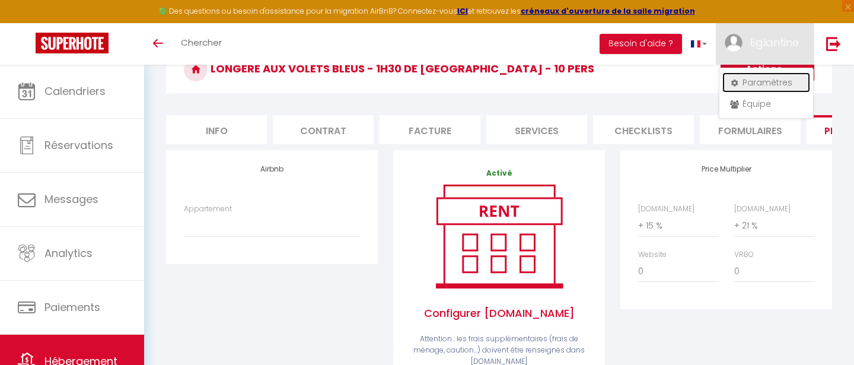
click at [765, 87] on link "Paramètres" at bounding box center [766, 82] width 88 height 20
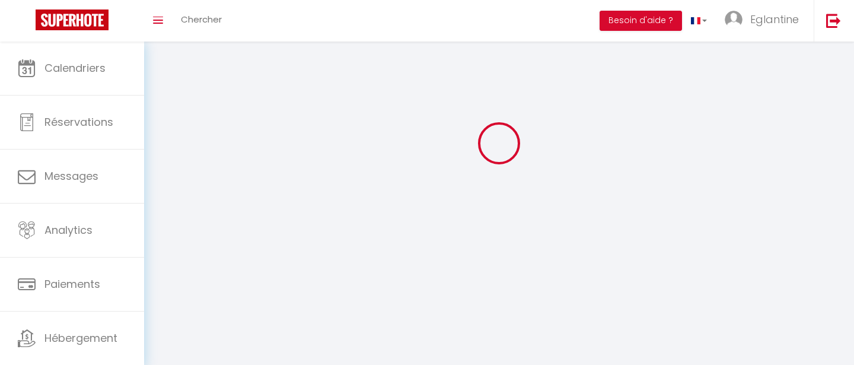
type input "Eglantine"
type input "Godefroy"
type input "[PHONE_NUMBER]"
type input "[STREET_ADDRESS][PERSON_NAME]"
type input "75017"
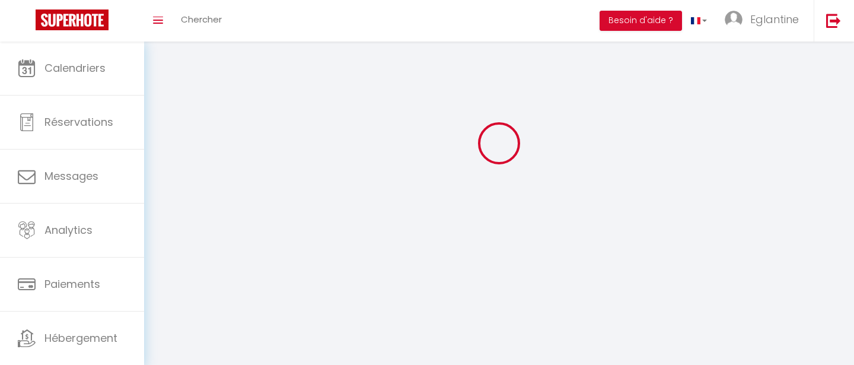
type input "[GEOGRAPHIC_DATA]"
type input "tO5kVHkTVgsyGWkBecQxjBSYL"
type input "gVafPt8RIQoZ6UhqLoluYgbMS"
type input "[URL][DOMAIN_NAME]"
select select "1"
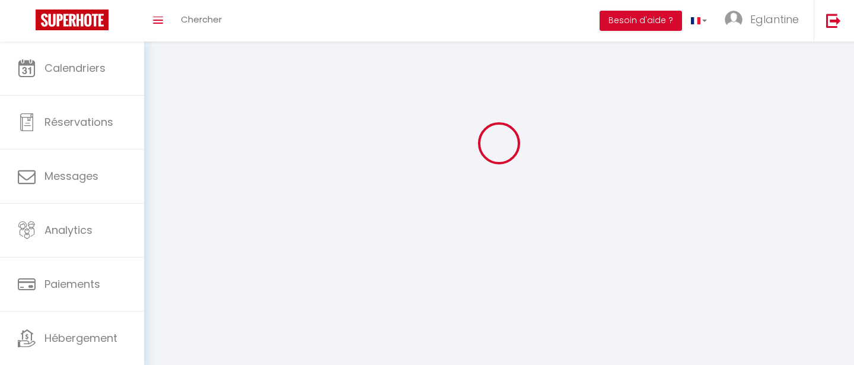
select select "28"
select select "fr"
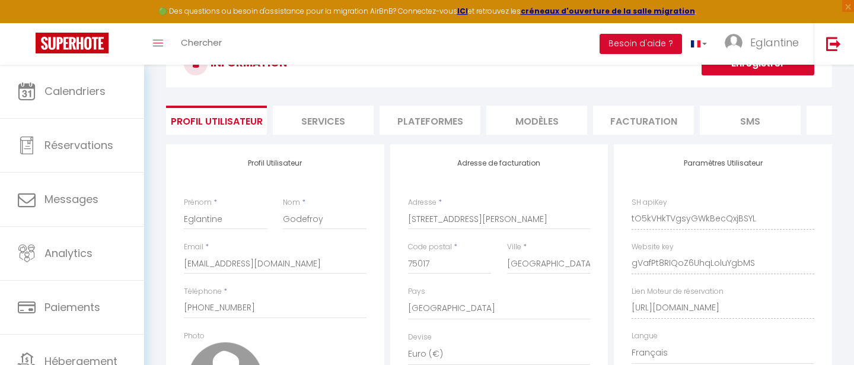
scroll to position [17, 0]
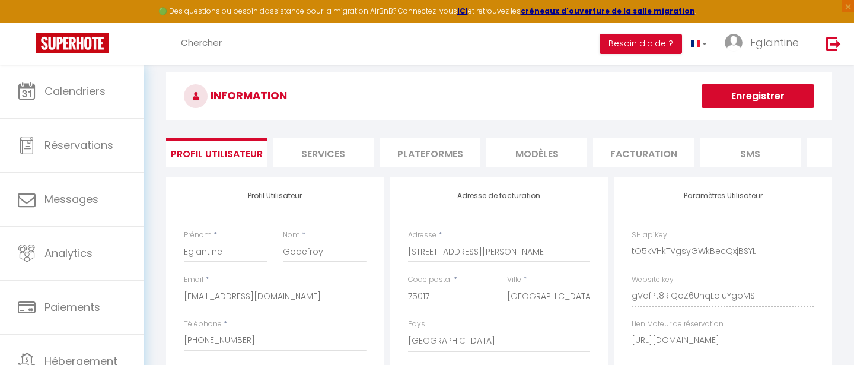
click at [621, 151] on li "Facturation" at bounding box center [643, 152] width 101 height 29
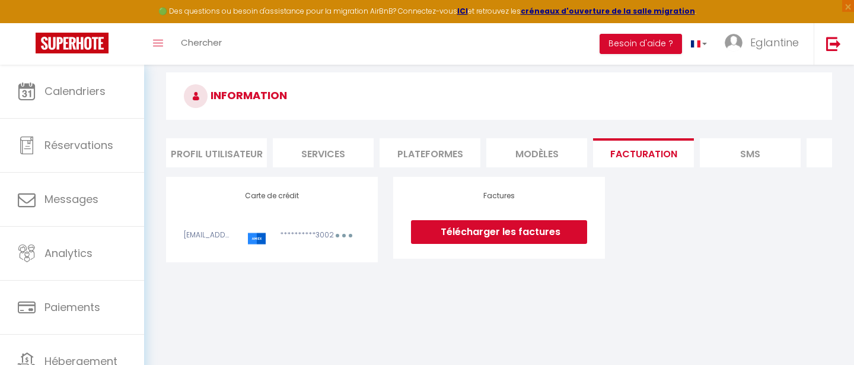
click at [431, 147] on li "Plateformes" at bounding box center [429, 152] width 101 height 29
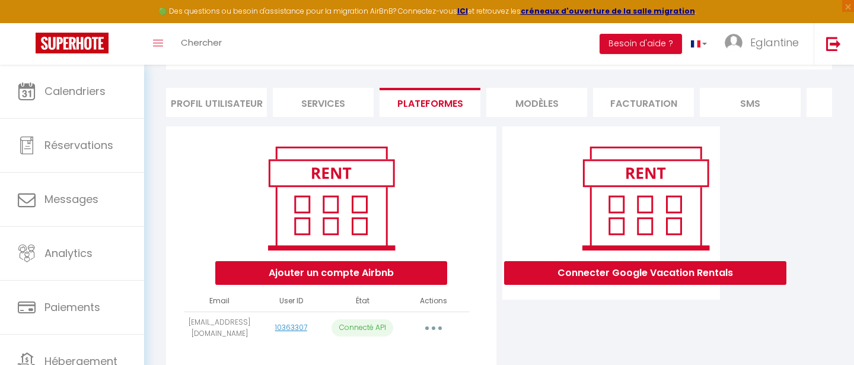
scroll to position [110, 0]
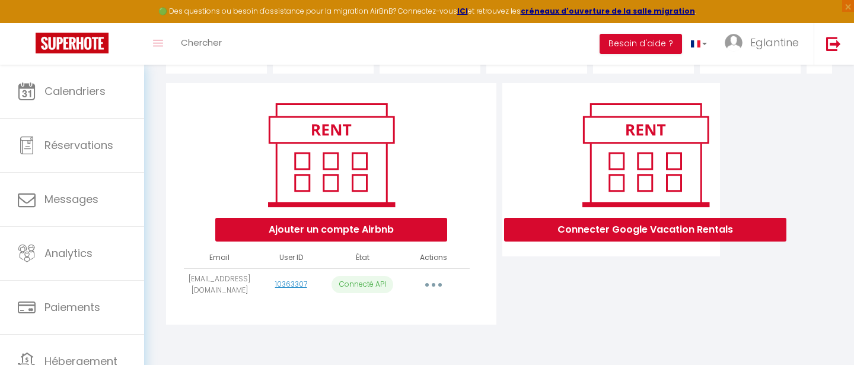
click at [432, 282] on button "button" at bounding box center [433, 284] width 33 height 19
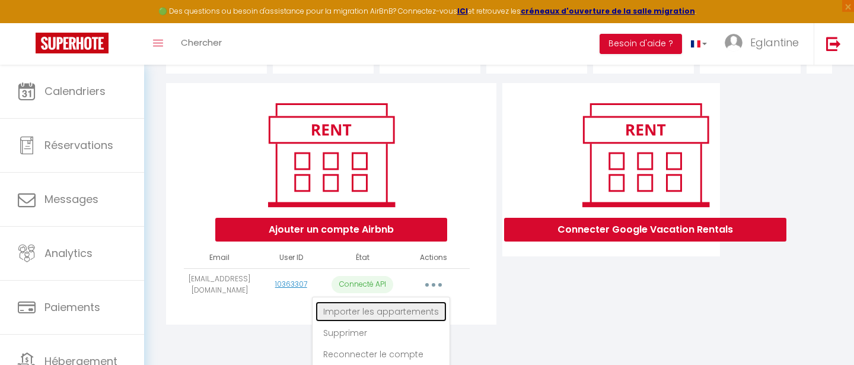
click at [406, 313] on link "Importer les appartements" at bounding box center [380, 311] width 131 height 20
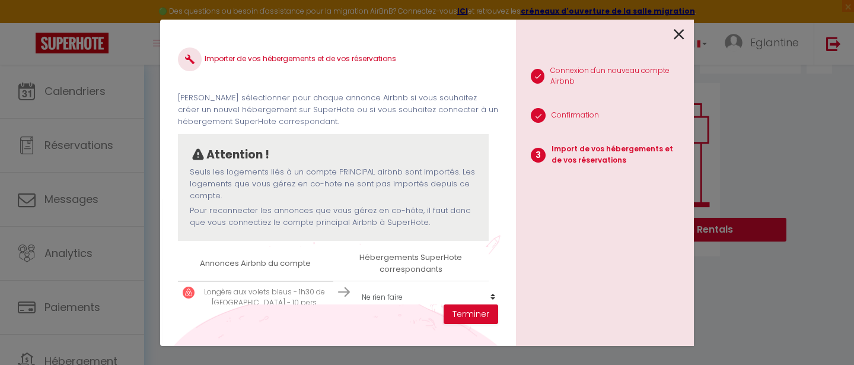
click at [408, 296] on div "Importer de vos hébergements et de vos réservations [PERSON_NAME] sélectionner …" at bounding box center [338, 170] width 320 height 267
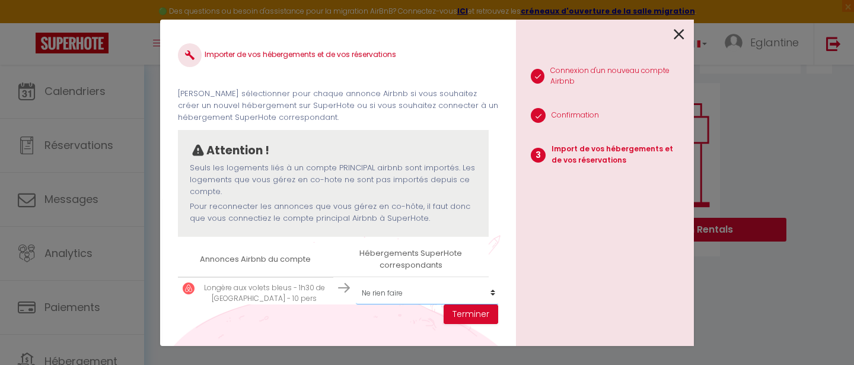
select select "74402"
click at [356, 282] on select "Créer un nouvel hébergement Ne rien faire Longère aux volets bleus - 1h30 de [G…" at bounding box center [429, 293] width 146 height 23
click at [461, 317] on button "Terminer" at bounding box center [470, 314] width 55 height 20
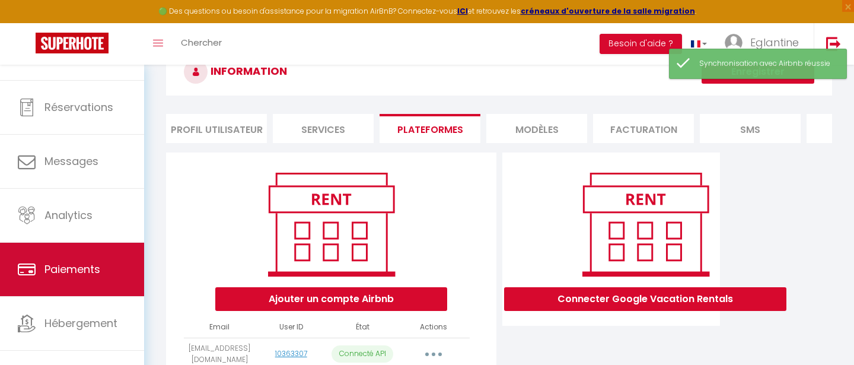
scroll to position [52, 0]
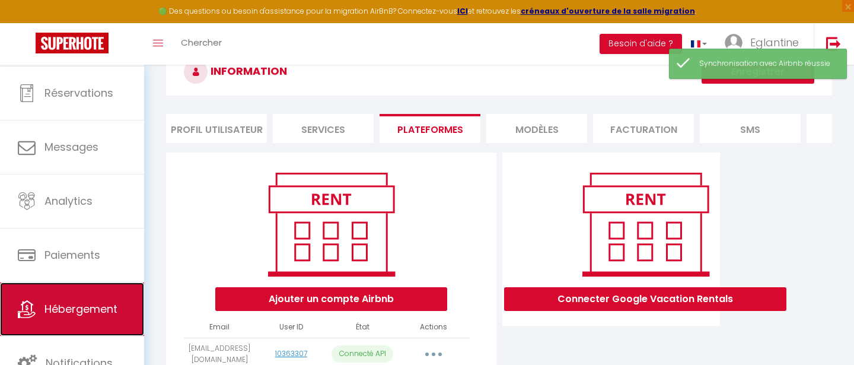
click at [91, 306] on span "Hébergement" at bounding box center [80, 308] width 73 height 15
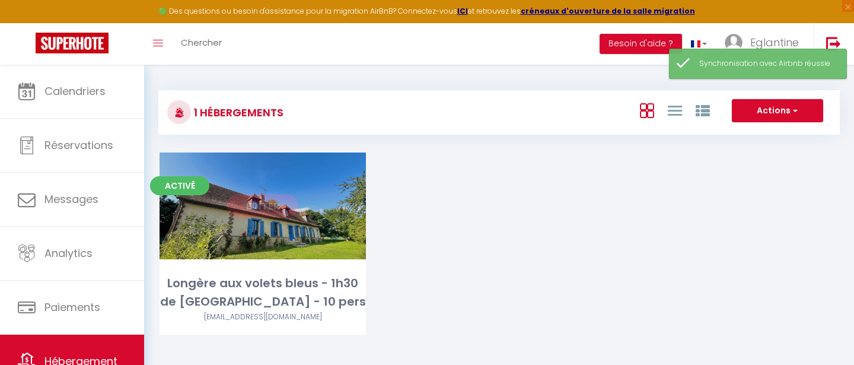
click at [240, 209] on link "Editer" at bounding box center [262, 206] width 71 height 24
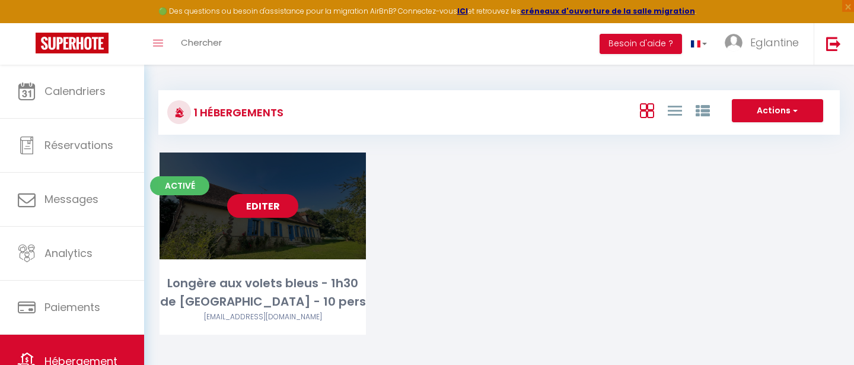
click at [277, 202] on link "Editer" at bounding box center [262, 206] width 71 height 24
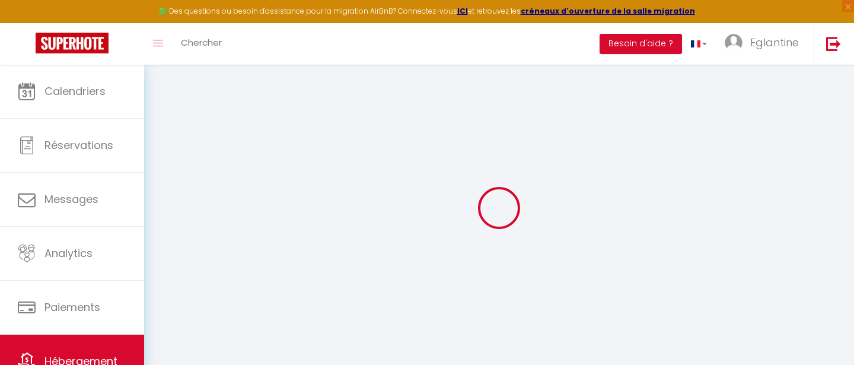
select select
select select "+ 15 %"
select select "+ 21 %"
select select
checkbox input "false"
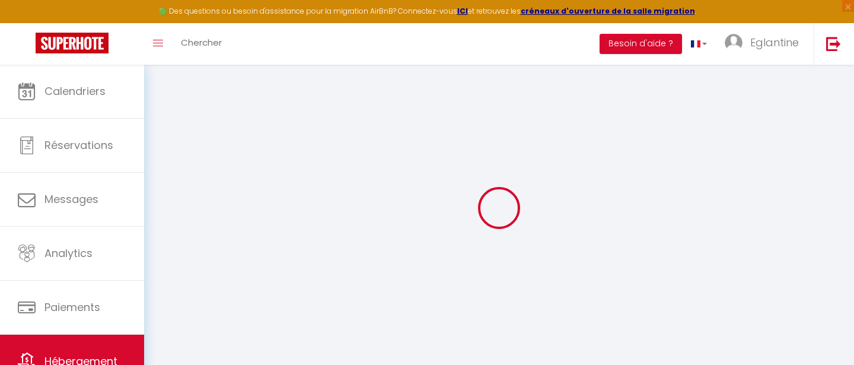
checkbox input "false"
select select
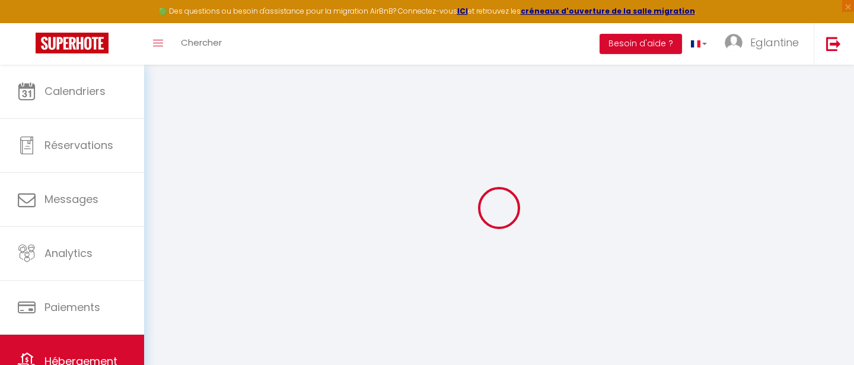
checkbox input "false"
select select
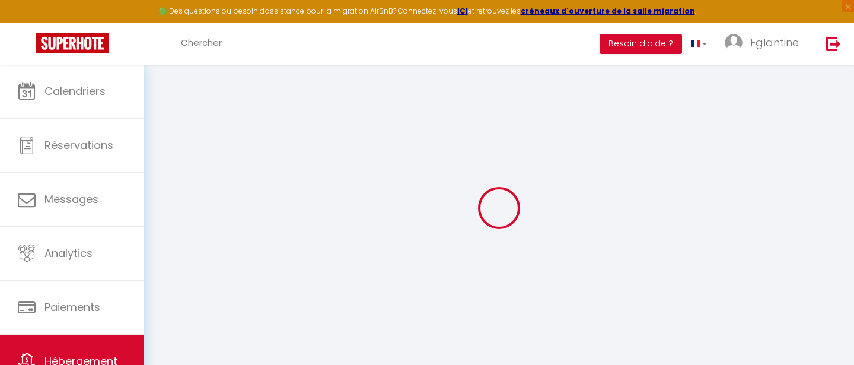
select select "14:00"
select select
select select "11:00"
select select "30"
select select "120"
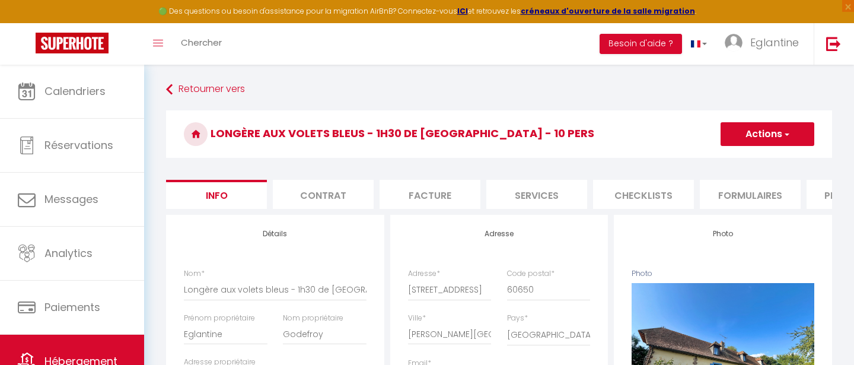
click at [814, 201] on li "Plateformes" at bounding box center [856, 194] width 101 height 29
select select
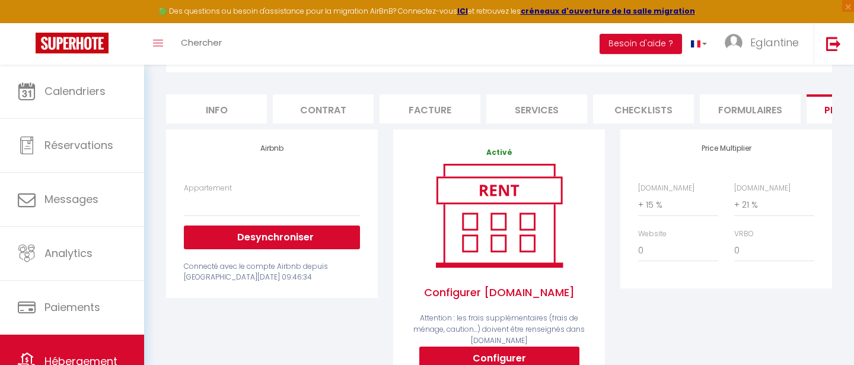
scroll to position [104, 0]
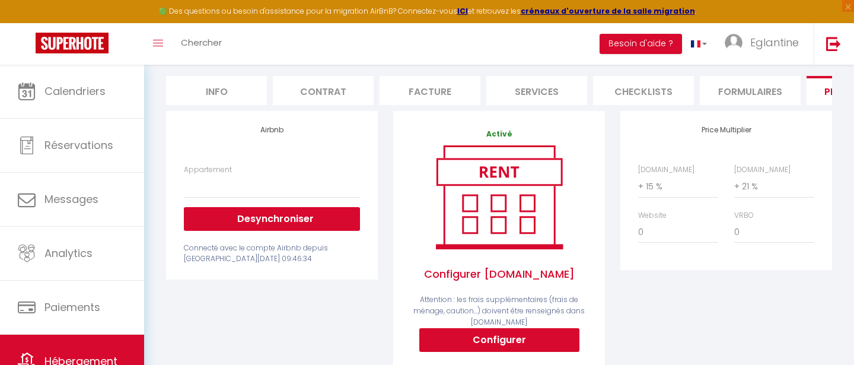
drag, startPoint x: 280, startPoint y: 260, endPoint x: 239, endPoint y: 260, distance: 40.9
click at [239, 260] on div "Connecté avec le compte Airbnb depuis Tue 09 September 2025 09:46:34" at bounding box center [272, 253] width 176 height 23
click at [272, 255] on div "Connecté avec le compte Airbnb depuis Tue 09 September 2025 09:46:34" at bounding box center [272, 253] width 176 height 23
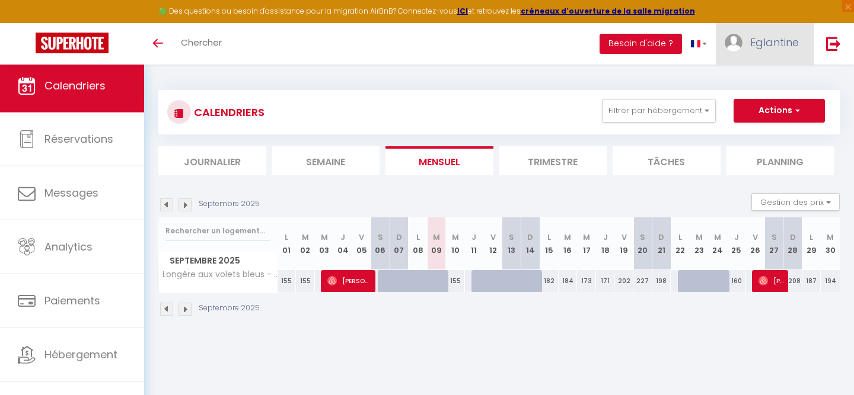
click at [780, 43] on span "Eglantine" at bounding box center [774, 42] width 49 height 15
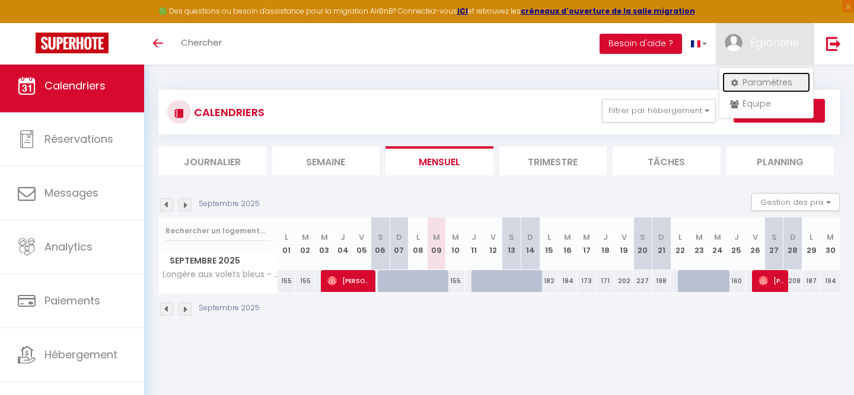
click at [756, 82] on link "Paramètres" at bounding box center [766, 82] width 88 height 20
select select "28"
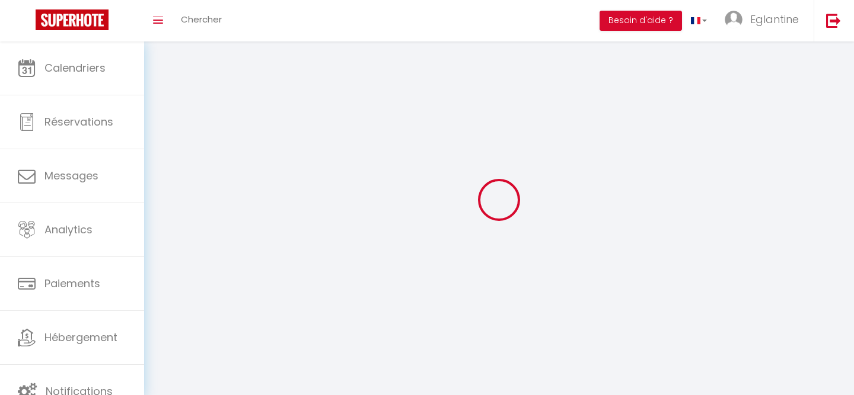
type input "tO5kVHkTVgsyGWkBecQxjBSYL"
type input "gVafPt8RIQoZ6UhqLoluYgbMS"
type input "[URL][DOMAIN_NAME]"
select select "fr"
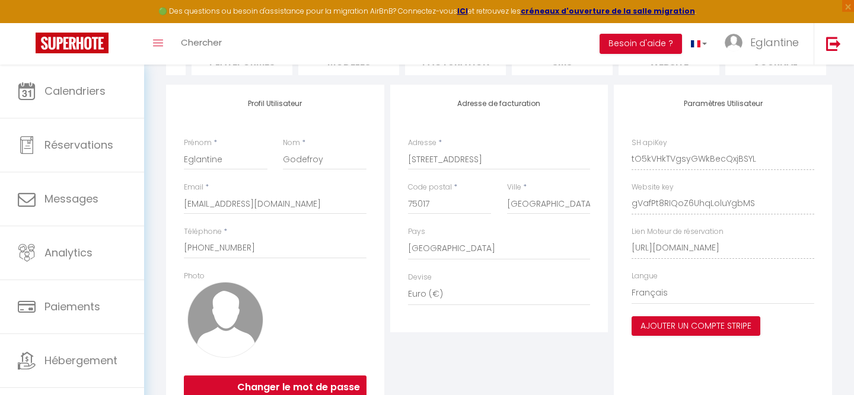
scroll to position [23, 0]
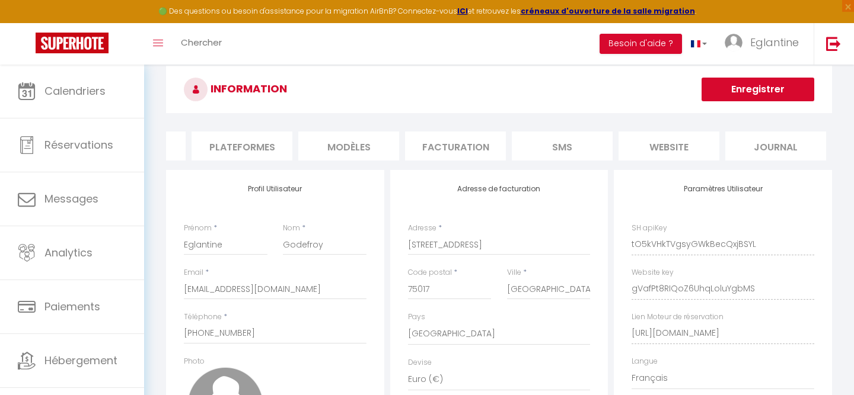
click at [234, 139] on li "Plateformes" at bounding box center [241, 146] width 101 height 29
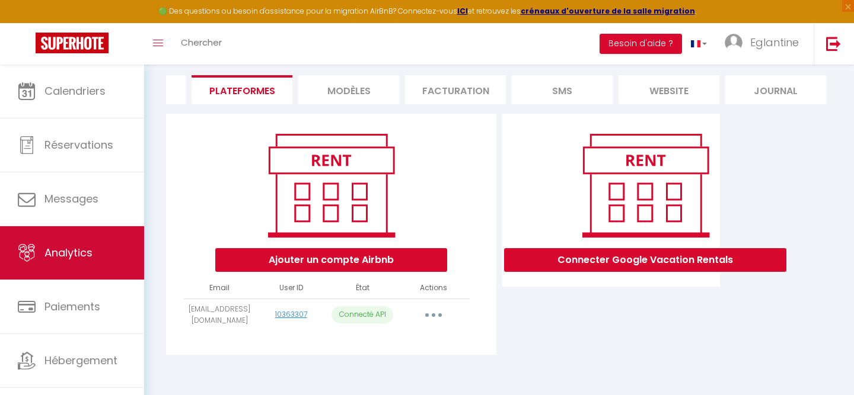
scroll to position [21, 0]
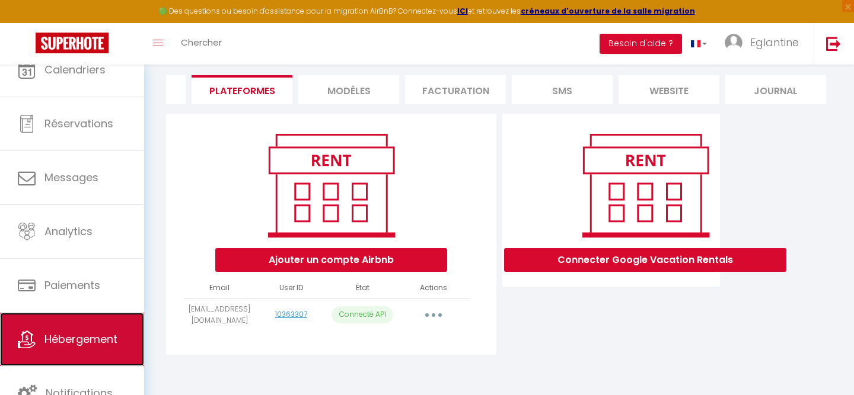
click at [65, 338] on span "Hébergement" at bounding box center [80, 339] width 73 height 15
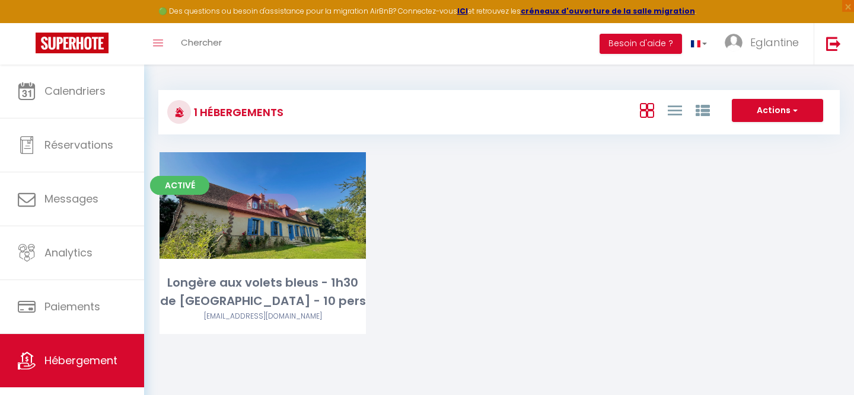
click at [254, 213] on link "Editer" at bounding box center [262, 206] width 71 height 24
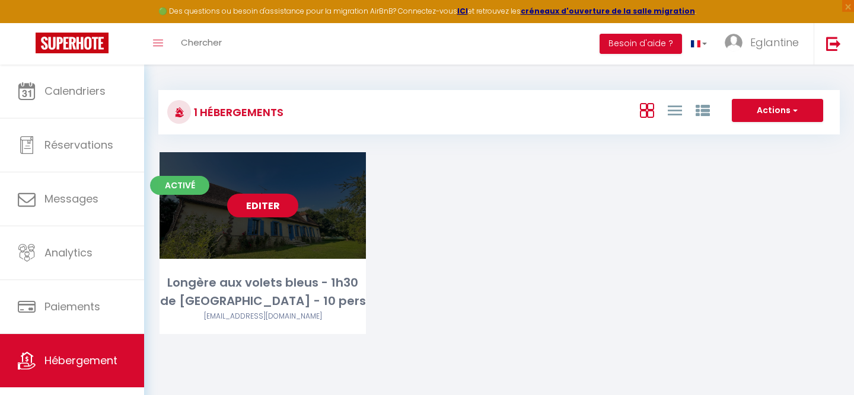
click at [270, 205] on link "Editer" at bounding box center [262, 206] width 71 height 24
select select "3"
select select "2"
select select "1"
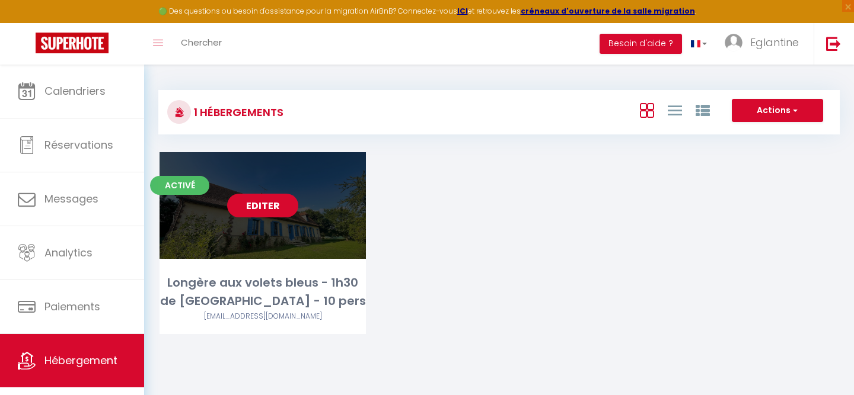
select select "28"
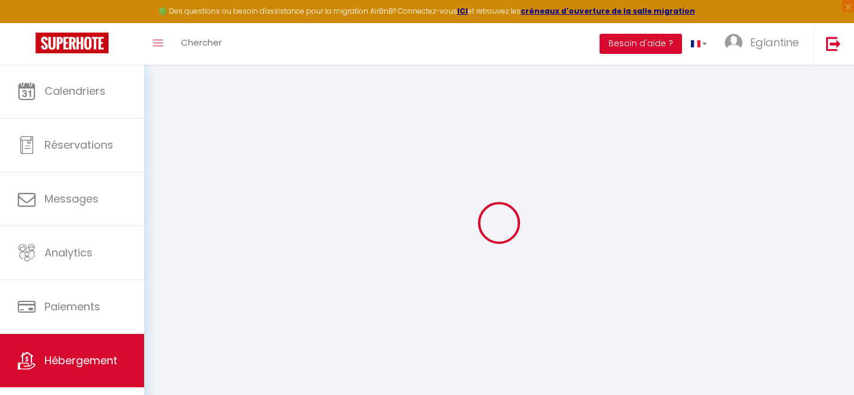
select select
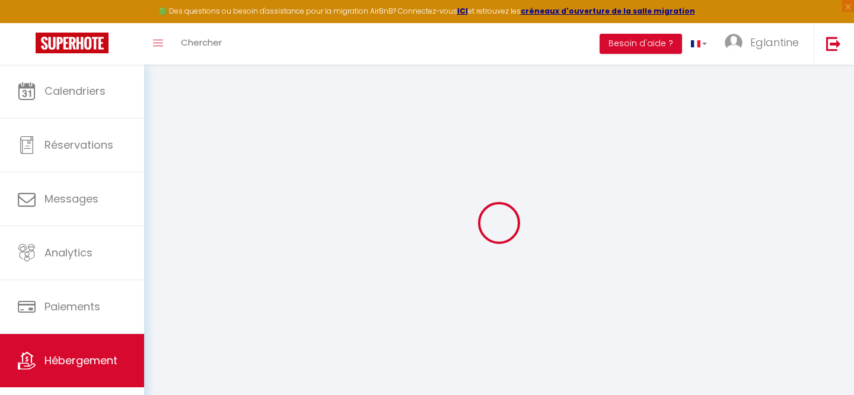
select select
checkbox input "false"
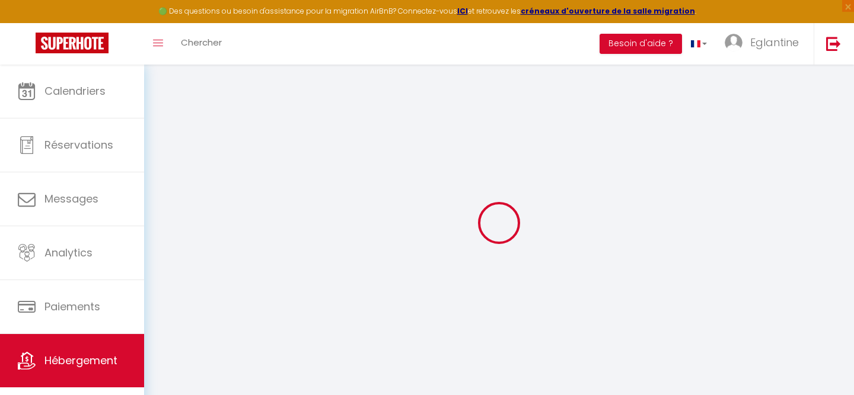
select select
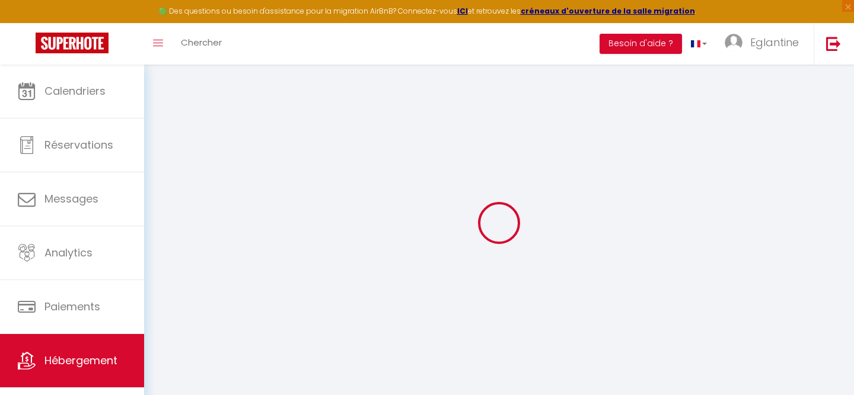
select select
checkbox input "false"
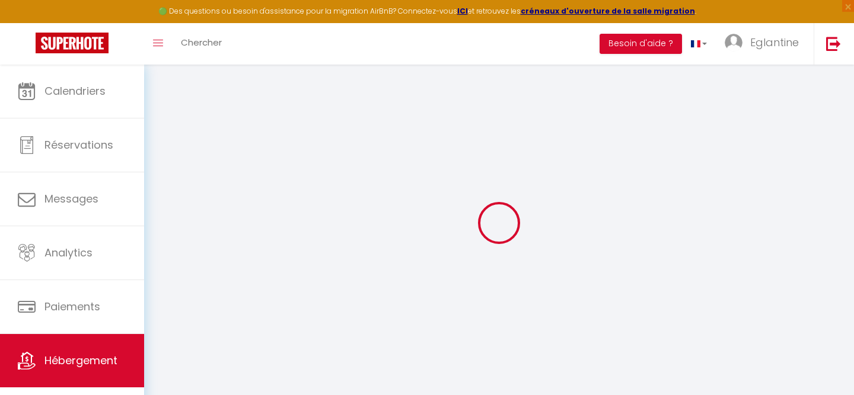
checkbox input "false"
select select
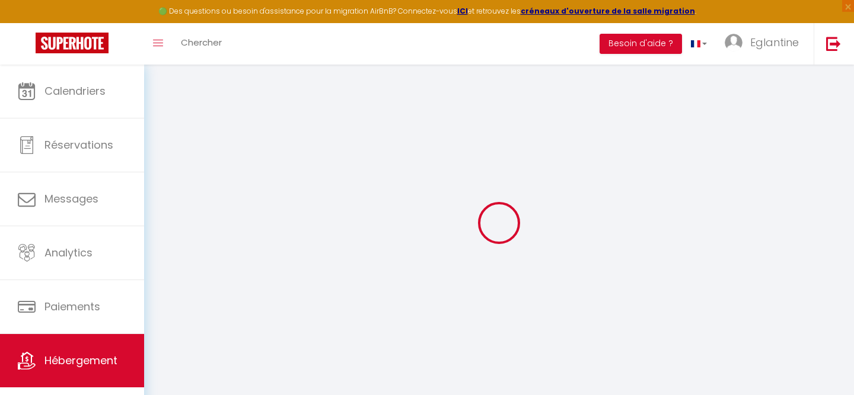
select select
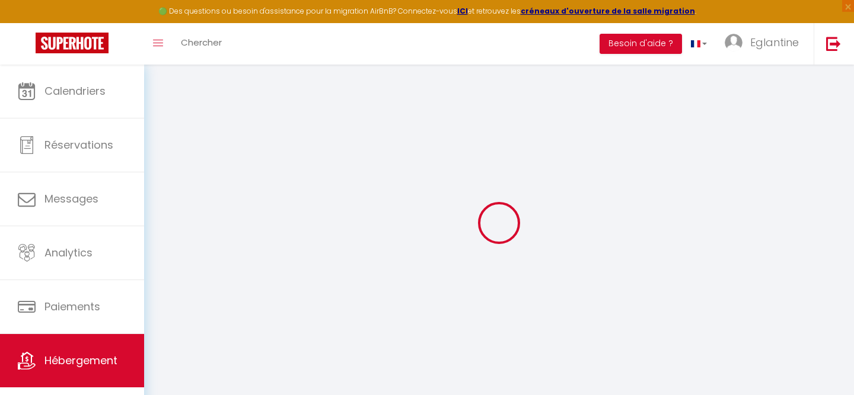
checkbox input "false"
select select
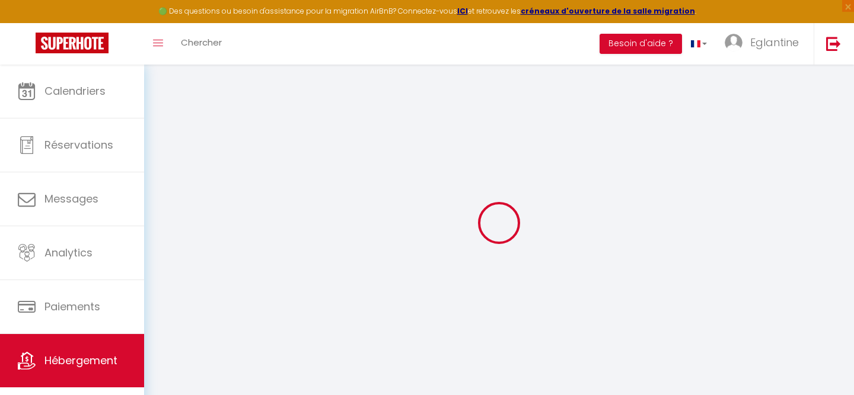
select select
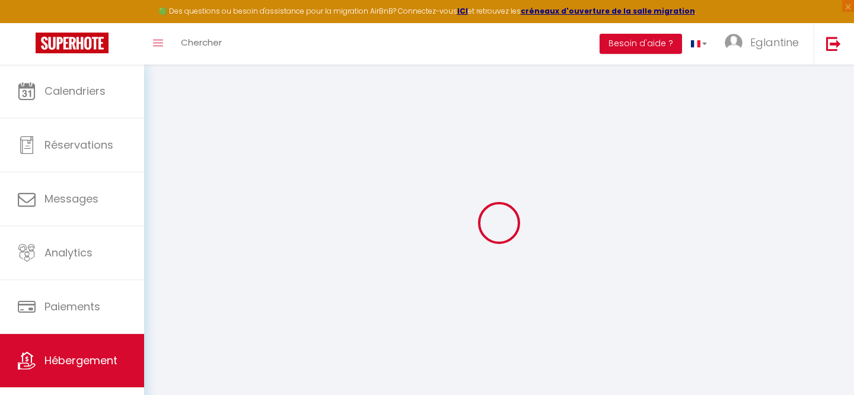
select select
checkbox input "false"
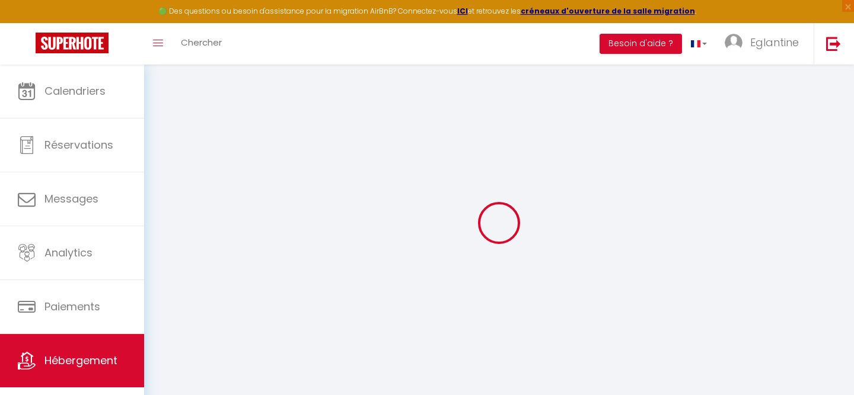
checkbox input "false"
select select
type input "Longère aux volets bleus - 1h30 de [GEOGRAPHIC_DATA] - 10 pers"
type input "Eglantine"
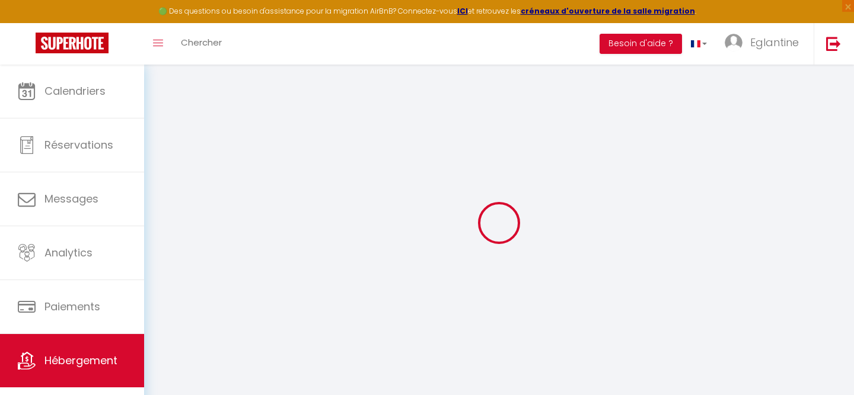
type input "Godefroy"
select select "10"
select select "4"
select select "2"
type input "300"
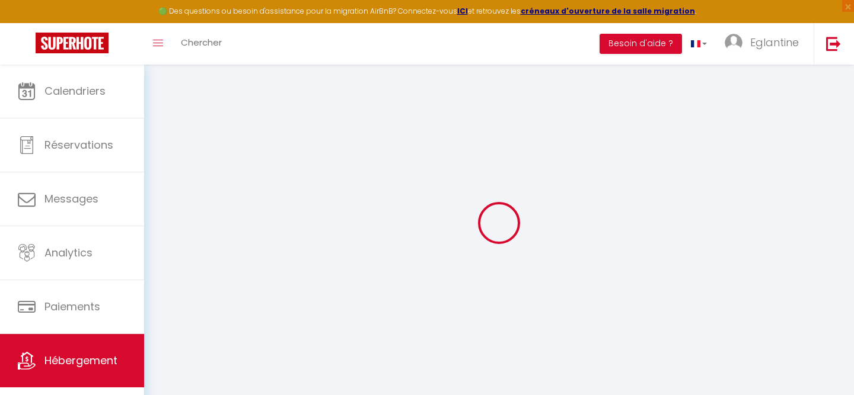
type input "100"
select select
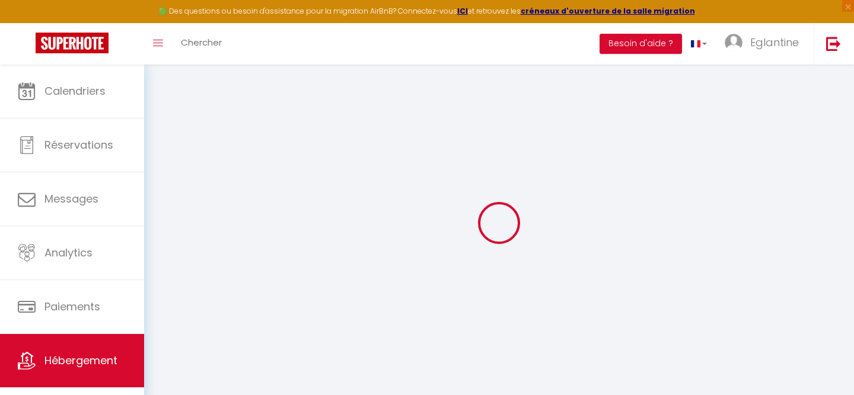
select select
type input "[STREET_ADDRESS]"
type input "60650"
type input "[GEOGRAPHIC_DATA]"
type input "[EMAIL_ADDRESS][DOMAIN_NAME]"
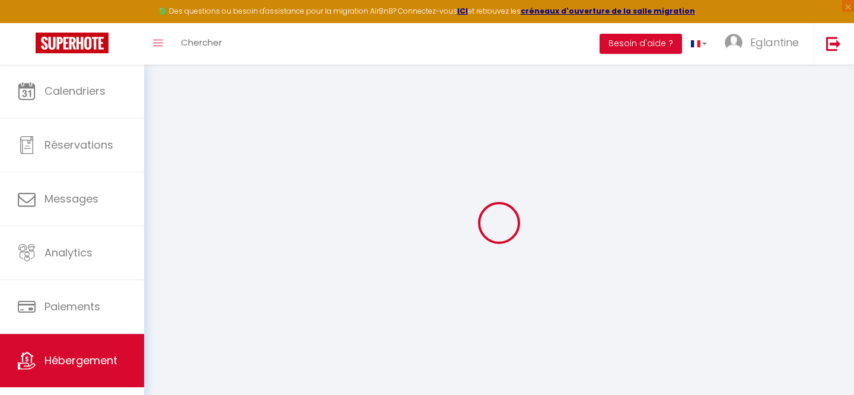
select select
checkbox input "false"
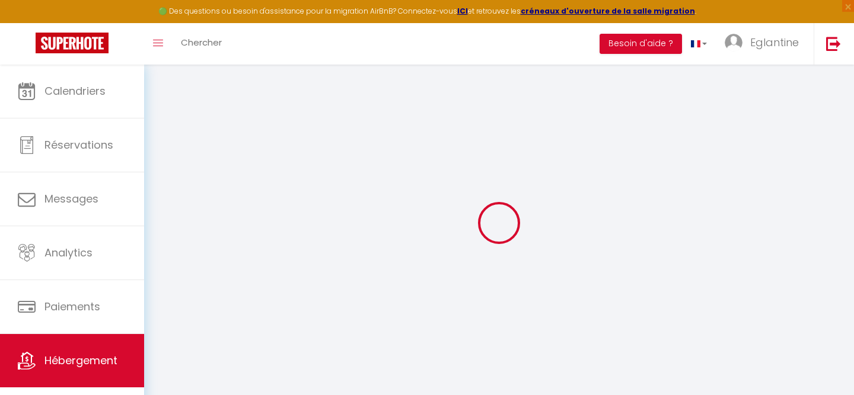
type input "0"
select select
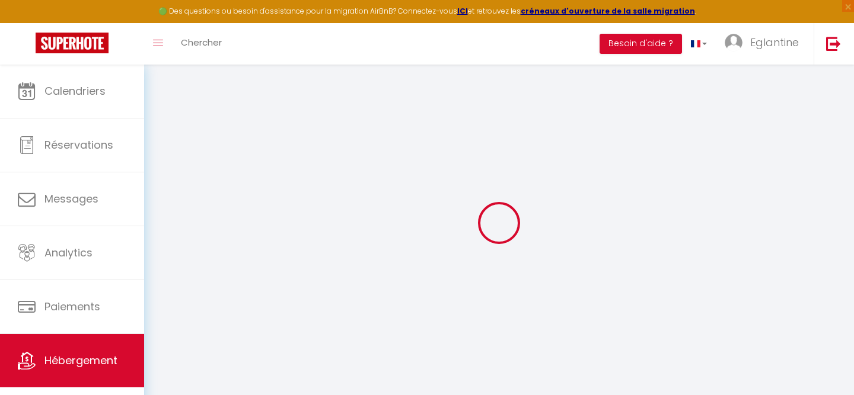
select select
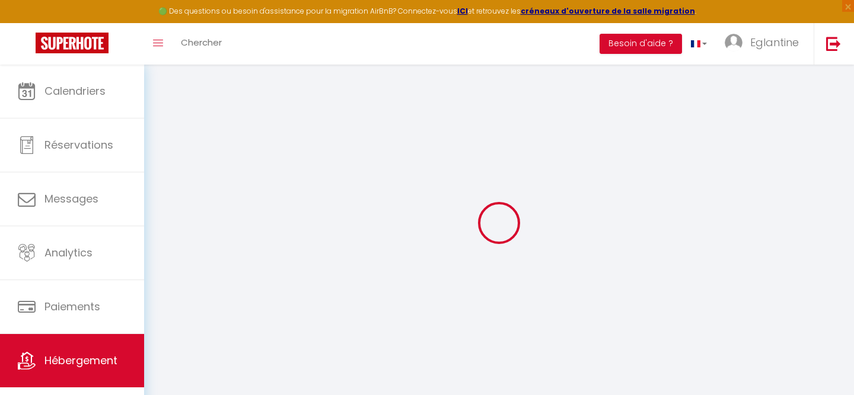
checkbox input "false"
select select
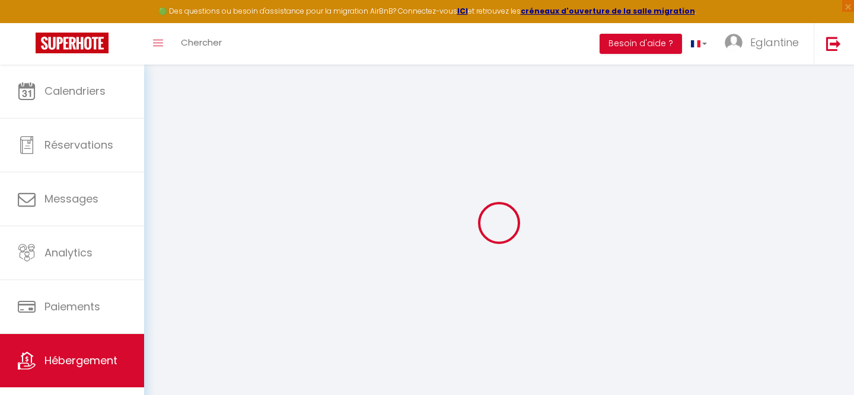
select select
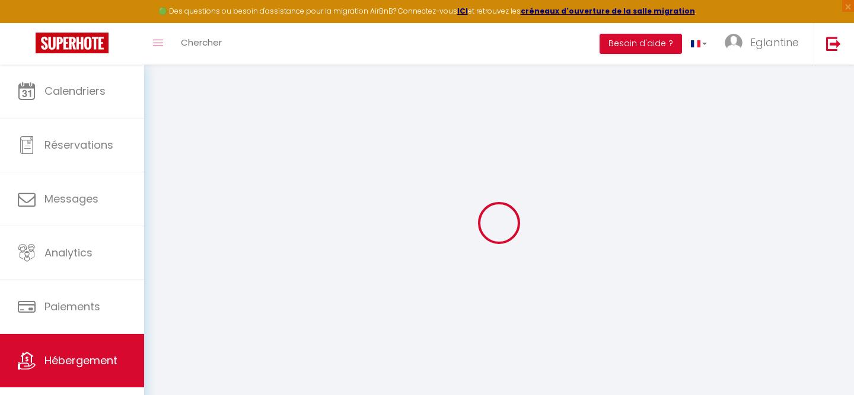
checkbox input "false"
select select
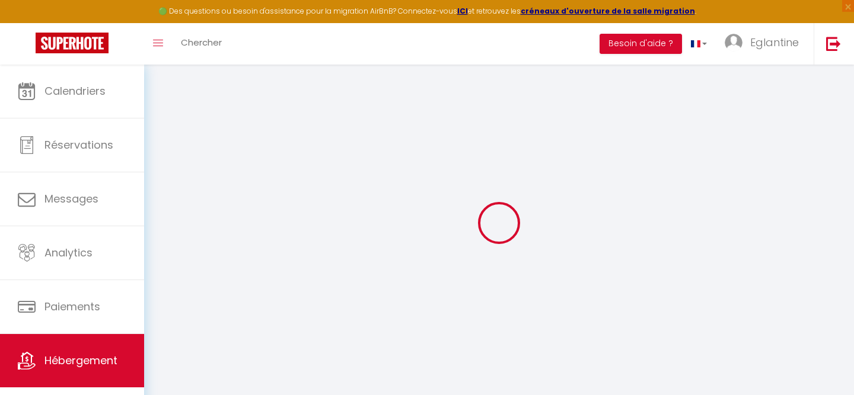
select select
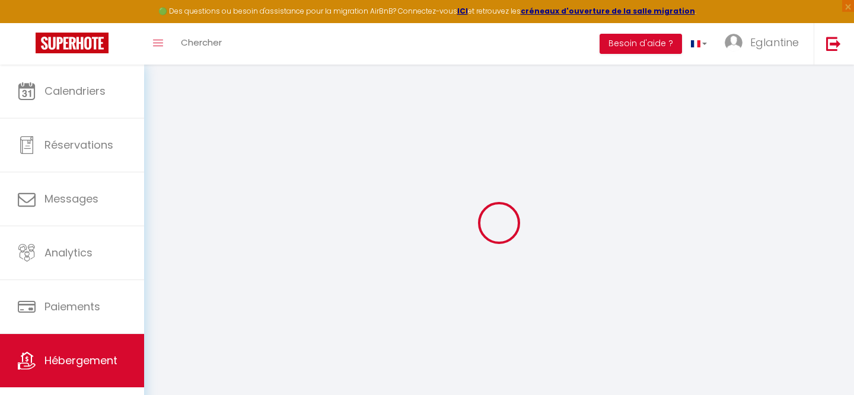
checkbox input "false"
select select
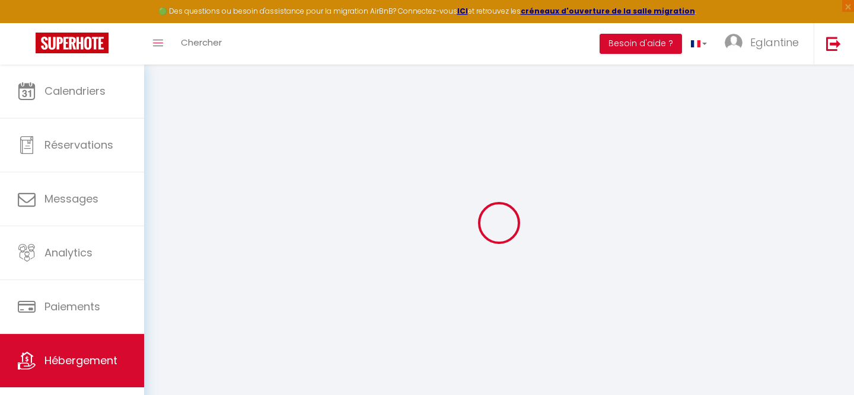
checkbox input "false"
select select "14:00"
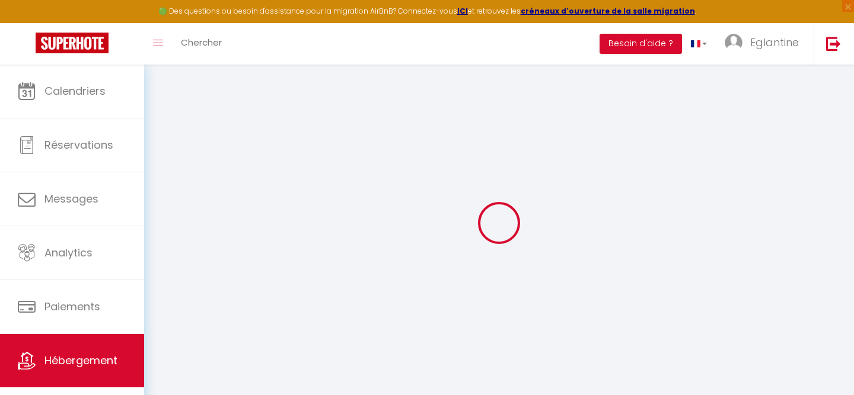
select select
select select "11:00"
select select "30"
select select "120"
select select
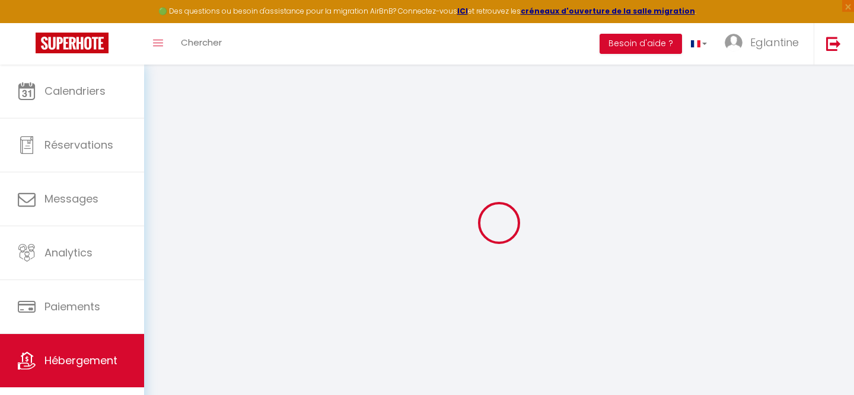
select select
checkbox input "false"
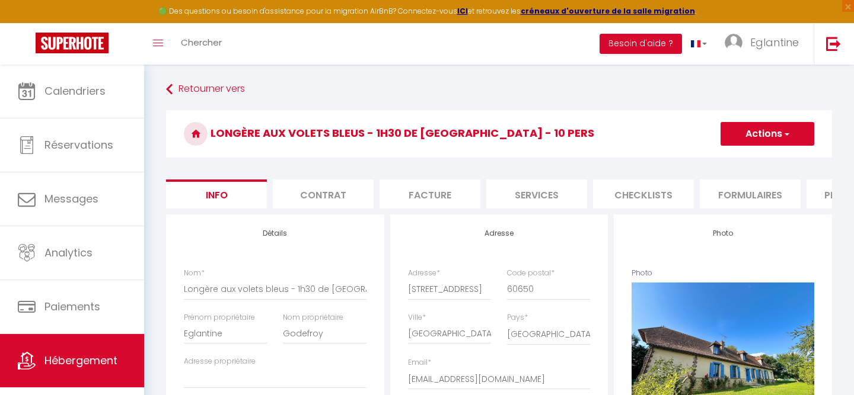
click at [719, 199] on li "Formulaires" at bounding box center [750, 194] width 101 height 29
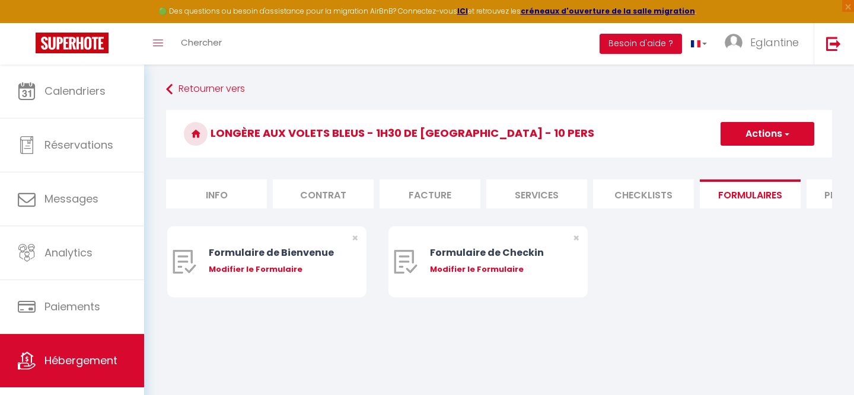
click at [816, 202] on li "Plateformes" at bounding box center [856, 194] width 101 height 29
select select
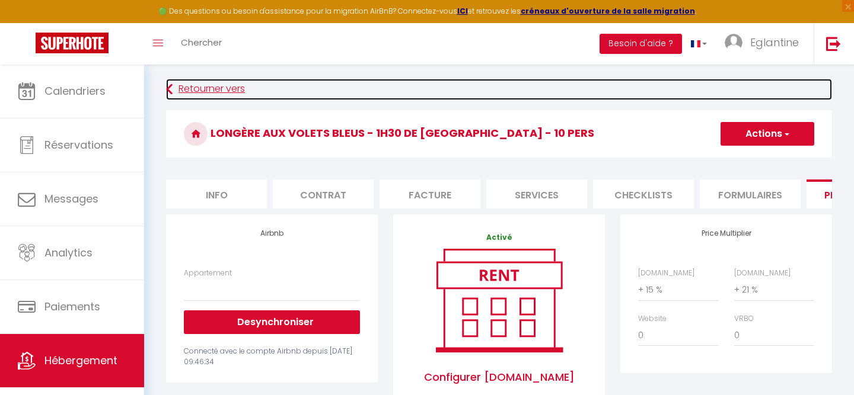
click at [378, 79] on link "Retourner vers" at bounding box center [499, 89] width 666 height 21
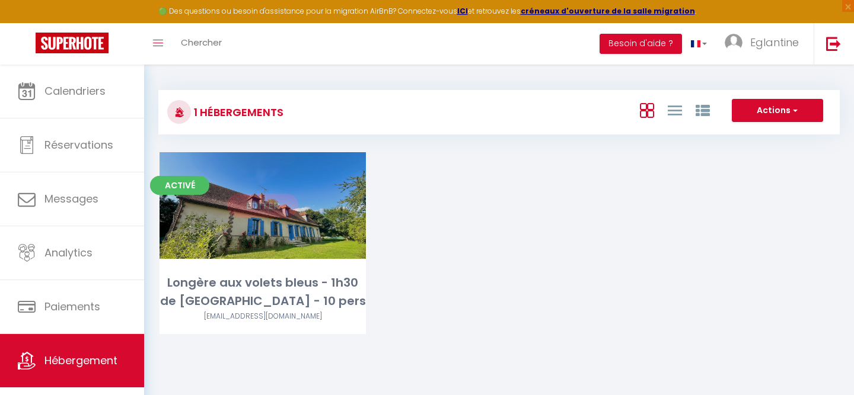
click at [253, 214] on link "Editer" at bounding box center [262, 206] width 71 height 24
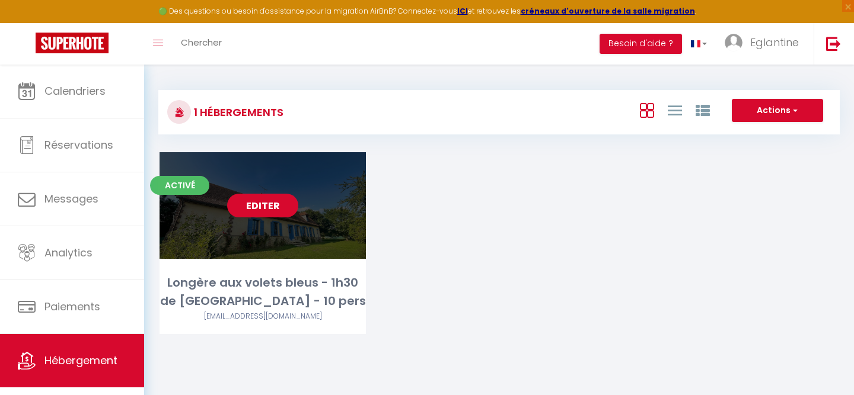
click at [262, 210] on link "Editer" at bounding box center [262, 206] width 71 height 24
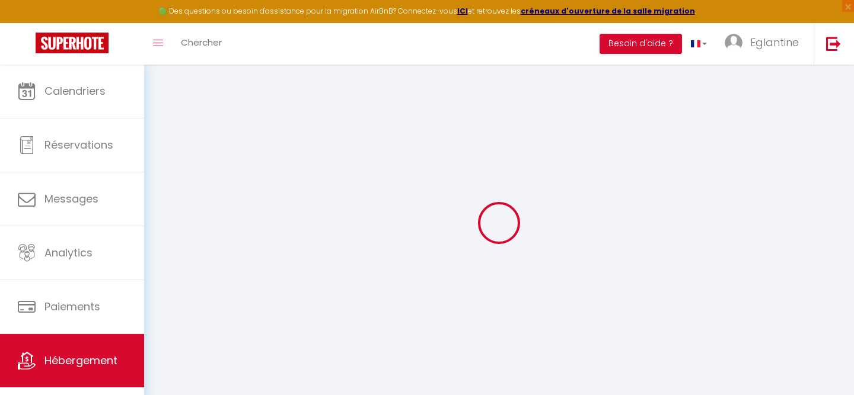
select select
type input "[EMAIL_ADDRESS][DOMAIN_NAME]"
checkbox input "true"
select select
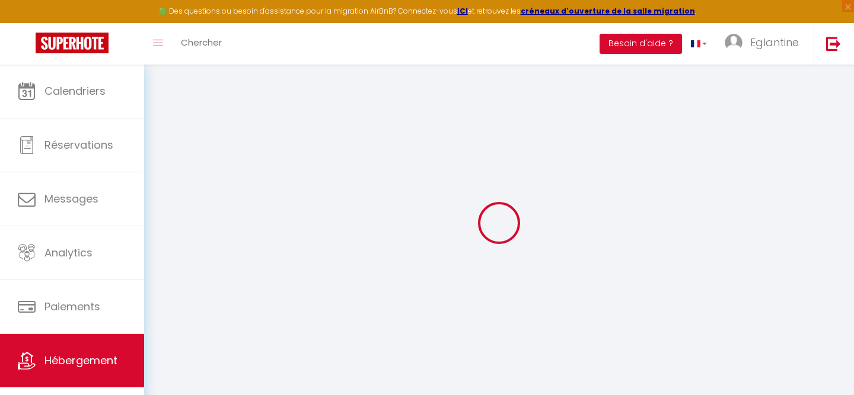
checkbox input "false"
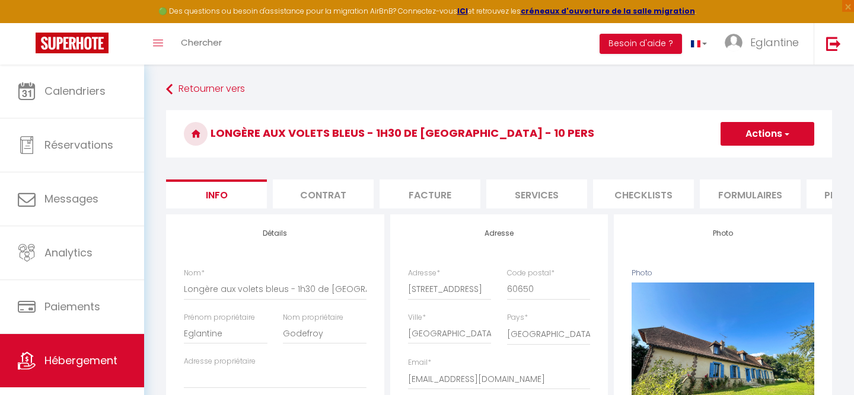
click at [727, 199] on li "Formulaires" at bounding box center [750, 194] width 101 height 29
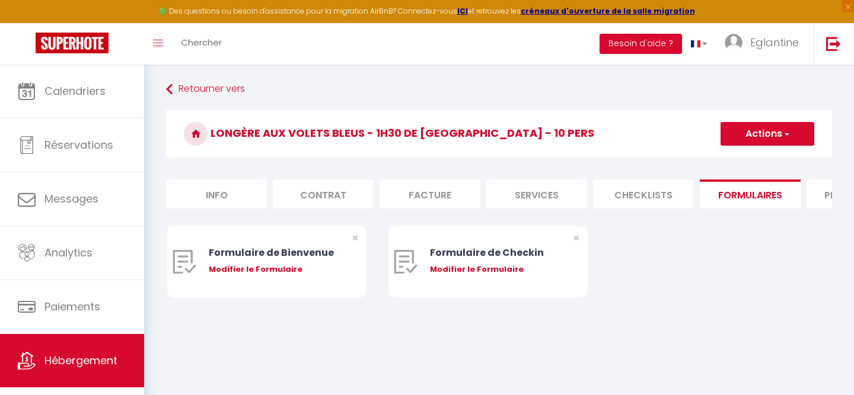
click at [540, 189] on li "Services" at bounding box center [536, 194] width 101 height 29
select select
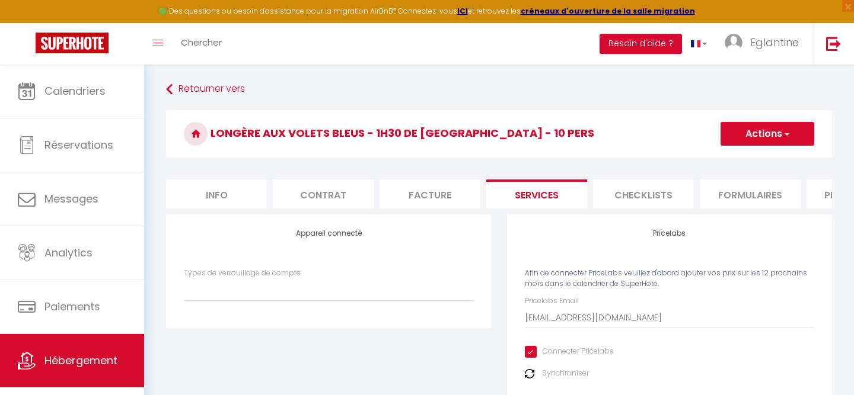
click at [815, 196] on li "Plateformes" at bounding box center [856, 194] width 101 height 29
select select
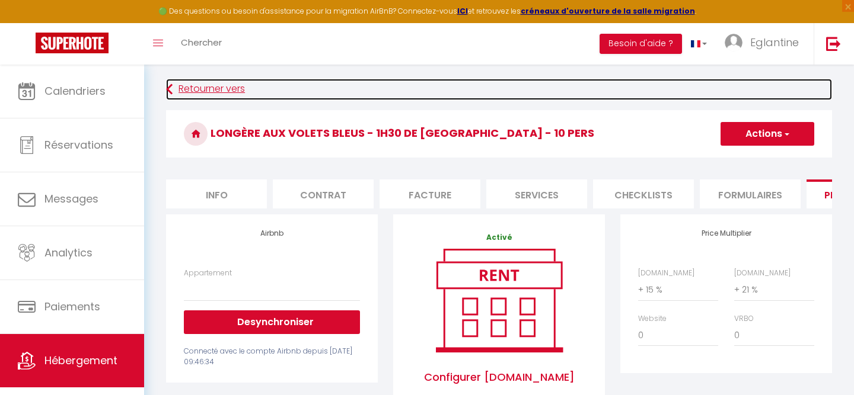
click at [426, 87] on link "Retourner vers" at bounding box center [499, 89] width 666 height 21
